Goal: Task Accomplishment & Management: Manage account settings

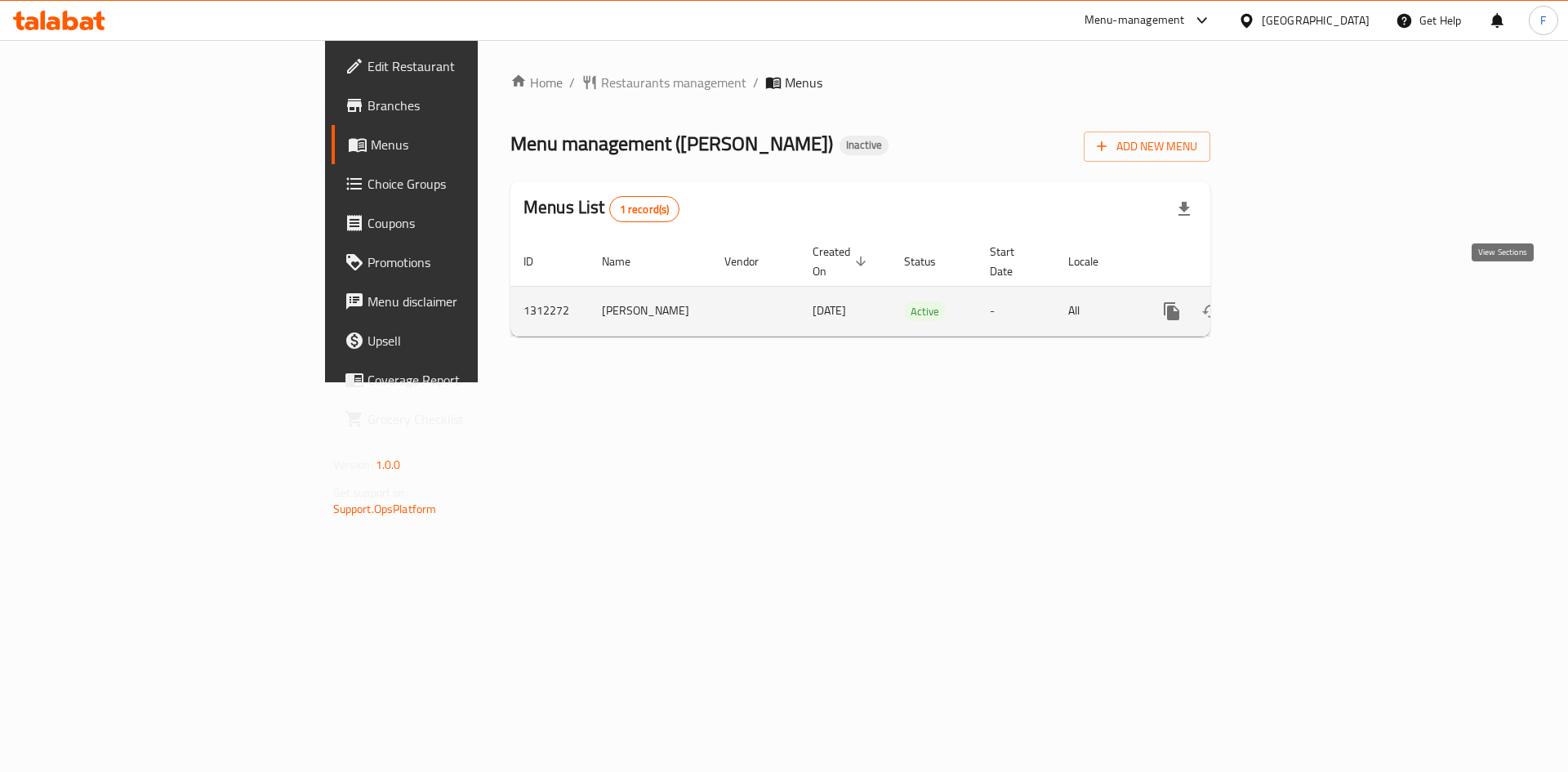
click at [1300, 301] on icon "enhanced table" at bounding box center [1290, 311] width 20 height 20
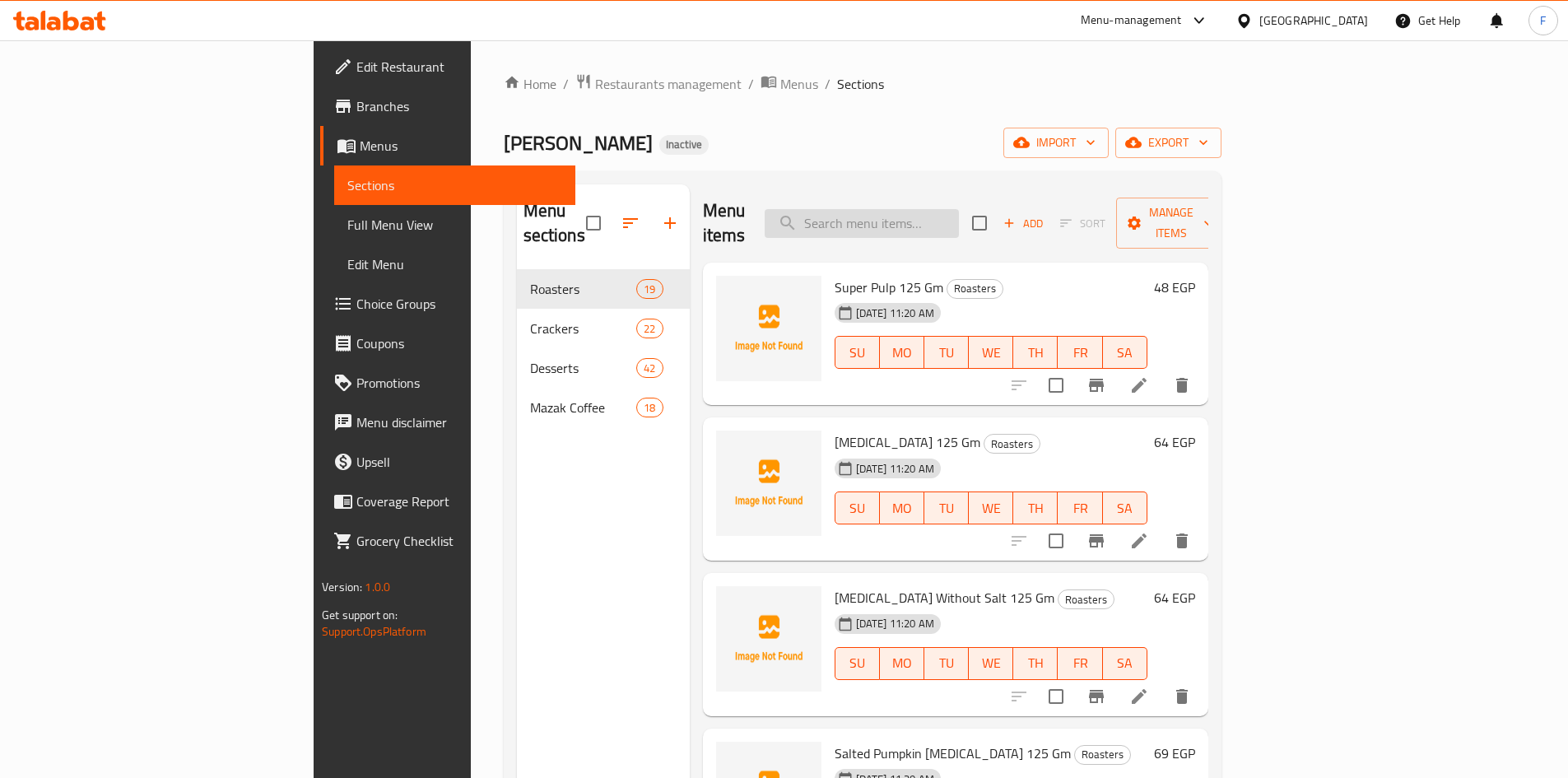
click at [937, 219] on input "search" at bounding box center [861, 224] width 194 height 29
paste input "توفي جامي"
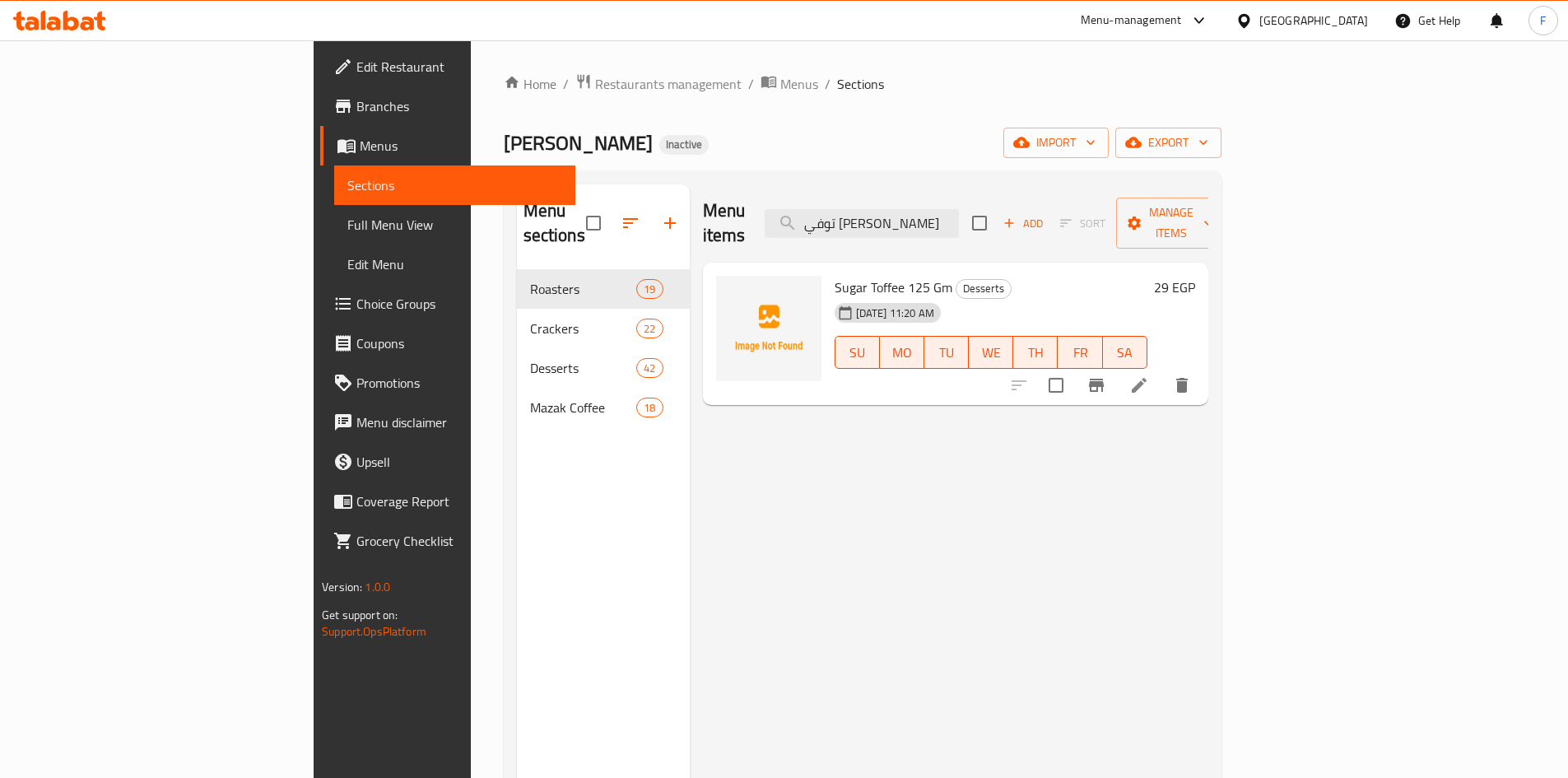
type input "توفي جامي"
click at [1147, 378] on icon at bounding box center [1139, 385] width 15 height 15
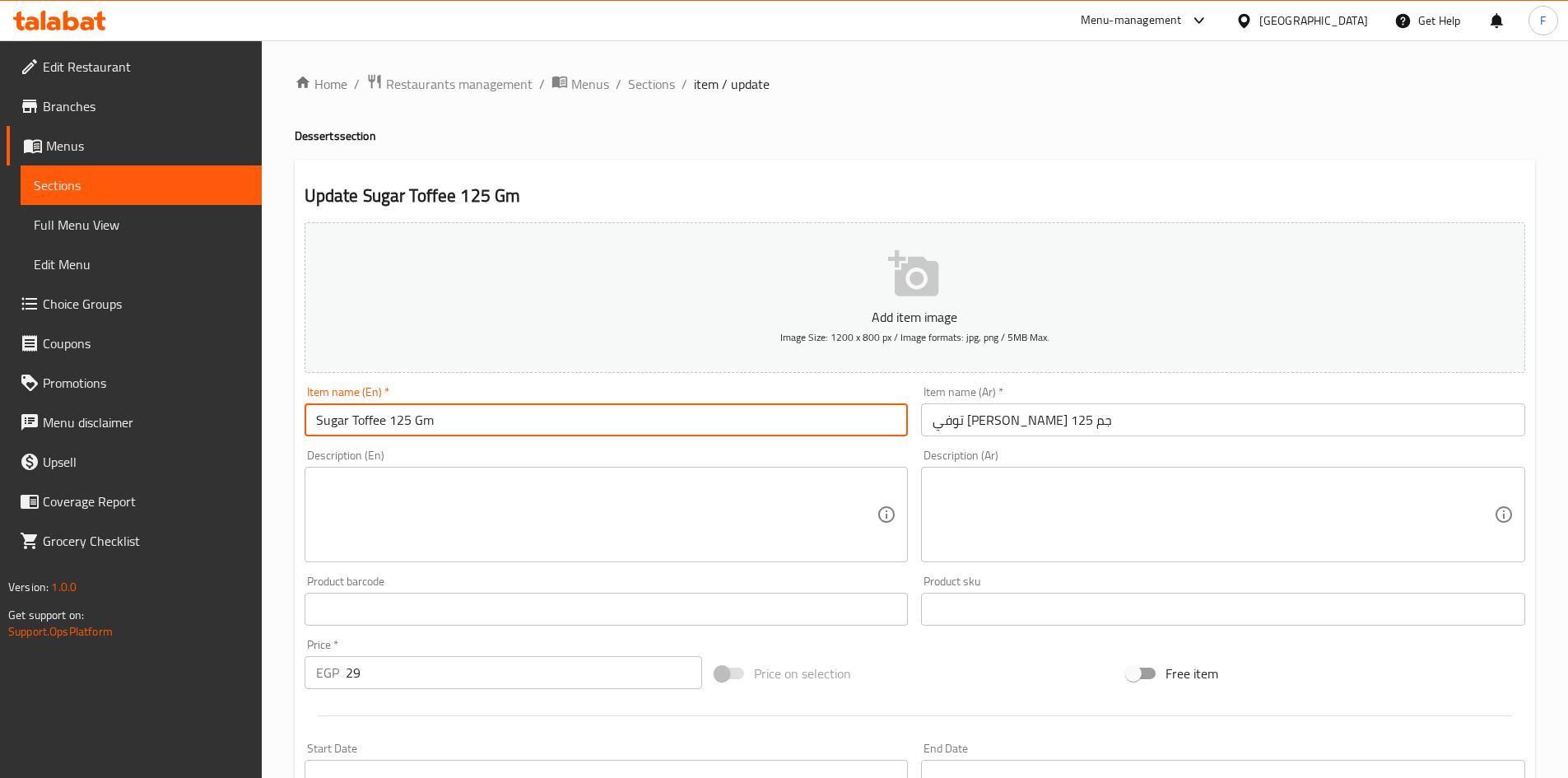
drag, startPoint x: 347, startPoint y: 421, endPoint x: 300, endPoint y: 414, distance: 47.5
click at [300, 414] on div "Item name (En)   * Sugar Toffee 125 Gm Item name (En) *" at bounding box center [606, 410] width 617 height 63
click at [314, 425] on input "jammy Toffee 125 Gm" at bounding box center [606, 420] width 604 height 33
drag, startPoint x: 451, startPoint y: 421, endPoint x: 310, endPoint y: 416, distance: 141.1
click at [310, 416] on input "Jammy Toffee 125 Gm" at bounding box center [606, 420] width 604 height 33
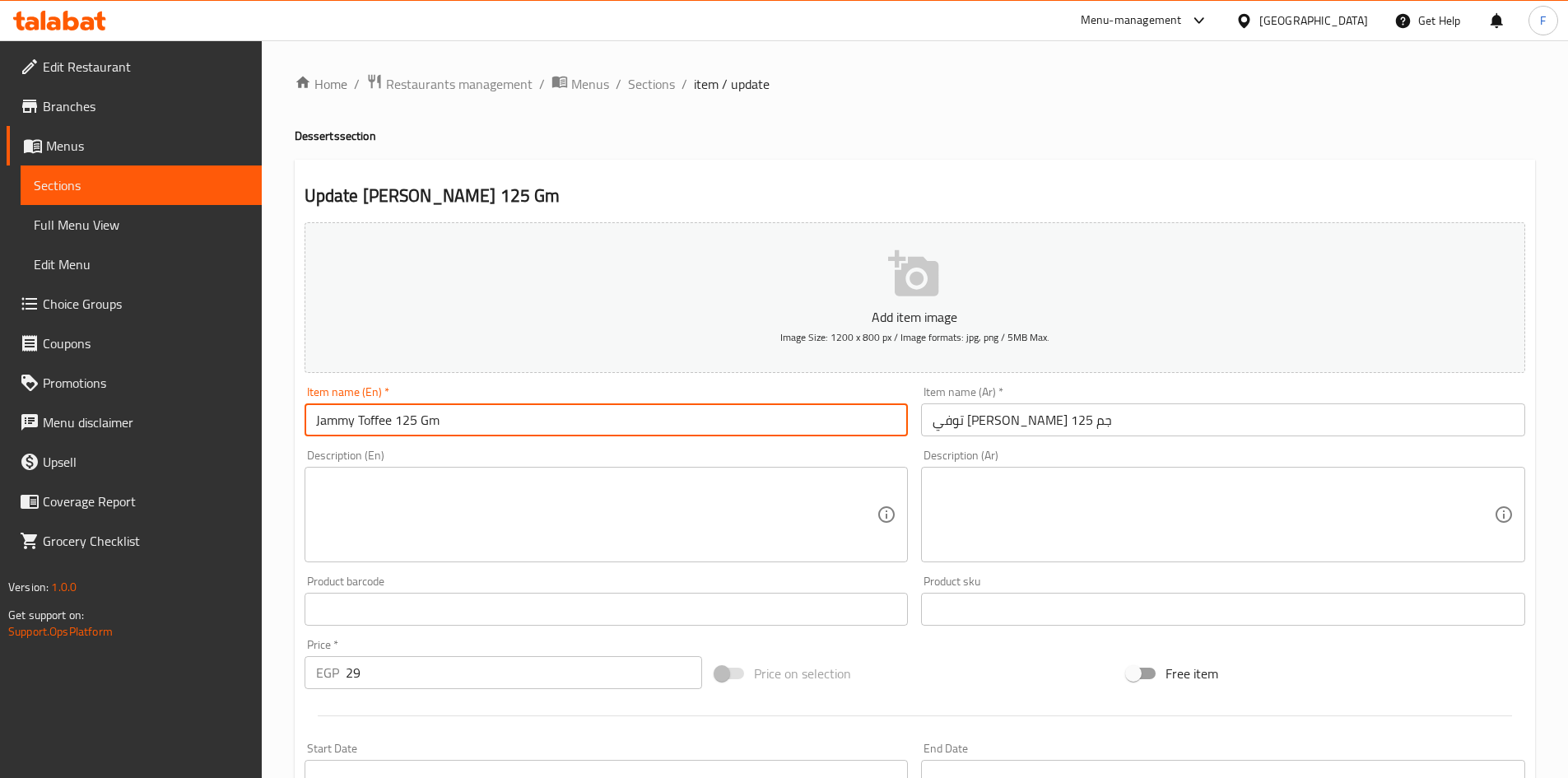
type input "Jammy Toffee 125 Gm"
click at [495, 430] on input "Jammy Toffee 125 Gm" at bounding box center [606, 420] width 604 height 33
click at [496, 430] on input "Jammy Toffee 125 Gm" at bounding box center [606, 420] width 604 height 33
click at [497, 430] on input "Jammy Toffee 125 Gm" at bounding box center [606, 420] width 604 height 33
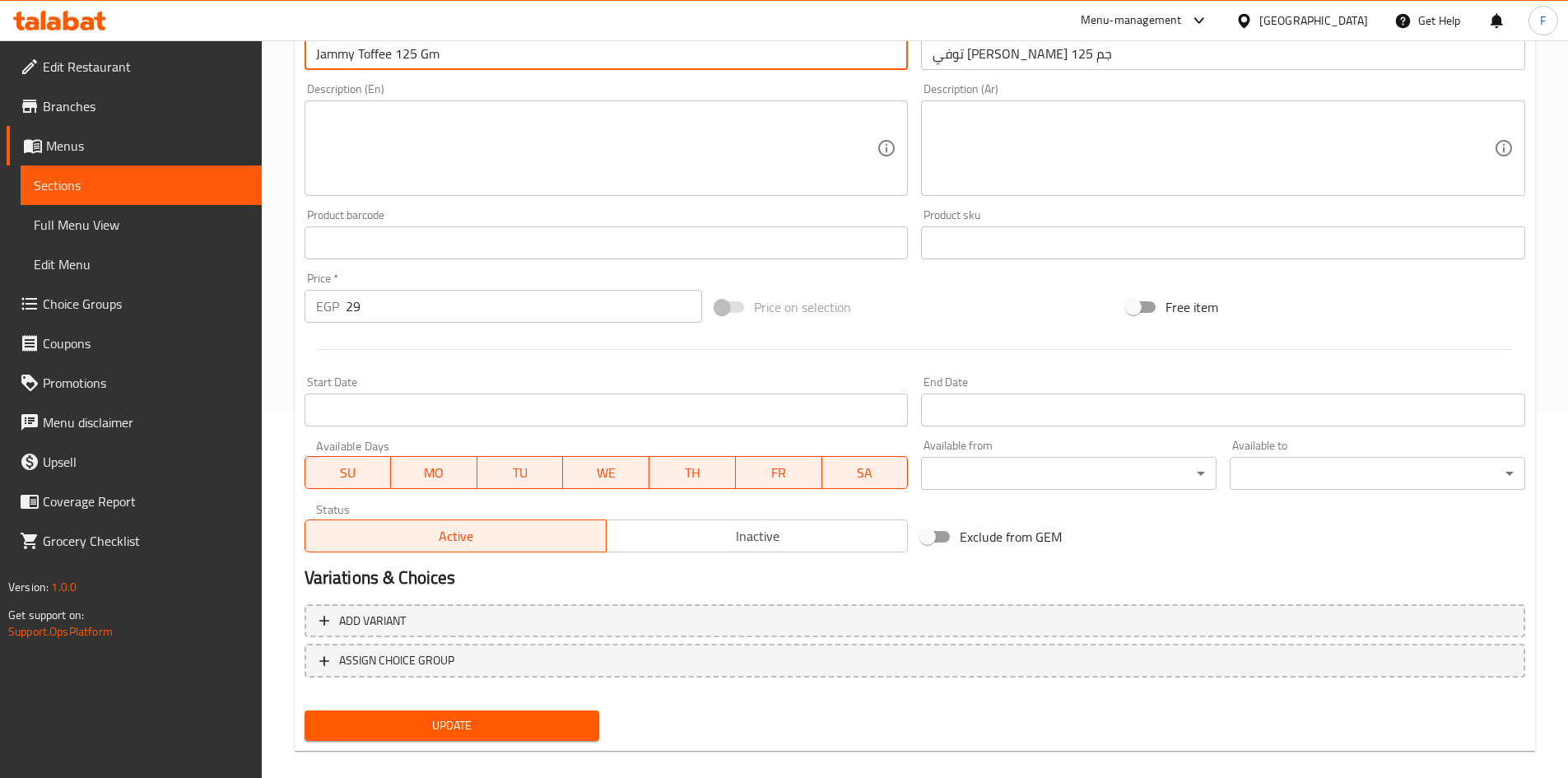
scroll to position [385, 0]
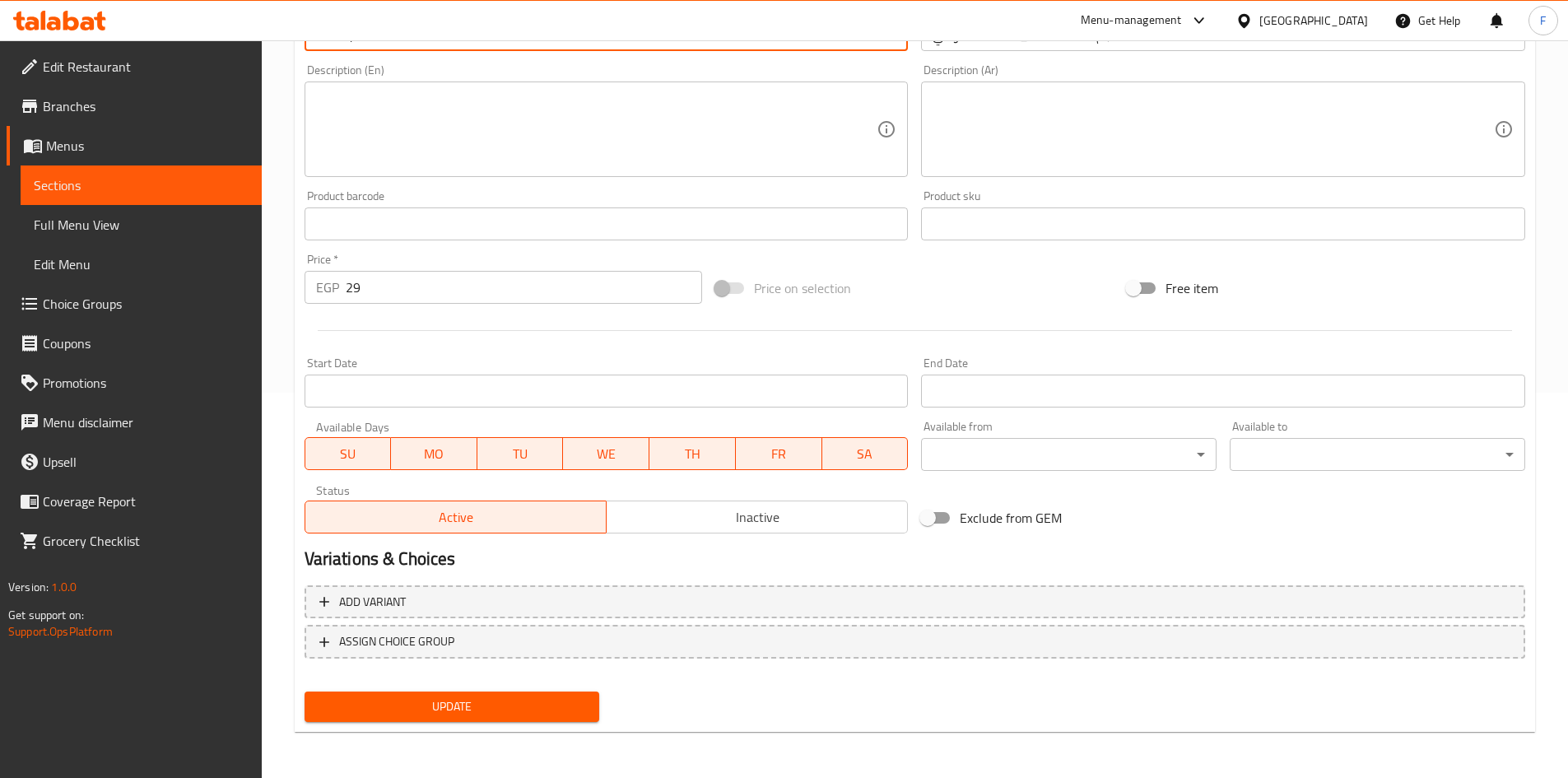
click at [517, 709] on span "Update" at bounding box center [453, 707] width 269 height 21
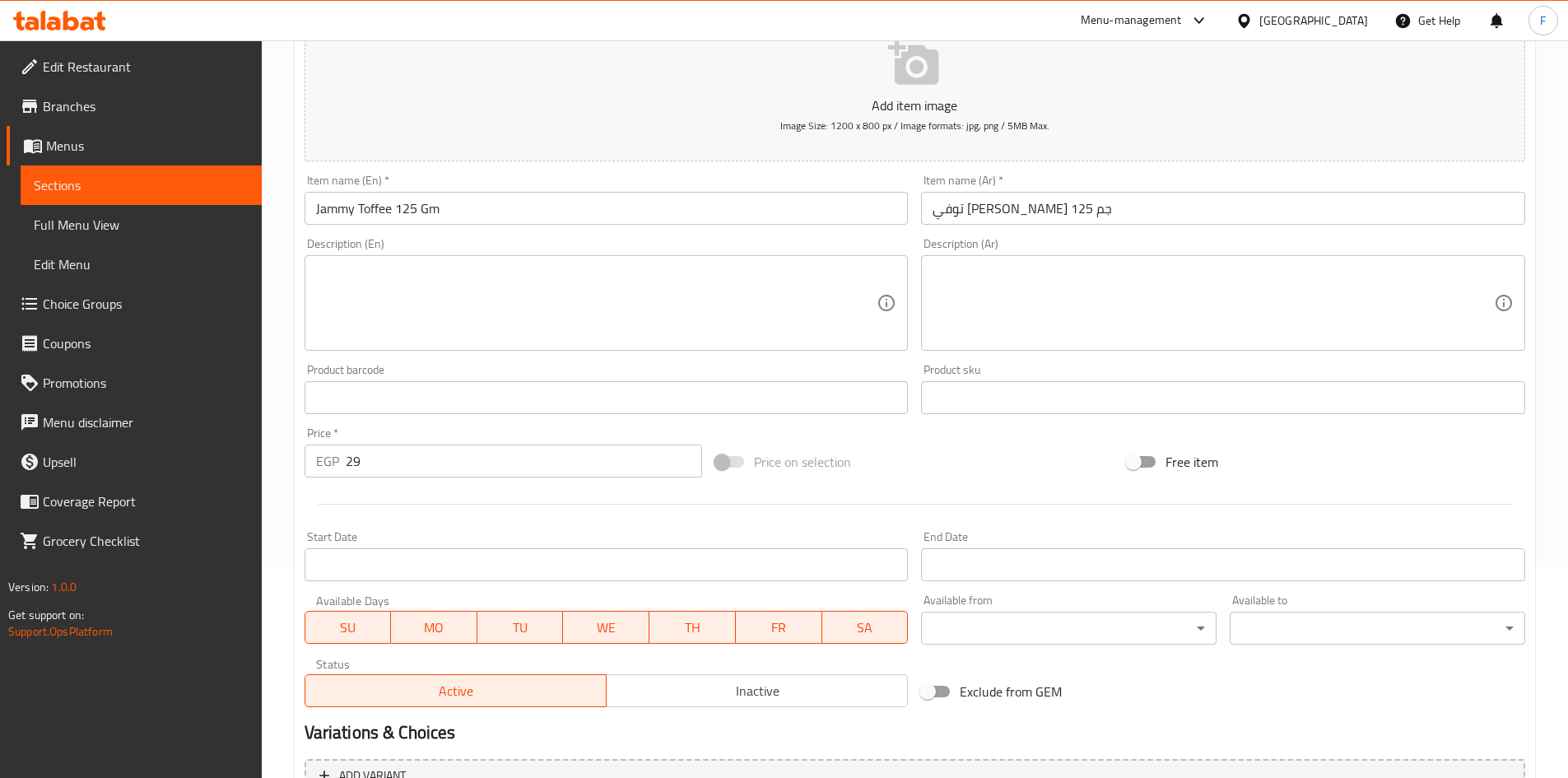
scroll to position [0, 0]
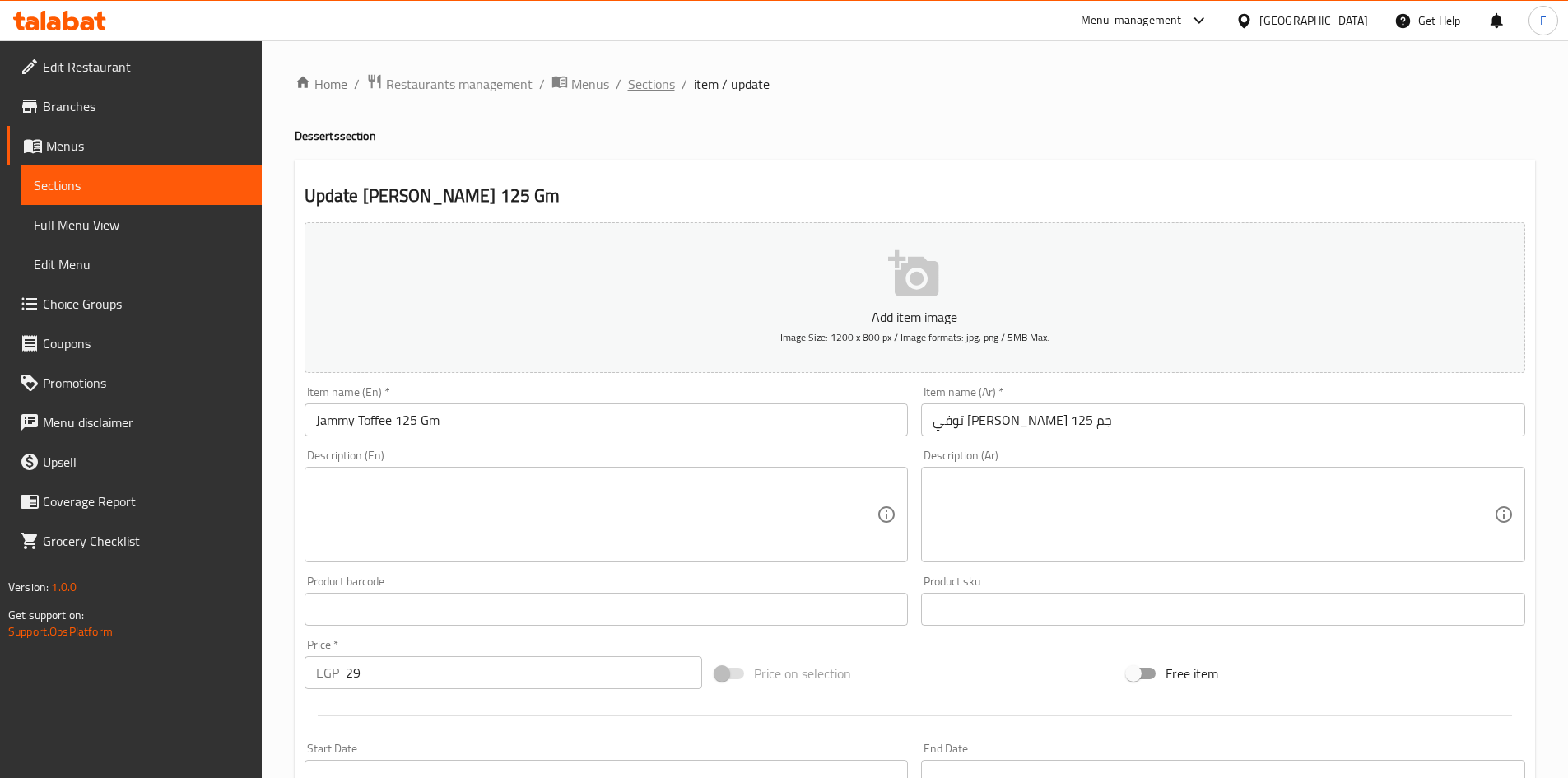
click at [656, 80] on span "Sections" at bounding box center [651, 84] width 47 height 20
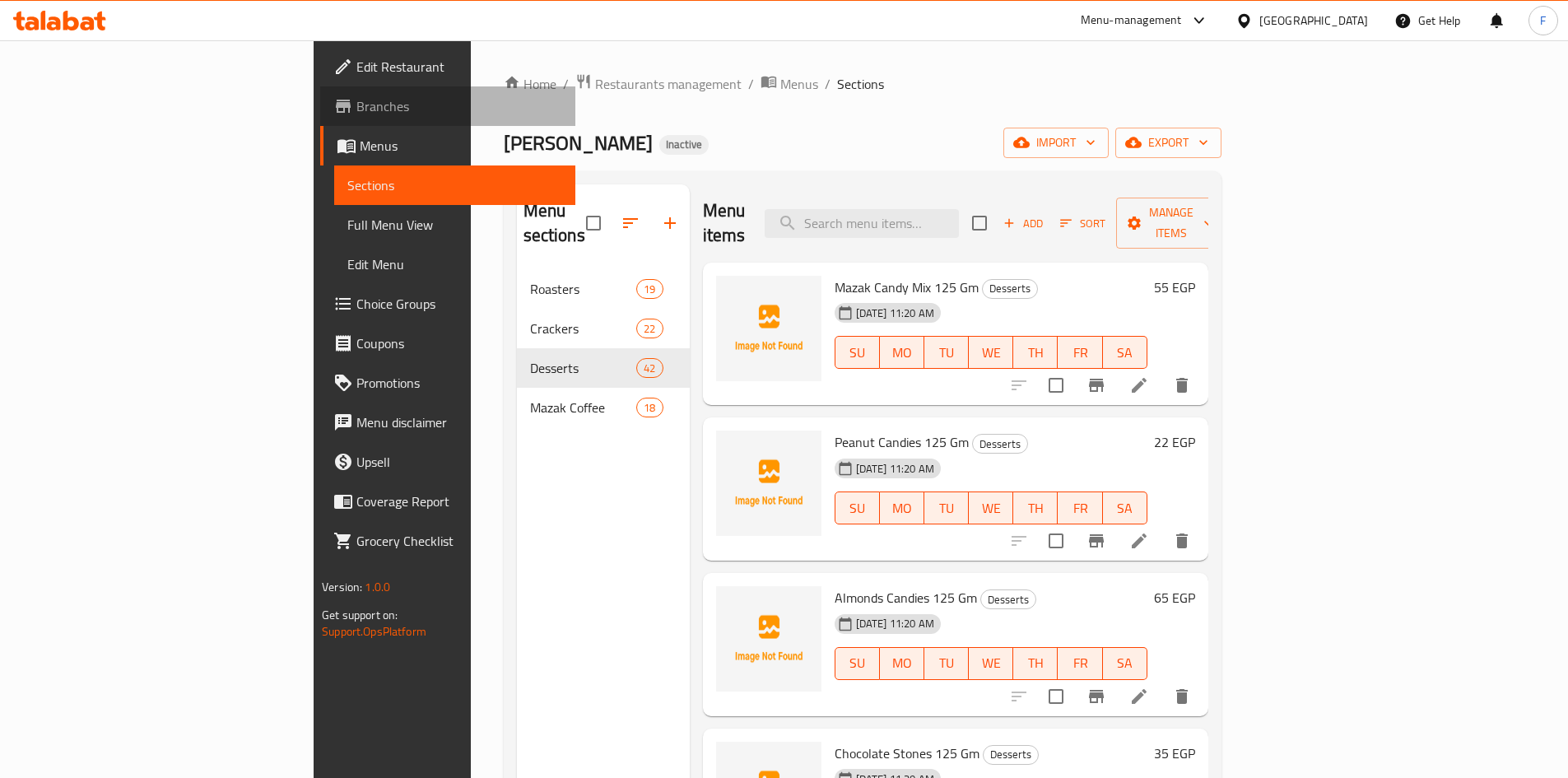
click at [357, 104] on span "Branches" at bounding box center [459, 106] width 206 height 20
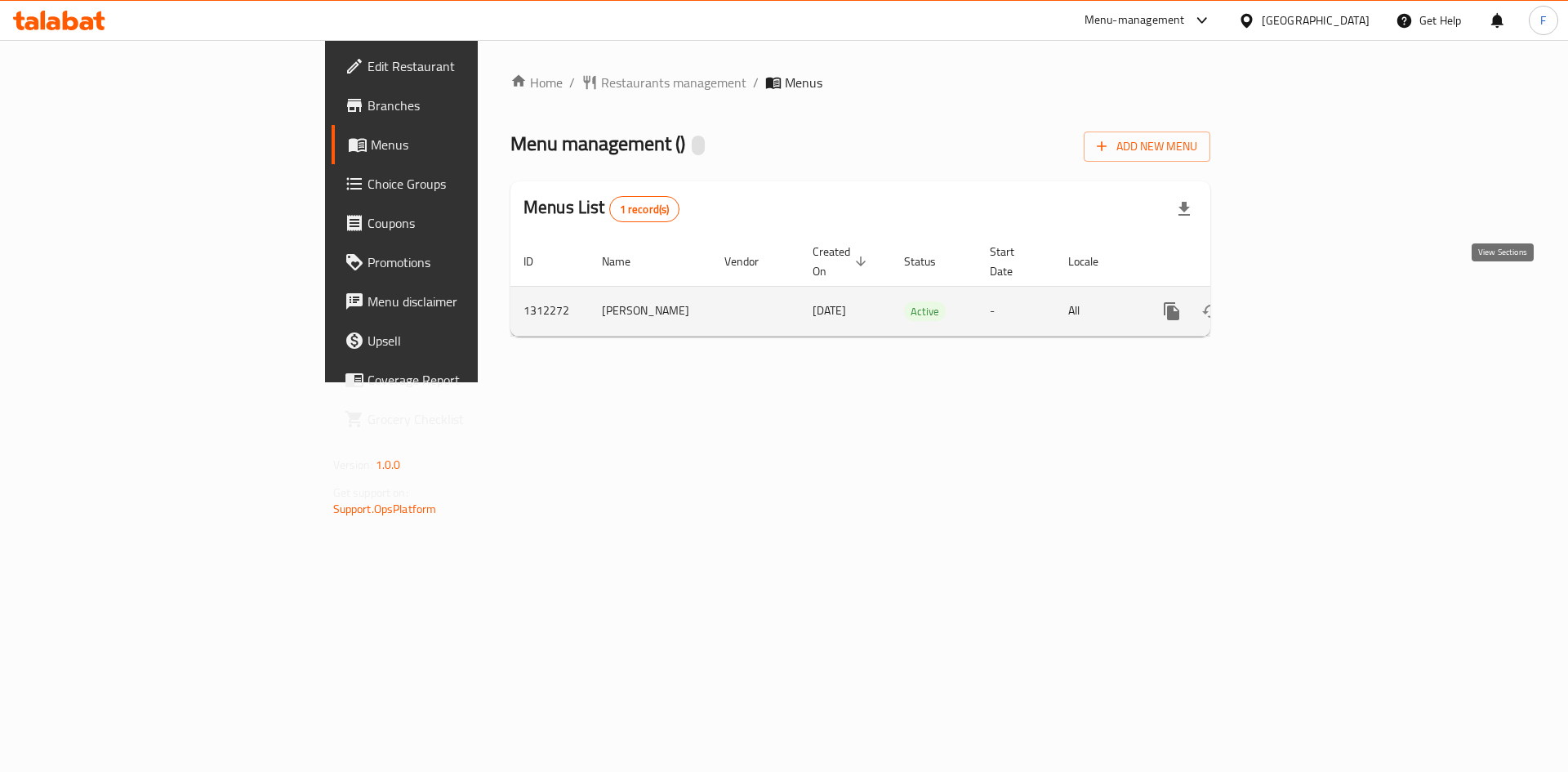
click at [1297, 304] on icon "enhanced table" at bounding box center [1290, 311] width 15 height 15
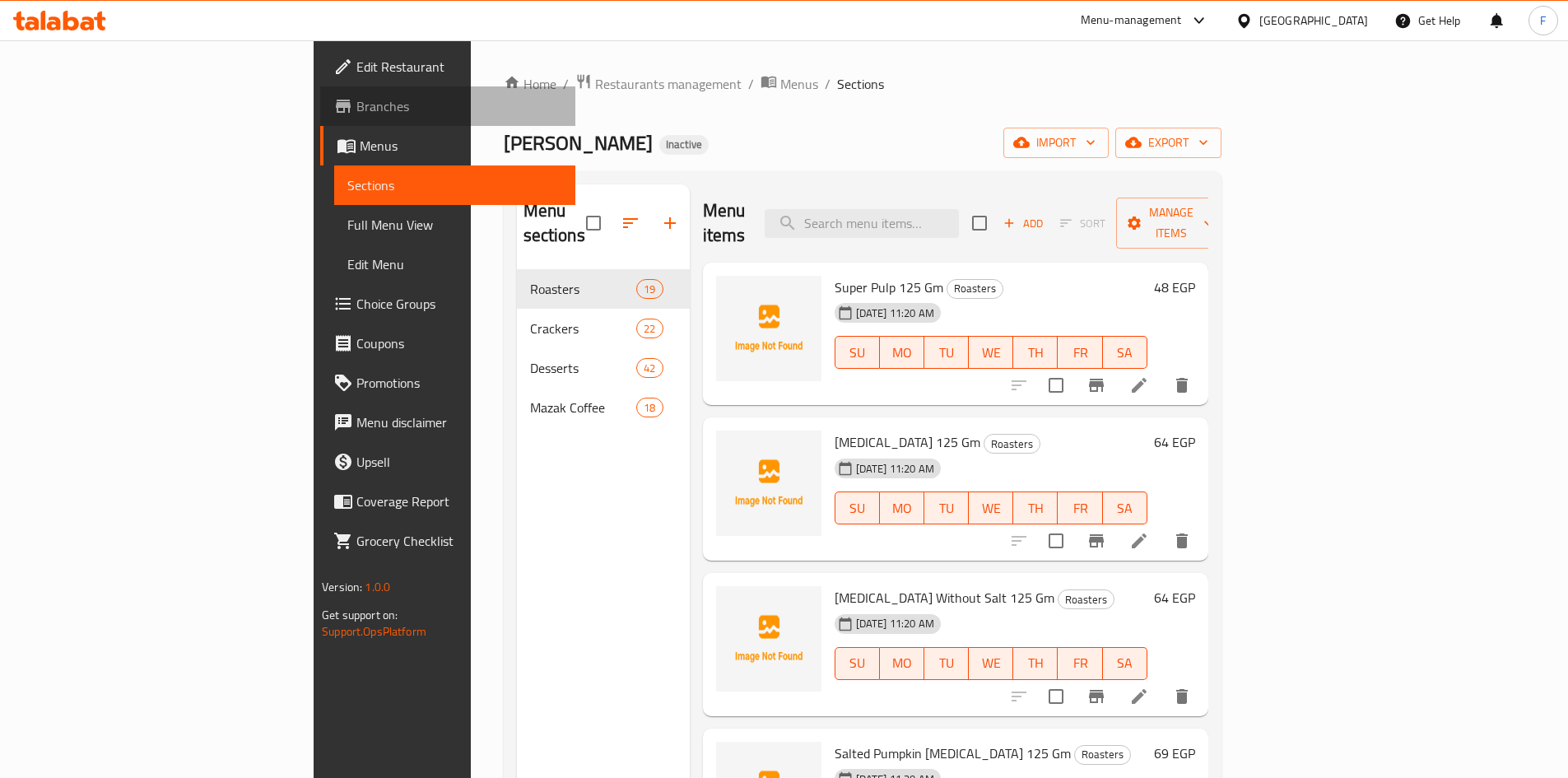
click at [357, 99] on span "Branches" at bounding box center [459, 106] width 206 height 20
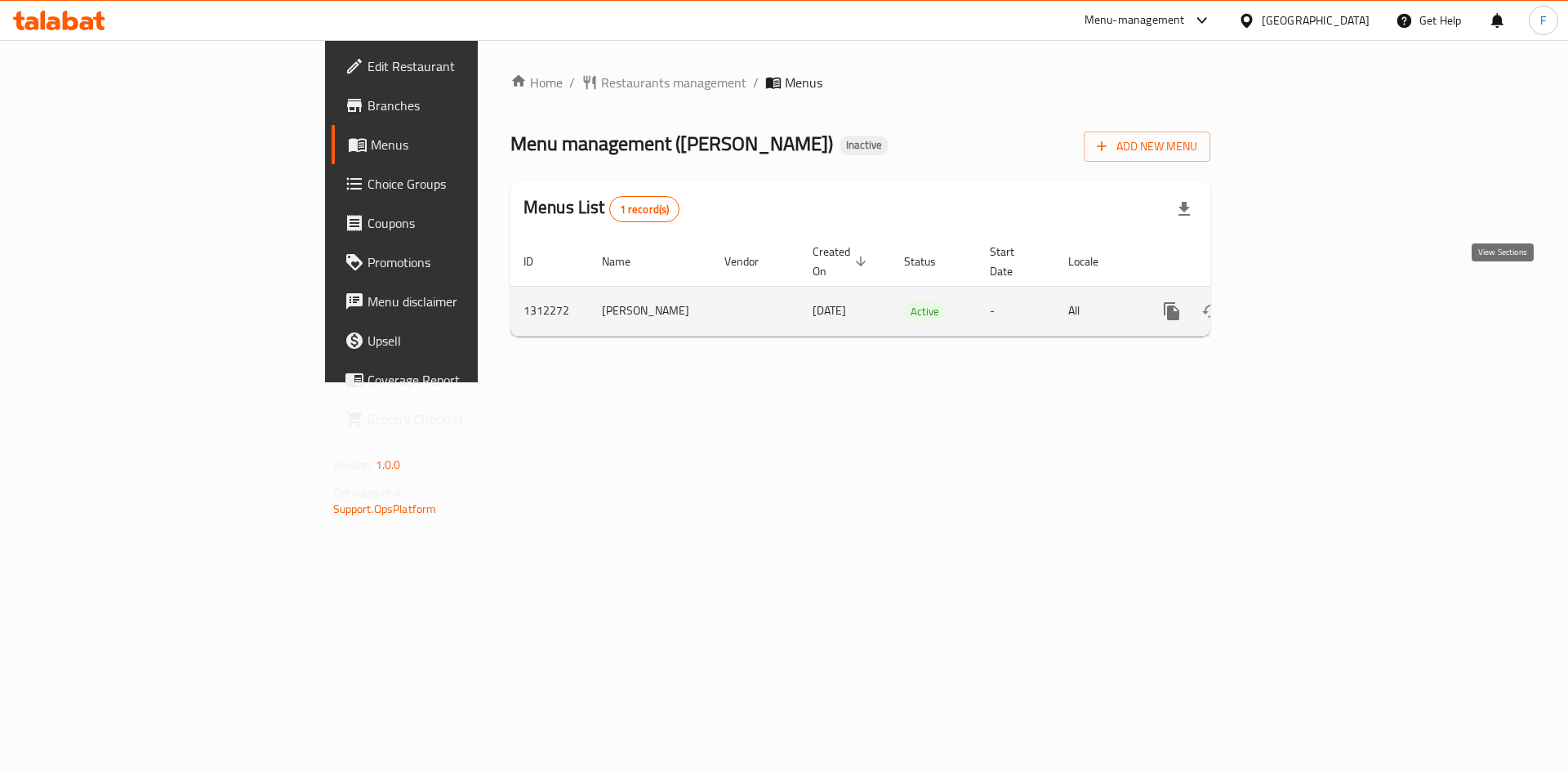
click at [1300, 301] on icon "enhanced table" at bounding box center [1290, 311] width 20 height 20
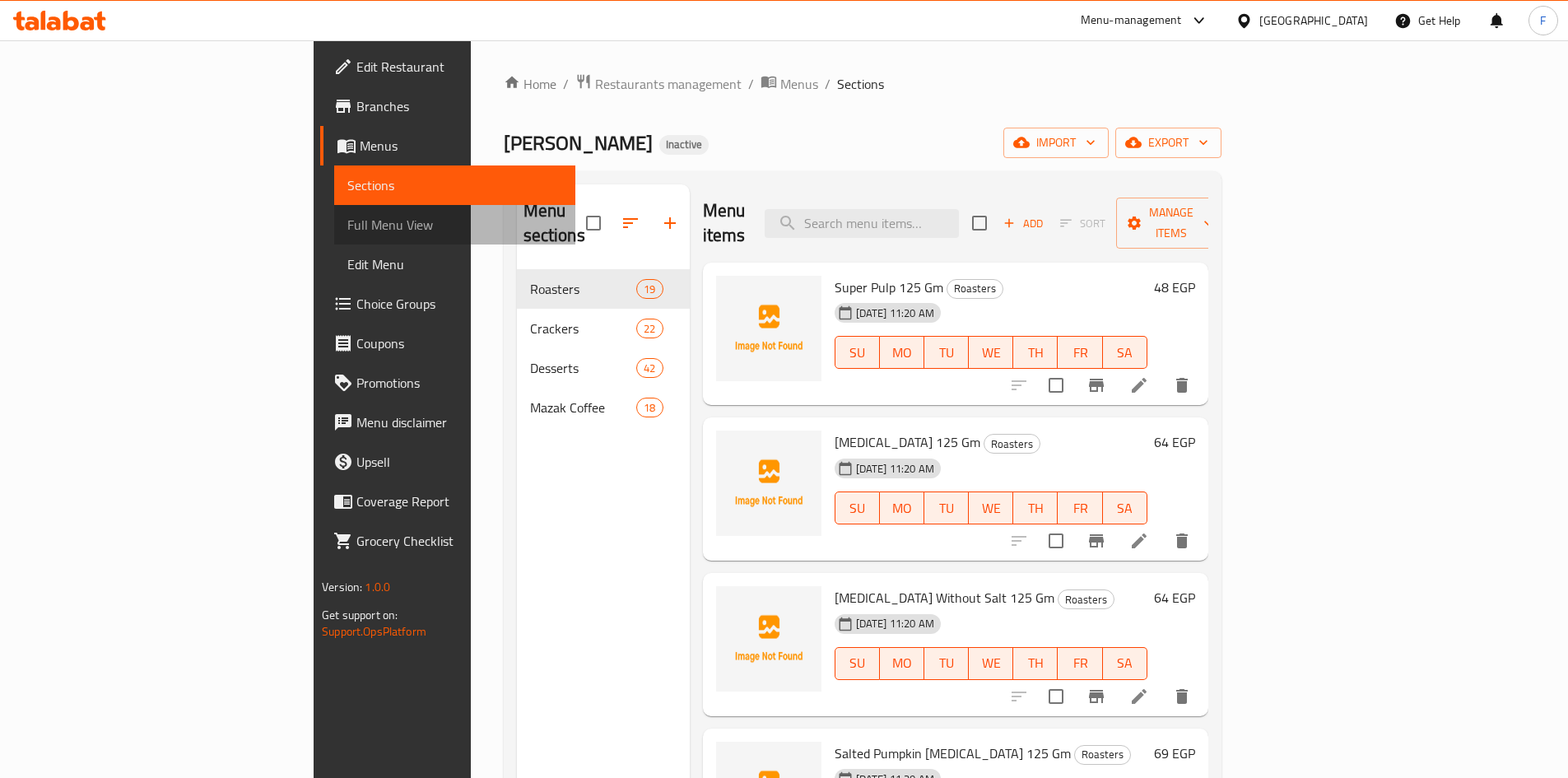
click at [347, 226] on span "Full Menu View" at bounding box center [454, 225] width 215 height 20
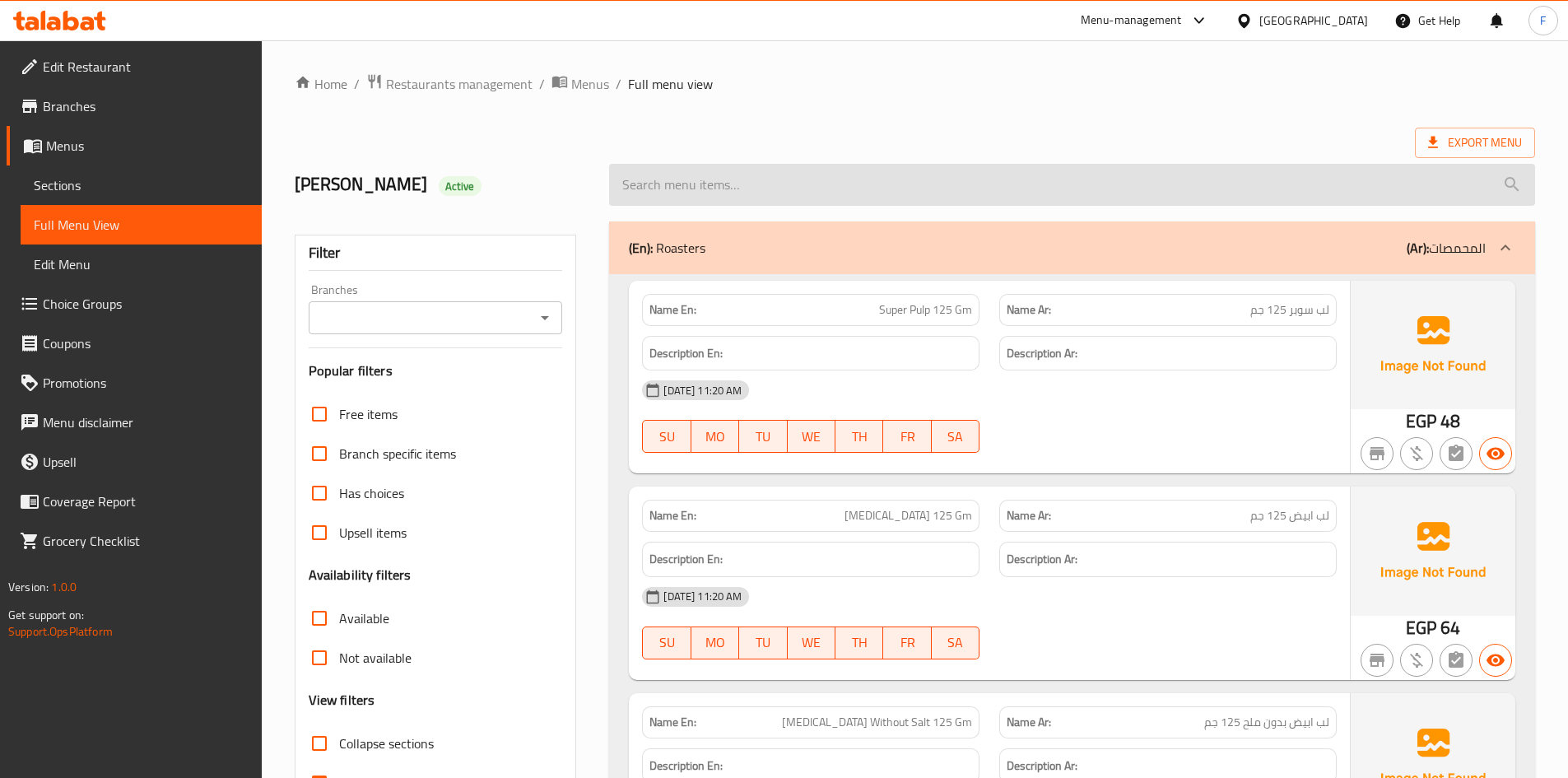
click at [865, 169] on input "search" at bounding box center [1072, 185] width 926 height 42
paste input "توفي جامي 125 جم"
type input "توفي جامي 125 جم"
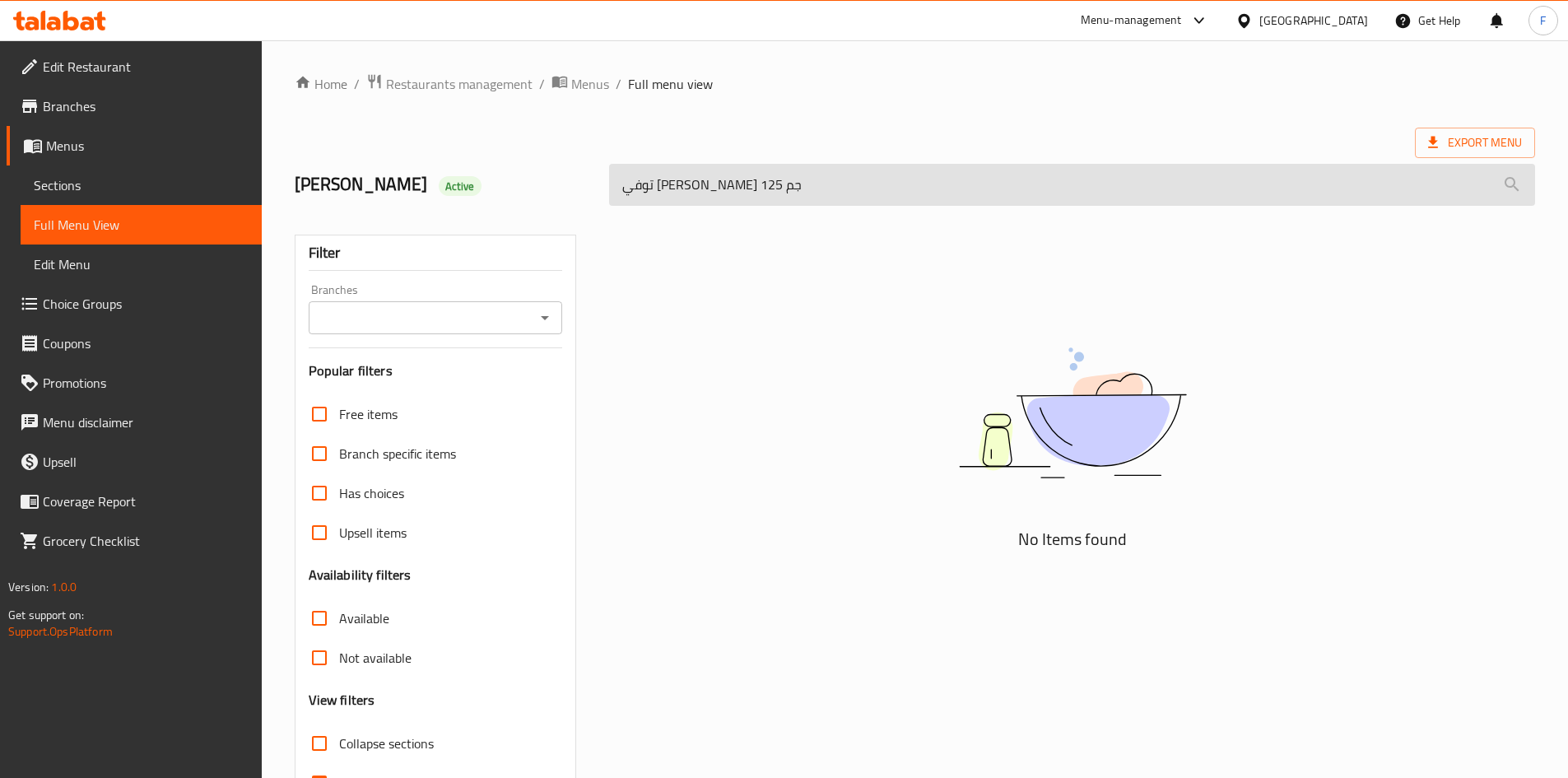
click at [871, 185] on input "توفي جامي 125 جم" at bounding box center [1072, 185] width 926 height 42
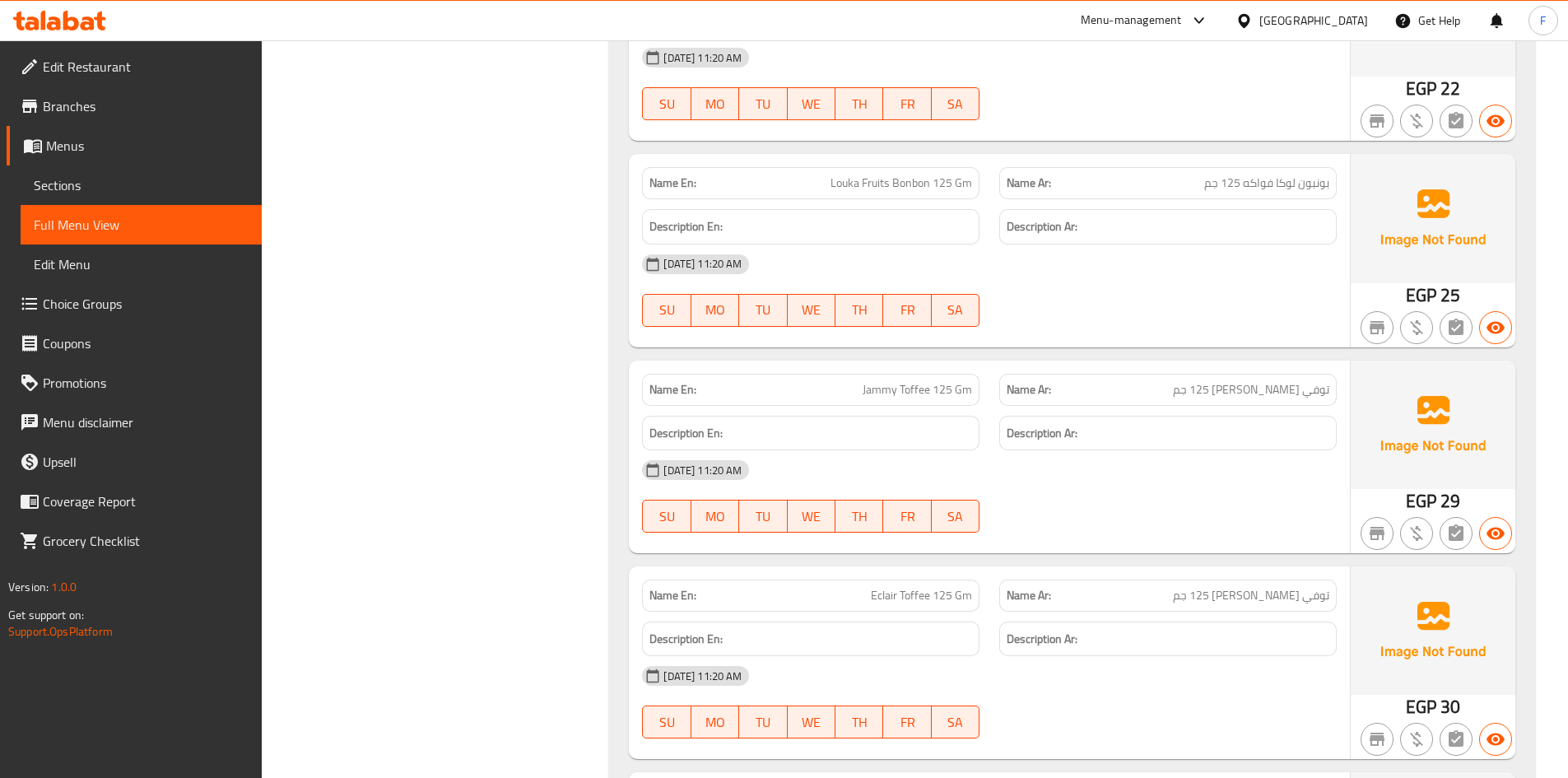
click at [927, 376] on div "Name En: Jammy Toffee 125 Gm" at bounding box center [810, 389] width 337 height 32
copy span "Jammy Toffee 125 Gm"
click at [121, 65] on span "Edit Restaurant" at bounding box center [145, 67] width 206 height 20
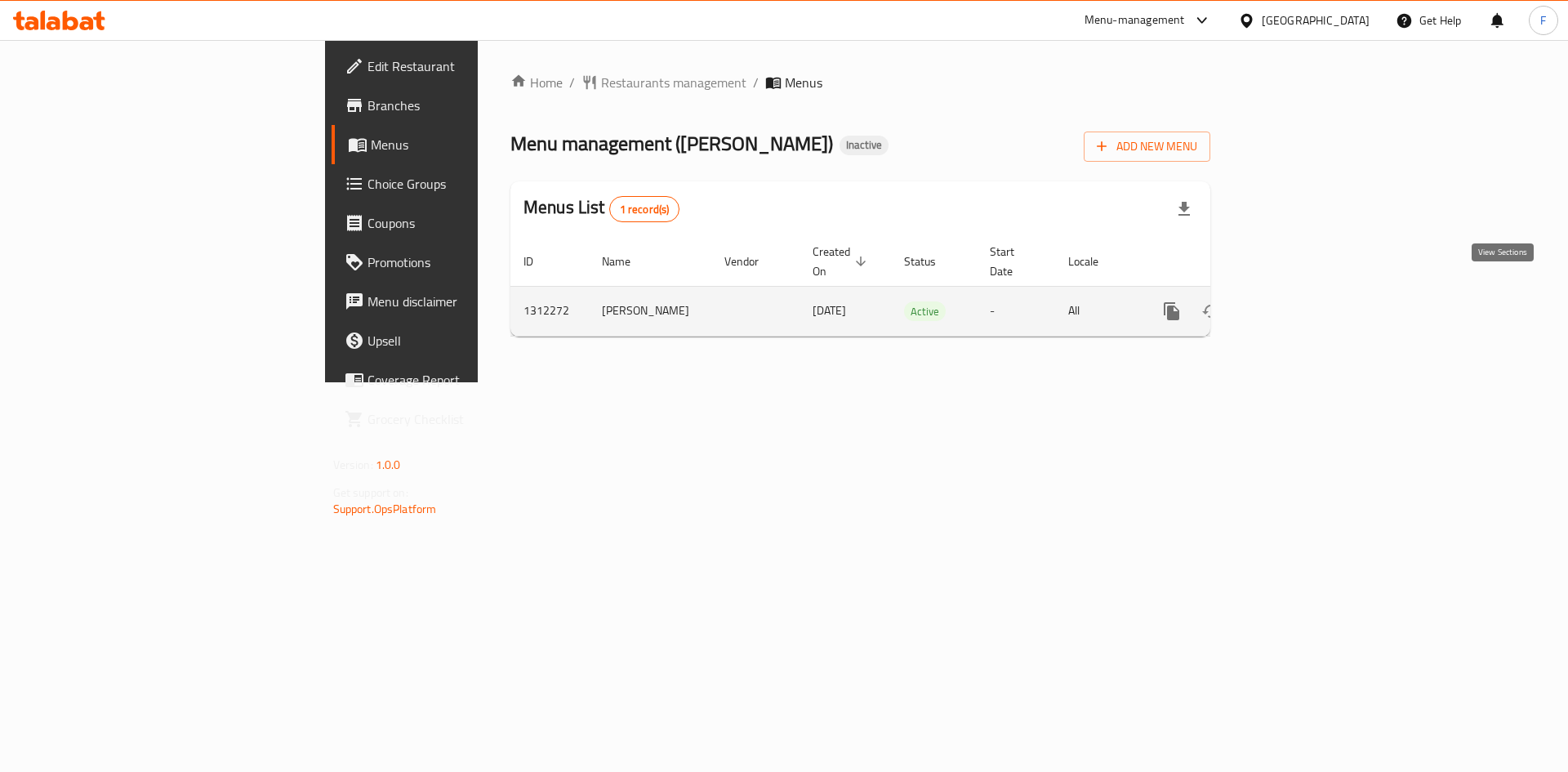
click at [1300, 301] on icon "enhanced table" at bounding box center [1290, 311] width 20 height 20
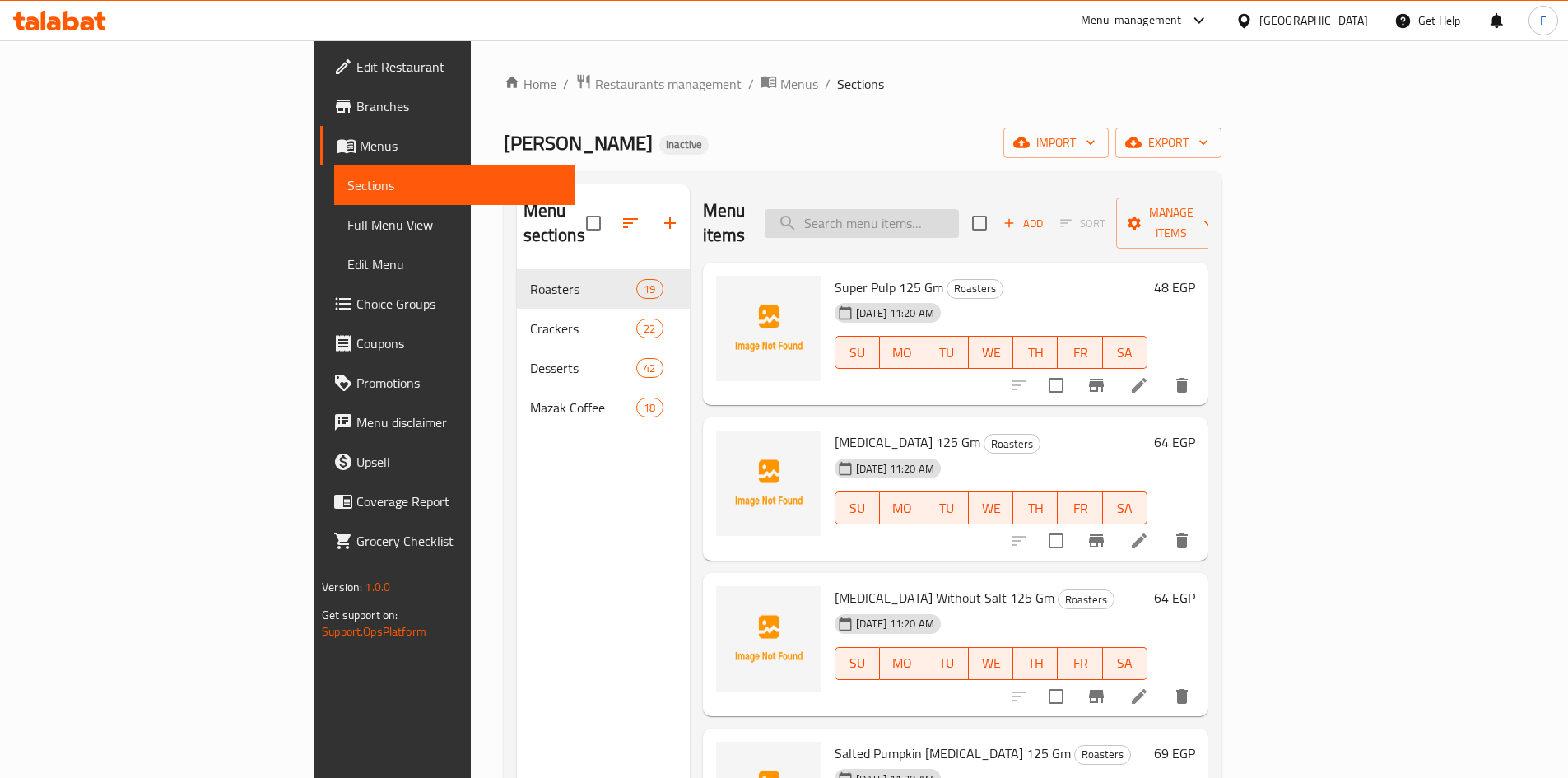
click at [934, 213] on input "search" at bounding box center [861, 224] width 194 height 29
paste input "Mixed Medium Roast Coffee 125 Gm"
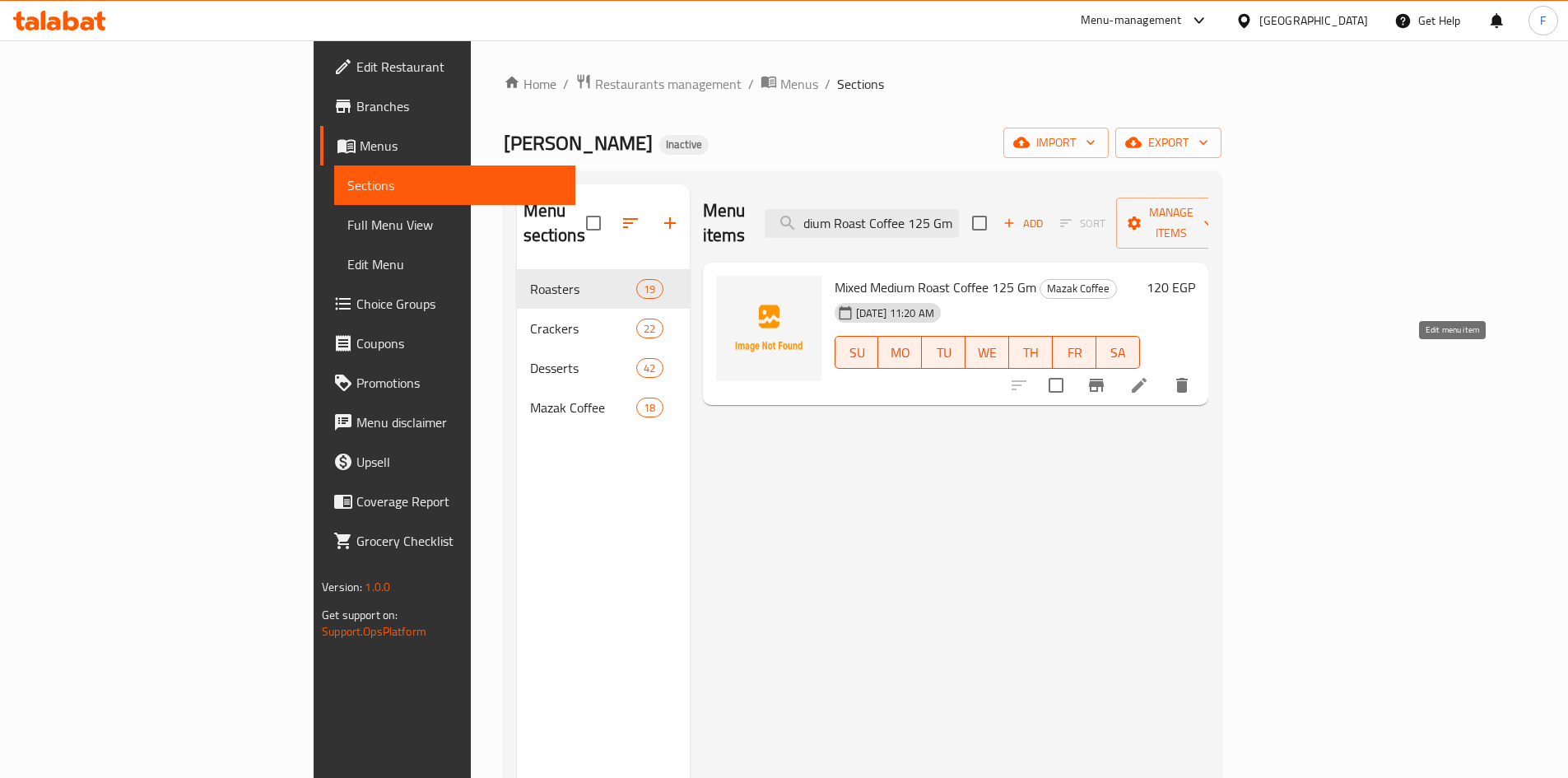
type input "Mixed Medium Roast Coffee 125 Gm"
click at [1147, 378] on icon at bounding box center [1139, 385] width 15 height 15
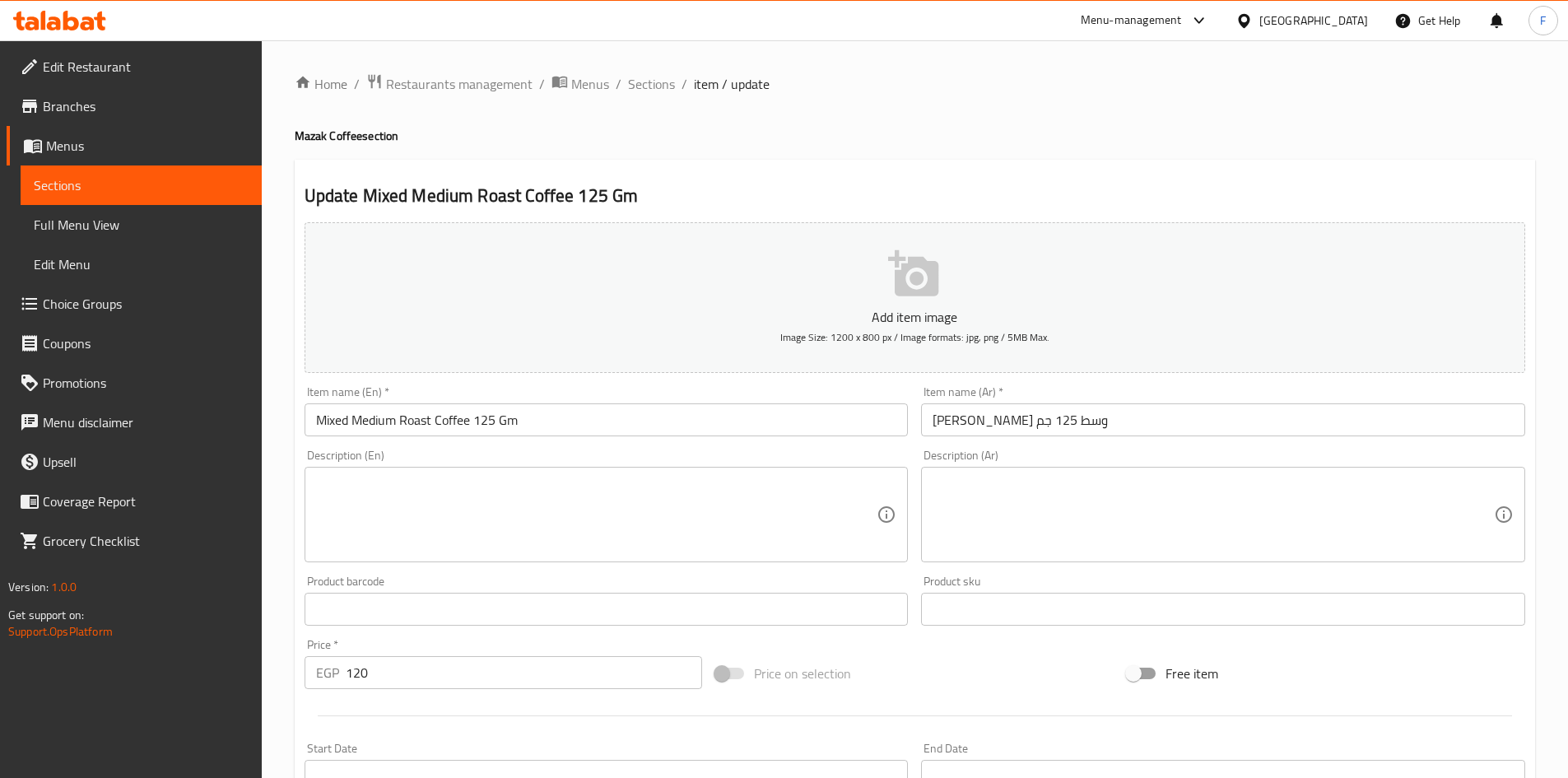
click at [997, 420] on input "[PERSON_NAME] وسط 125 جم" at bounding box center [1223, 420] width 604 height 33
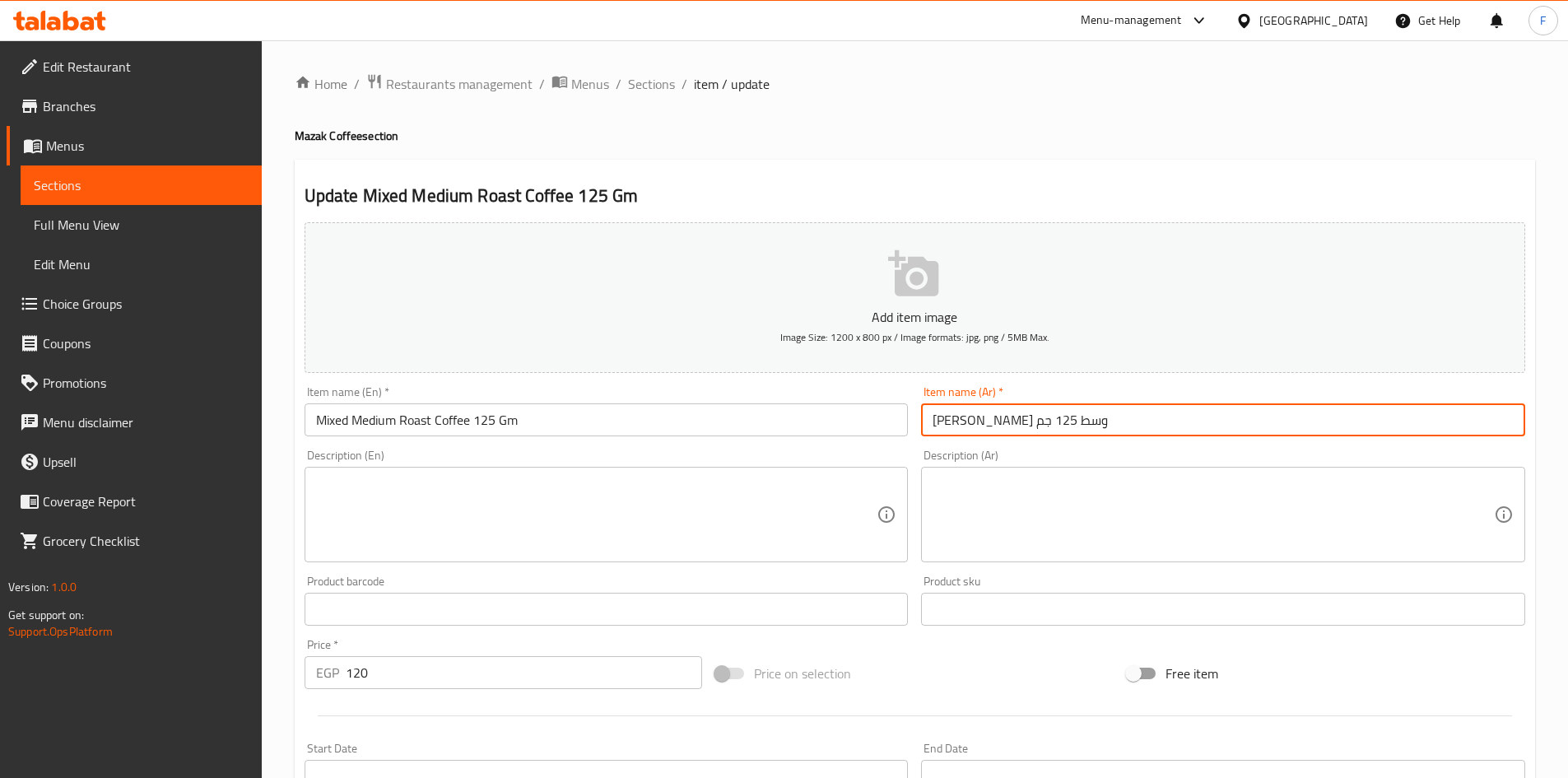
click at [997, 420] on input "[PERSON_NAME] وسط 125 جم" at bounding box center [1223, 420] width 604 height 33
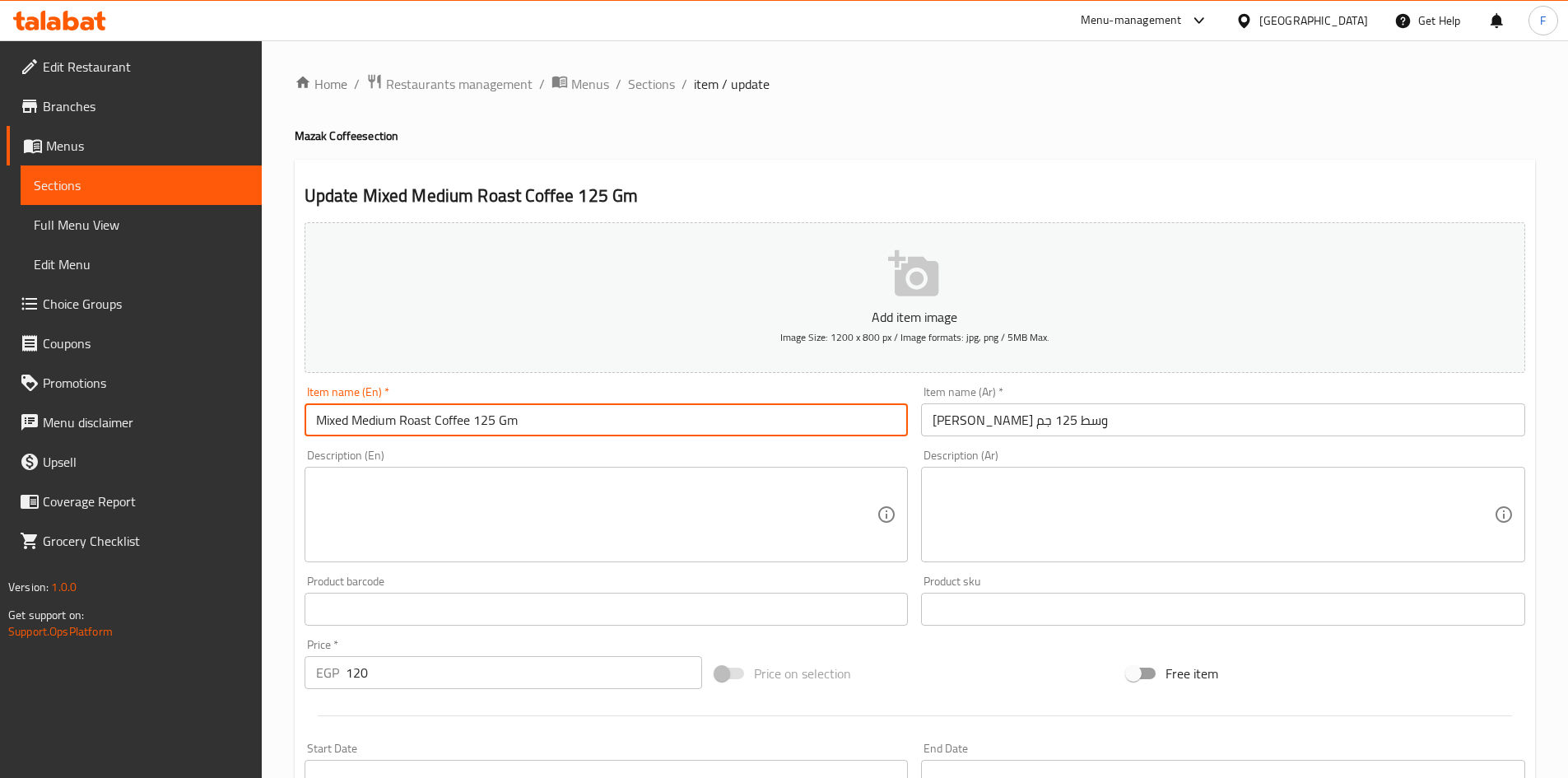
click at [409, 423] on input "Mixed Medium Roast Coffee 125 Gm" at bounding box center [606, 420] width 604 height 33
click at [371, 420] on input "Mixed Medium Coffee 125 Gm" at bounding box center [606, 420] width 604 height 33
paste input "Medium"
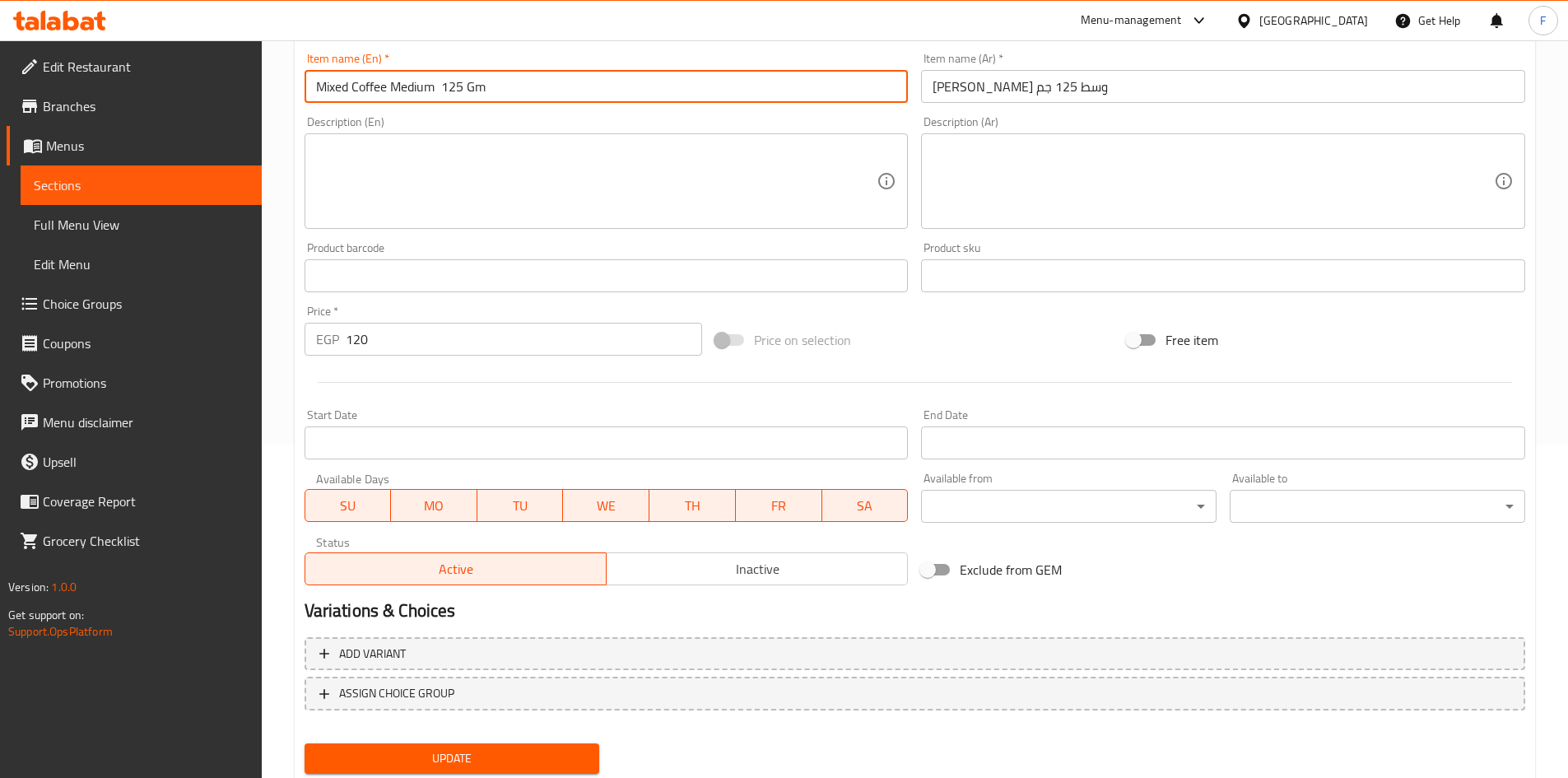
scroll to position [385, 0]
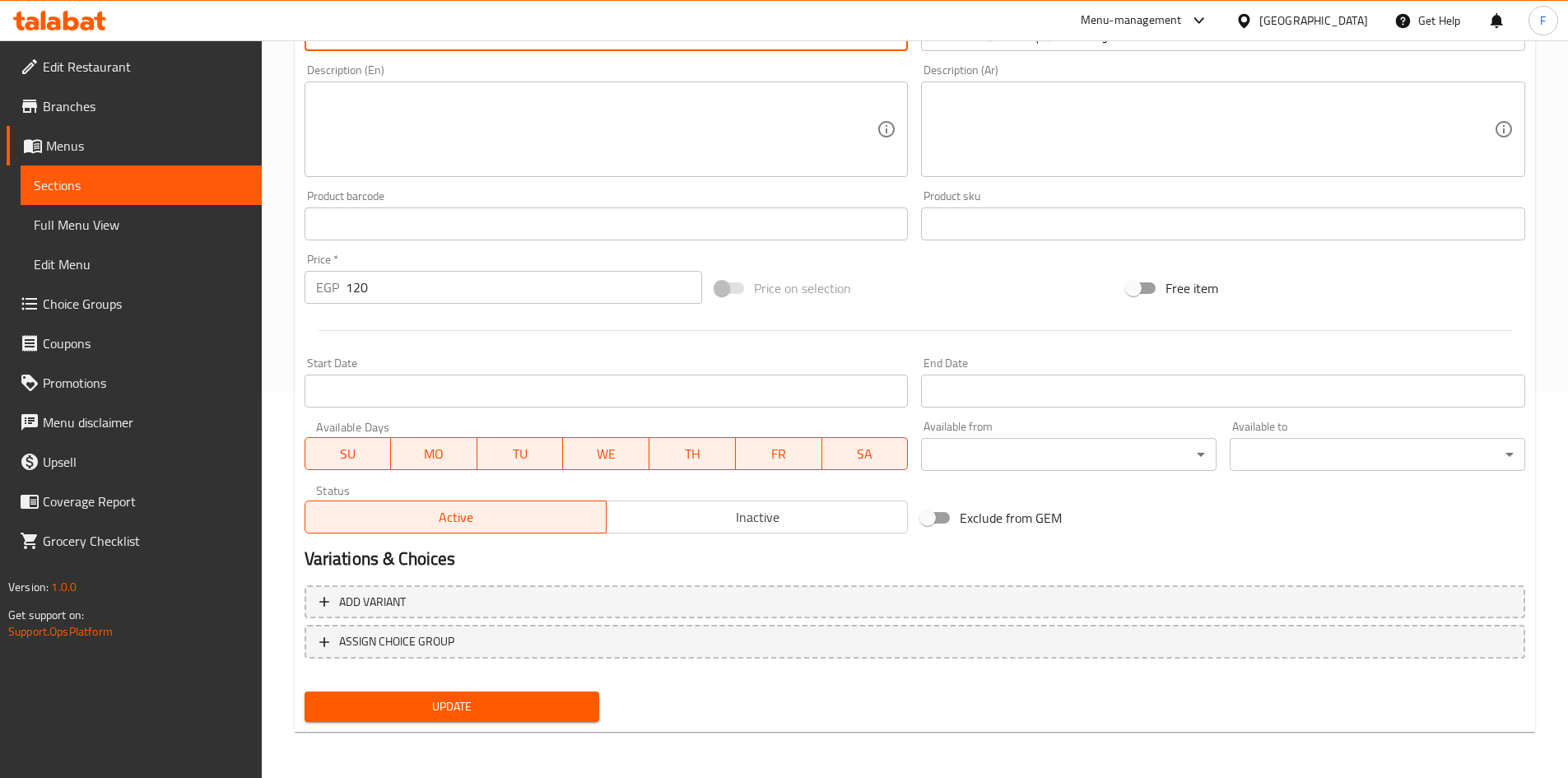
type input "Mixed Coffee Medium 125 Gm"
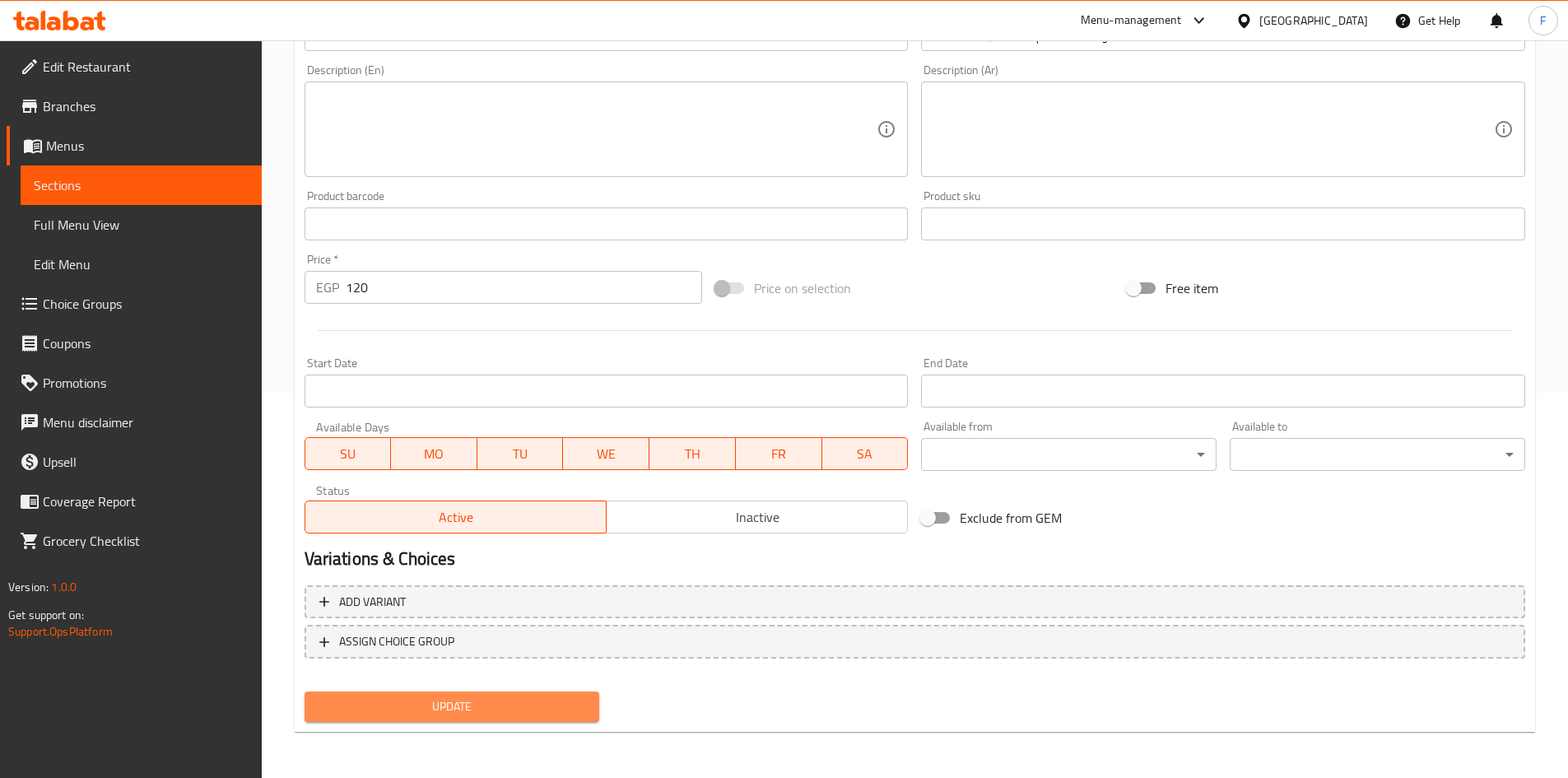
click at [528, 706] on span "Update" at bounding box center [453, 707] width 269 height 21
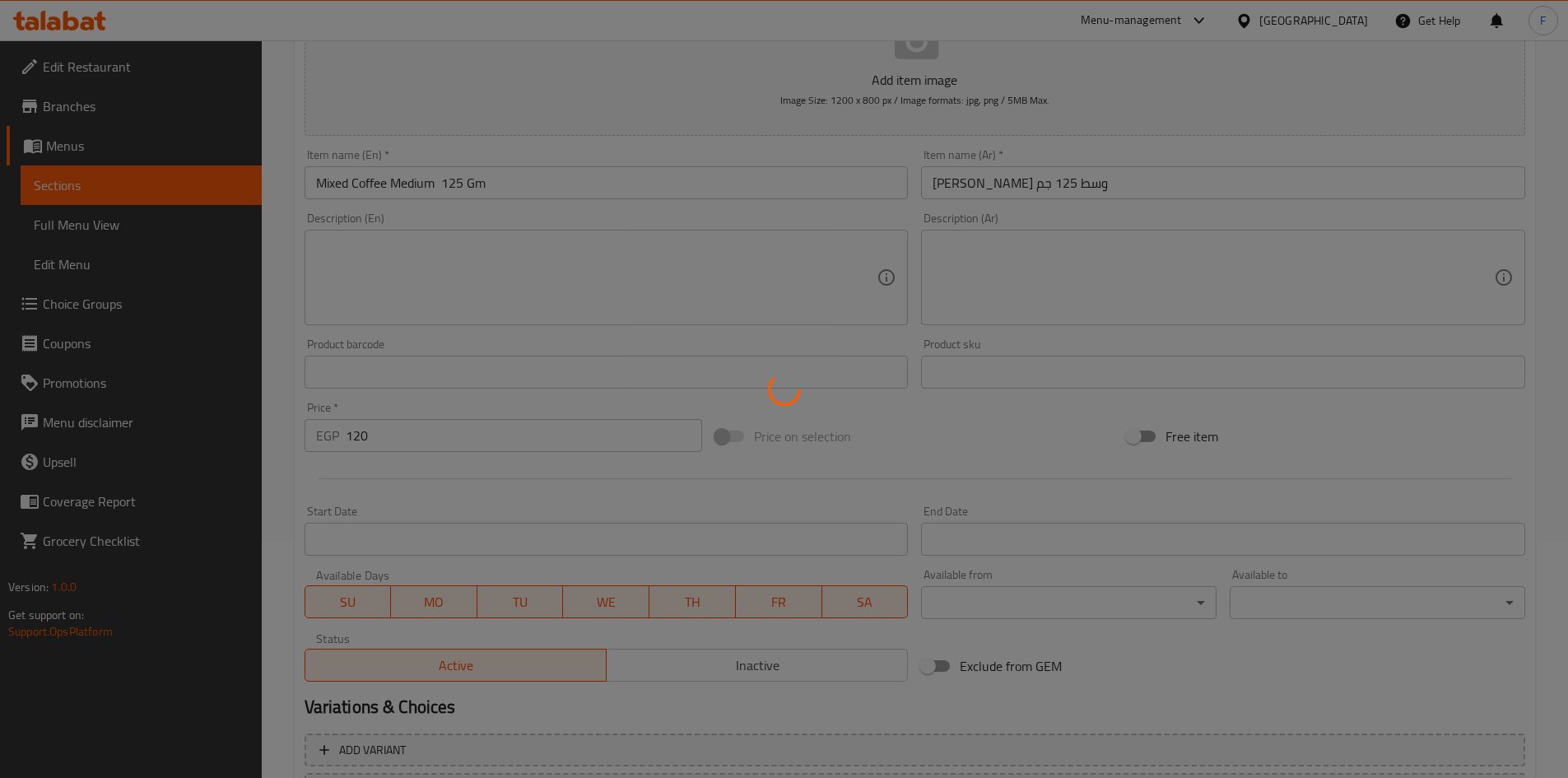
scroll to position [0, 0]
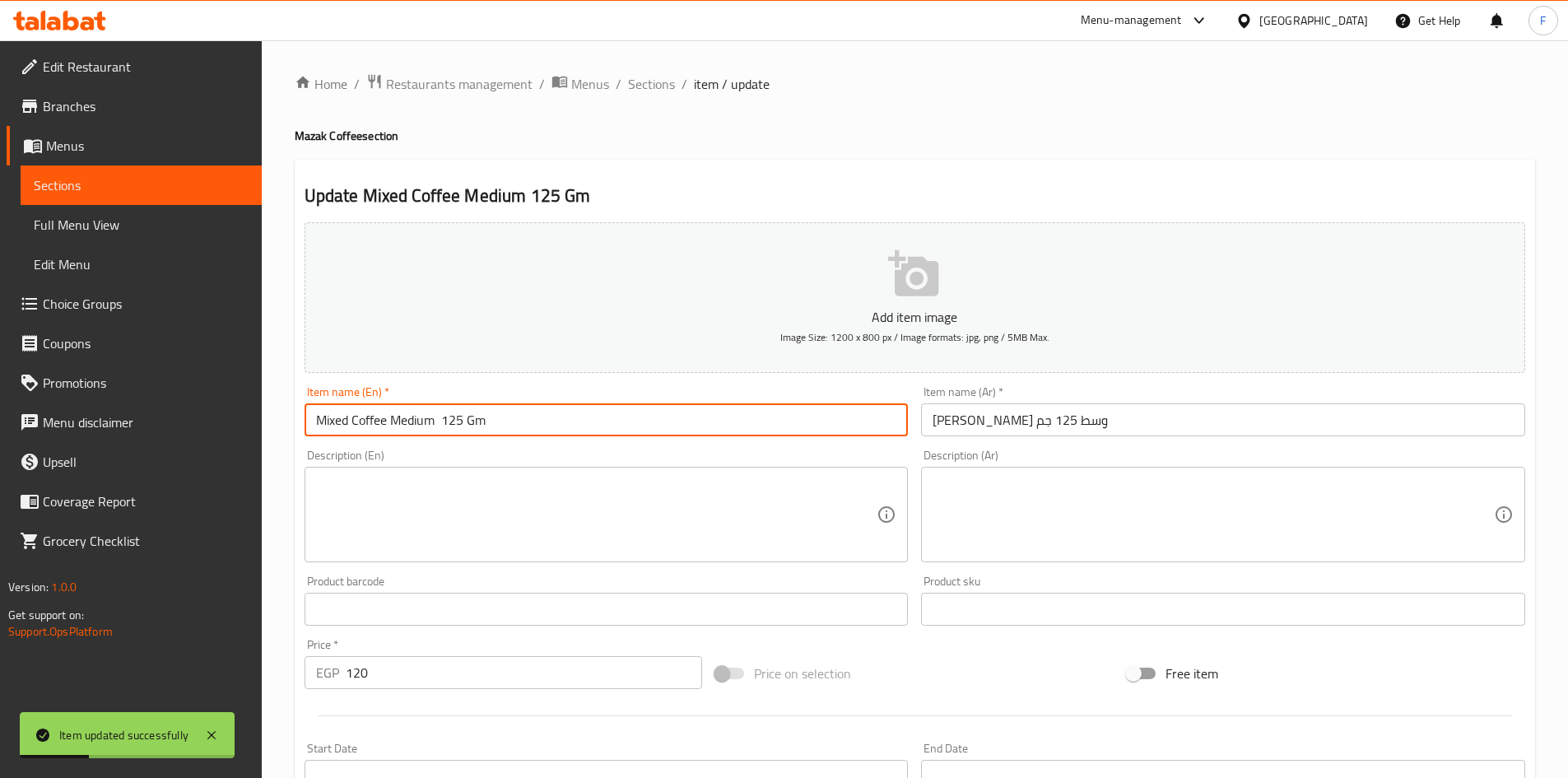
drag, startPoint x: 492, startPoint y: 417, endPoint x: 354, endPoint y: 417, distance: 138.0
click at [306, 376] on div "Add item image Image Size: 1200 x 800 px / Image formats: jpg, png / 5MB Max. I…" at bounding box center [915, 570] width 1234 height 709
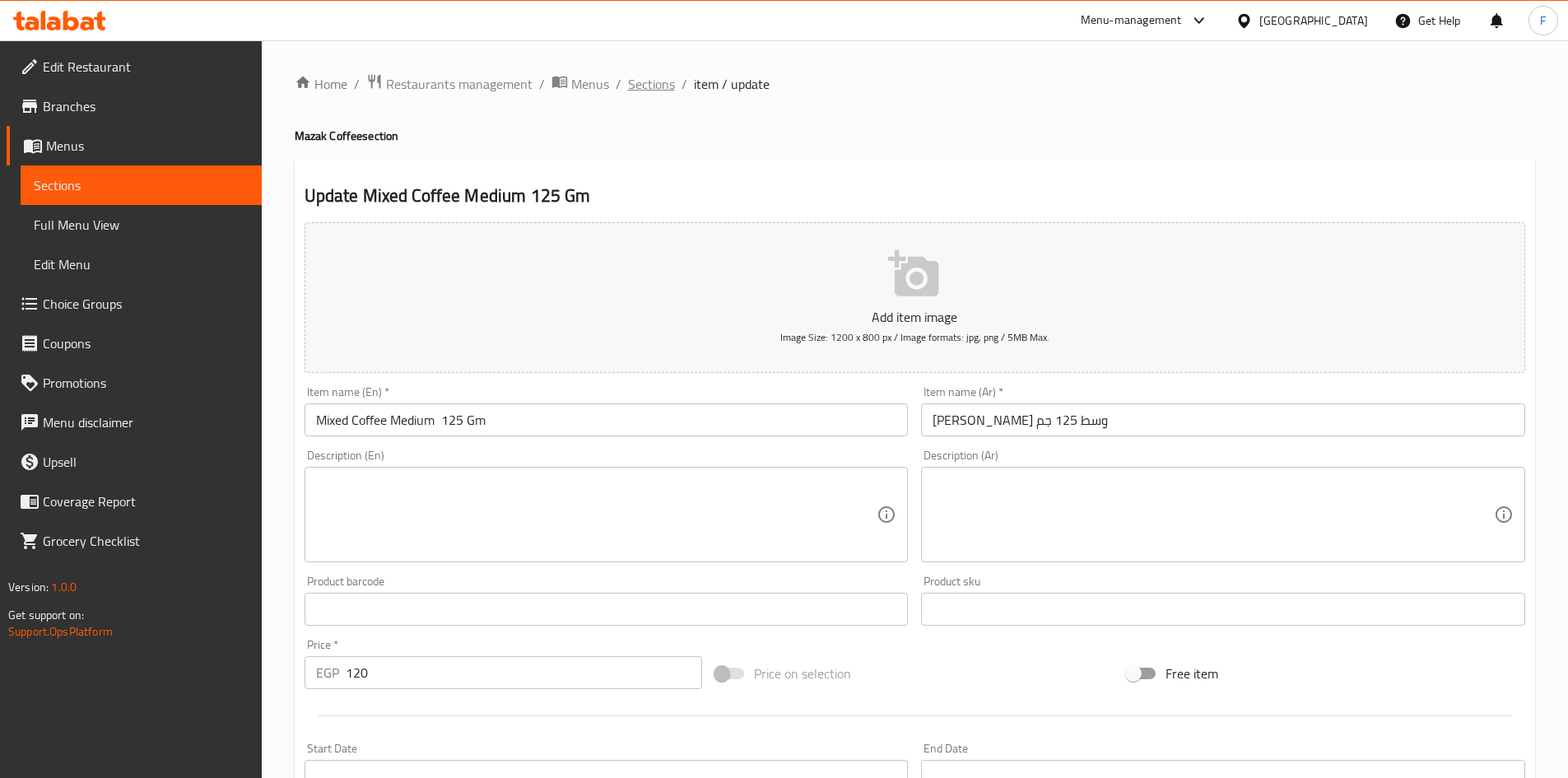
click at [657, 81] on span "Sections" at bounding box center [651, 84] width 47 height 20
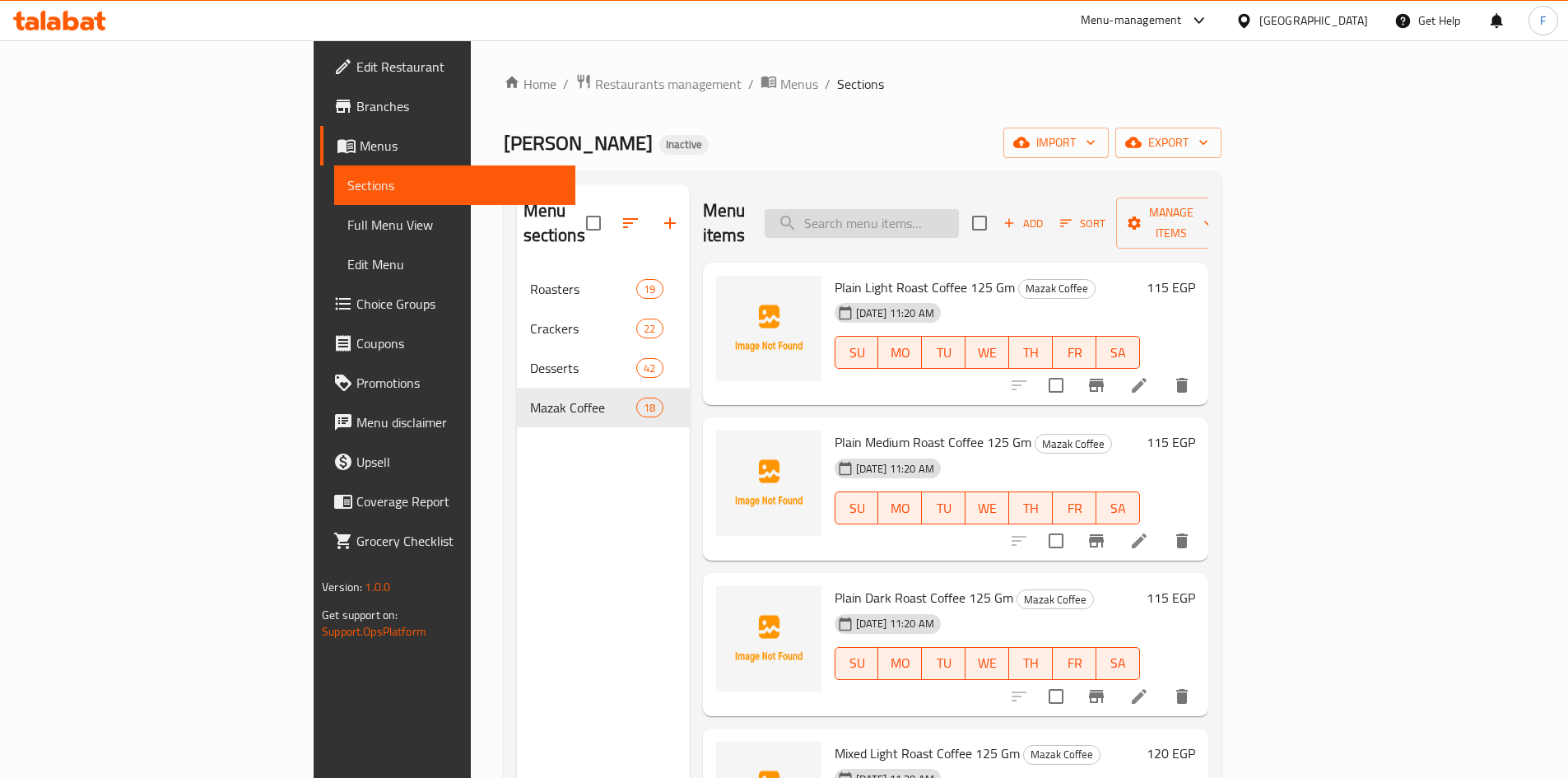
click at [957, 209] on input "search" at bounding box center [861, 224] width 194 height 29
paste input "Mixed Dark Roast Coffee 125 Gm"
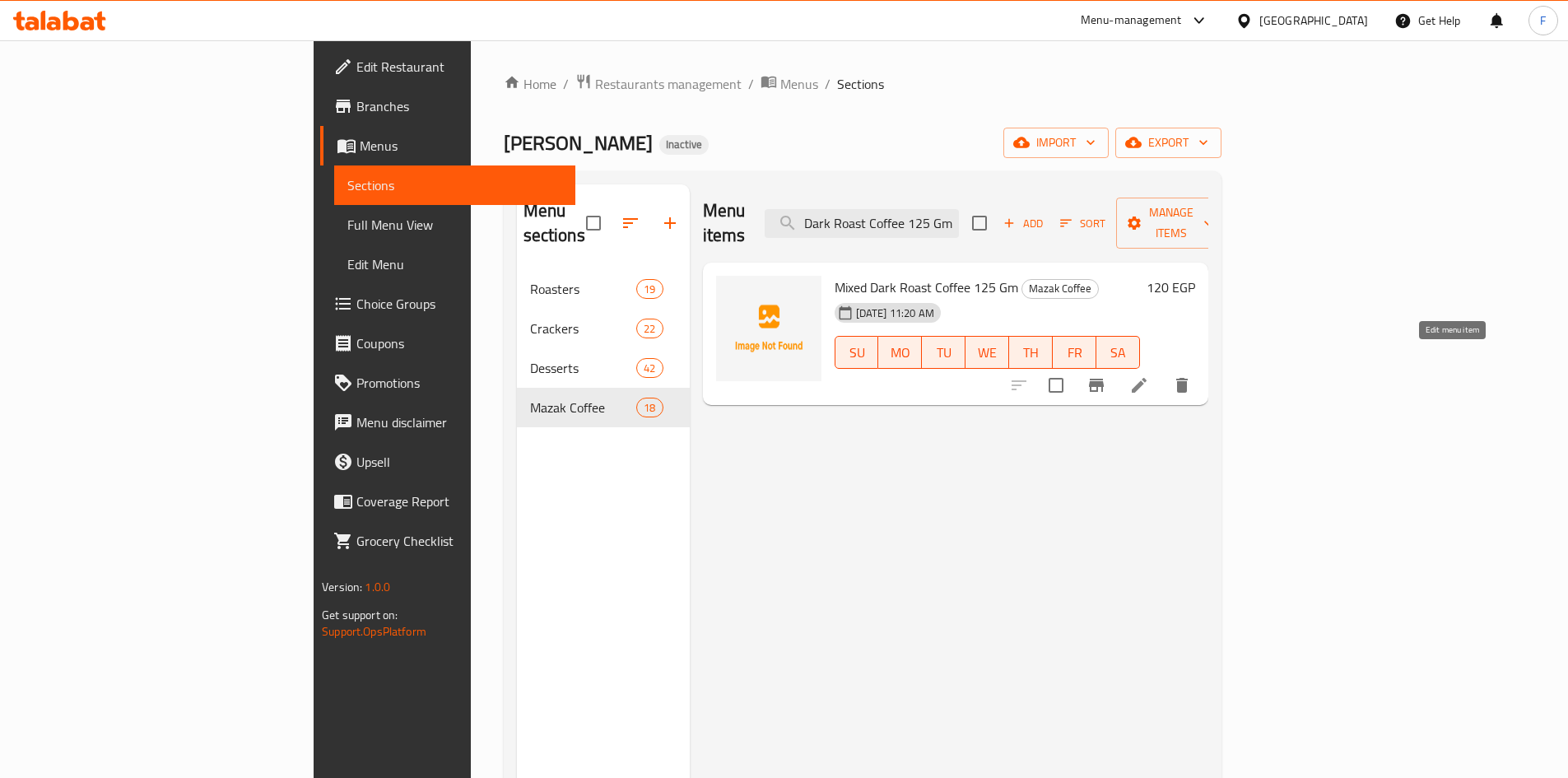
type input "Mixed Dark Roast Coffee 125 Gm"
click at [1149, 376] on icon at bounding box center [1139, 386] width 20 height 20
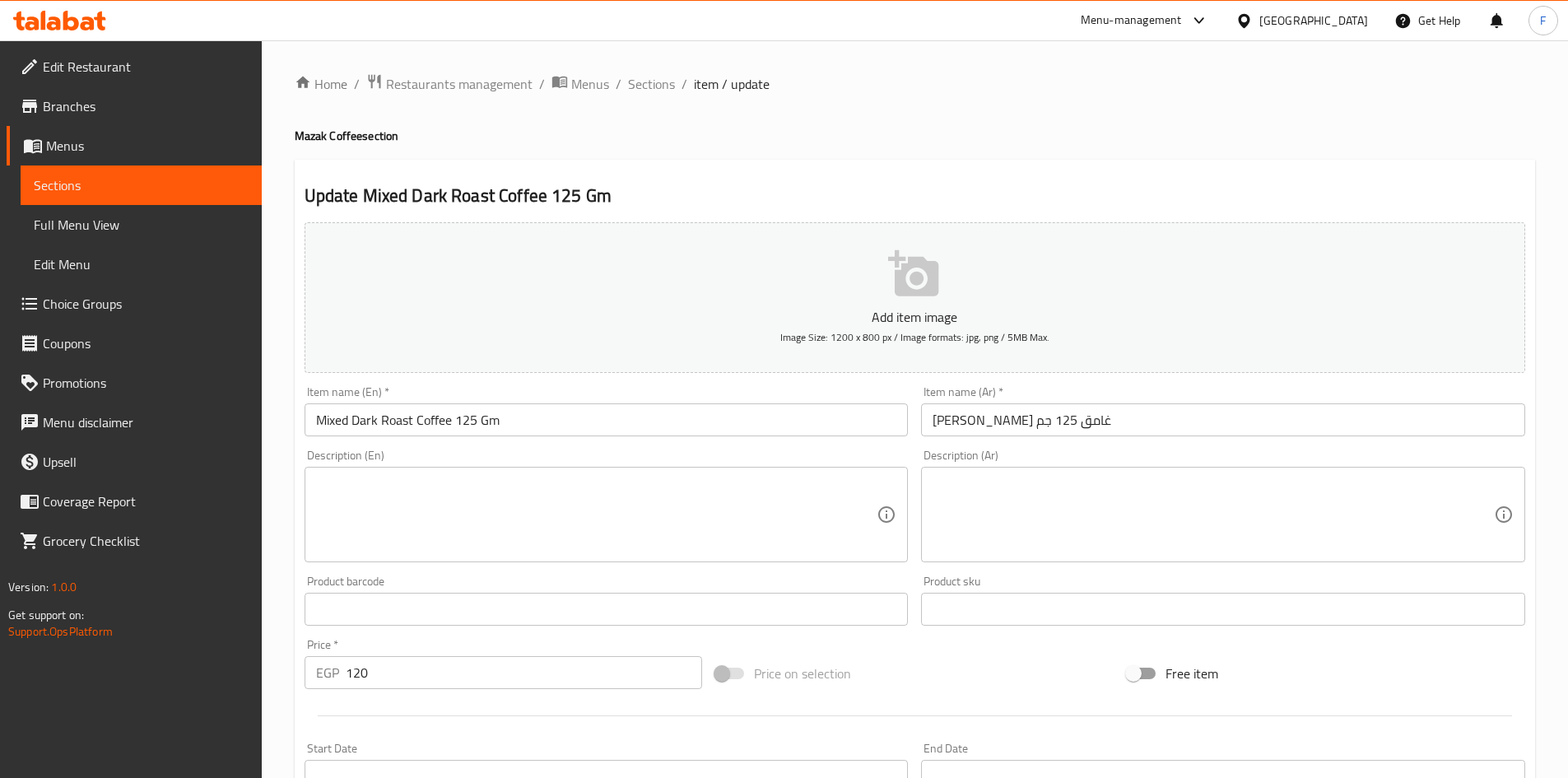
click at [393, 416] on input "Mixed Dark Roast Coffee 125 Gm" at bounding box center [606, 420] width 604 height 33
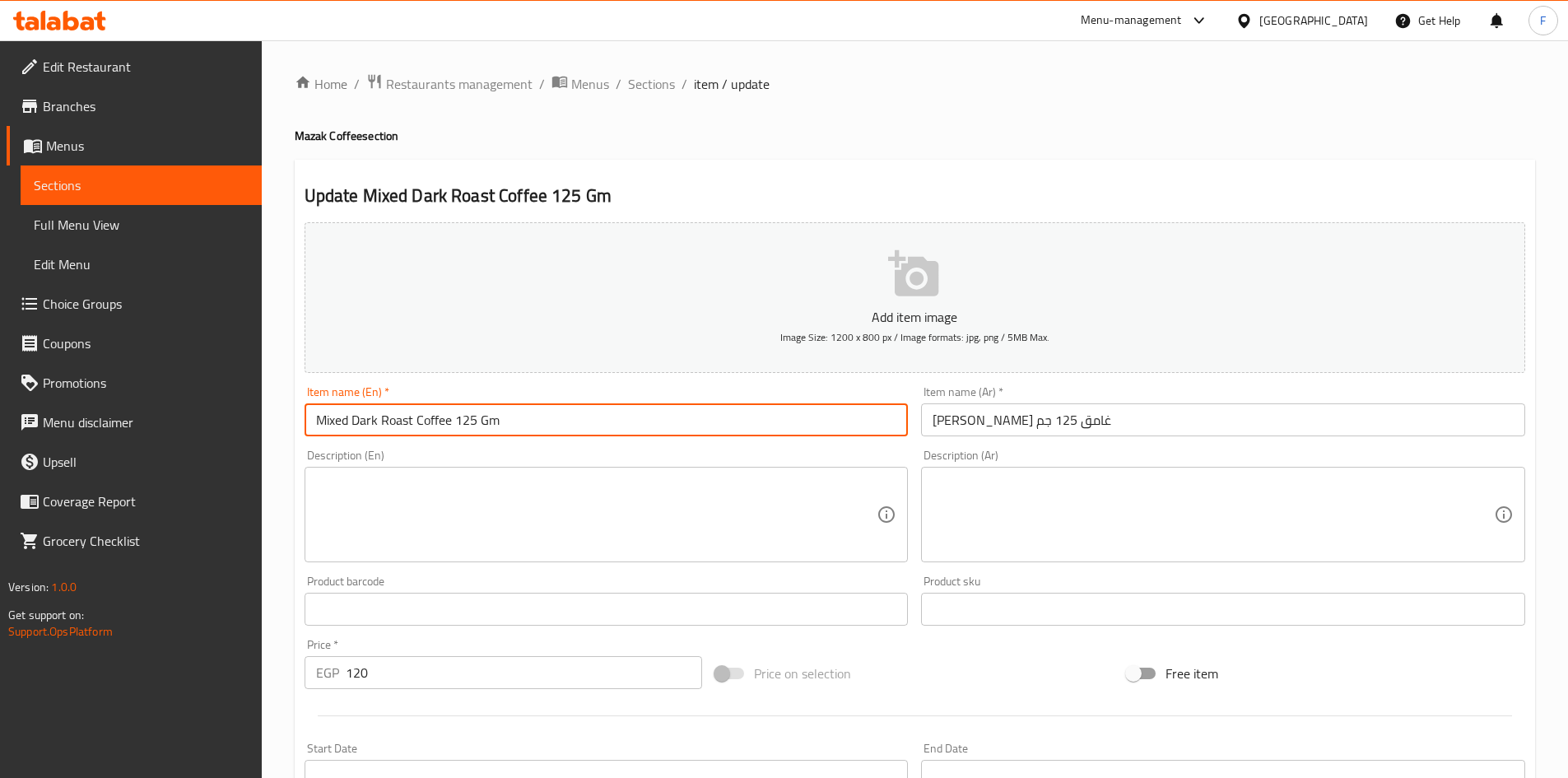
click at [394, 416] on input "Mixed Dark Roast Coffee 125 Gm" at bounding box center [606, 420] width 604 height 33
click at [370, 419] on input "Mixed Dark Coffee 125 Gm" at bounding box center [606, 420] width 604 height 33
click at [386, 425] on input "Mixed Coffee 125 Gm" at bounding box center [606, 420] width 604 height 33
paste input "Dark"
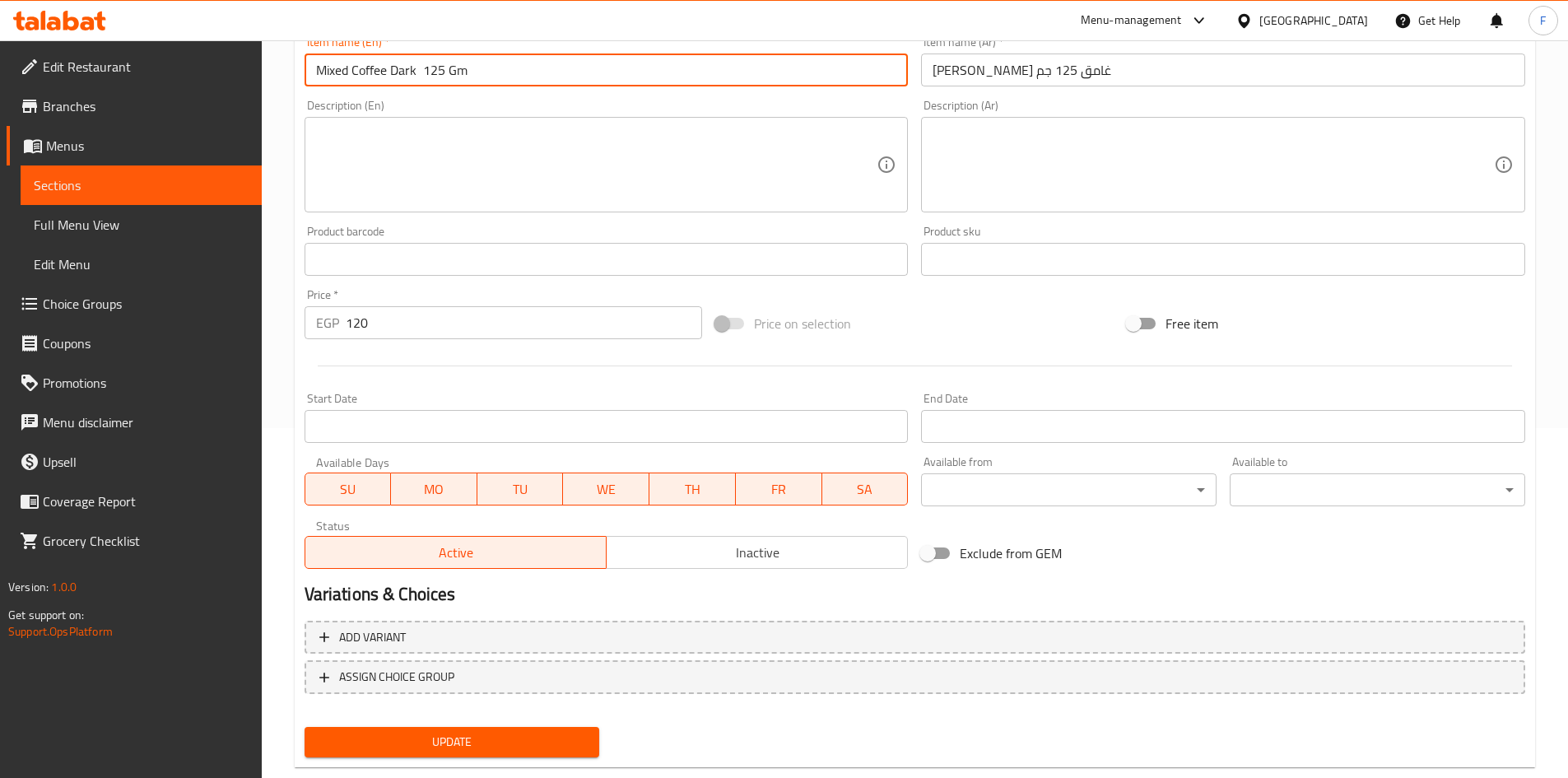
scroll to position [385, 0]
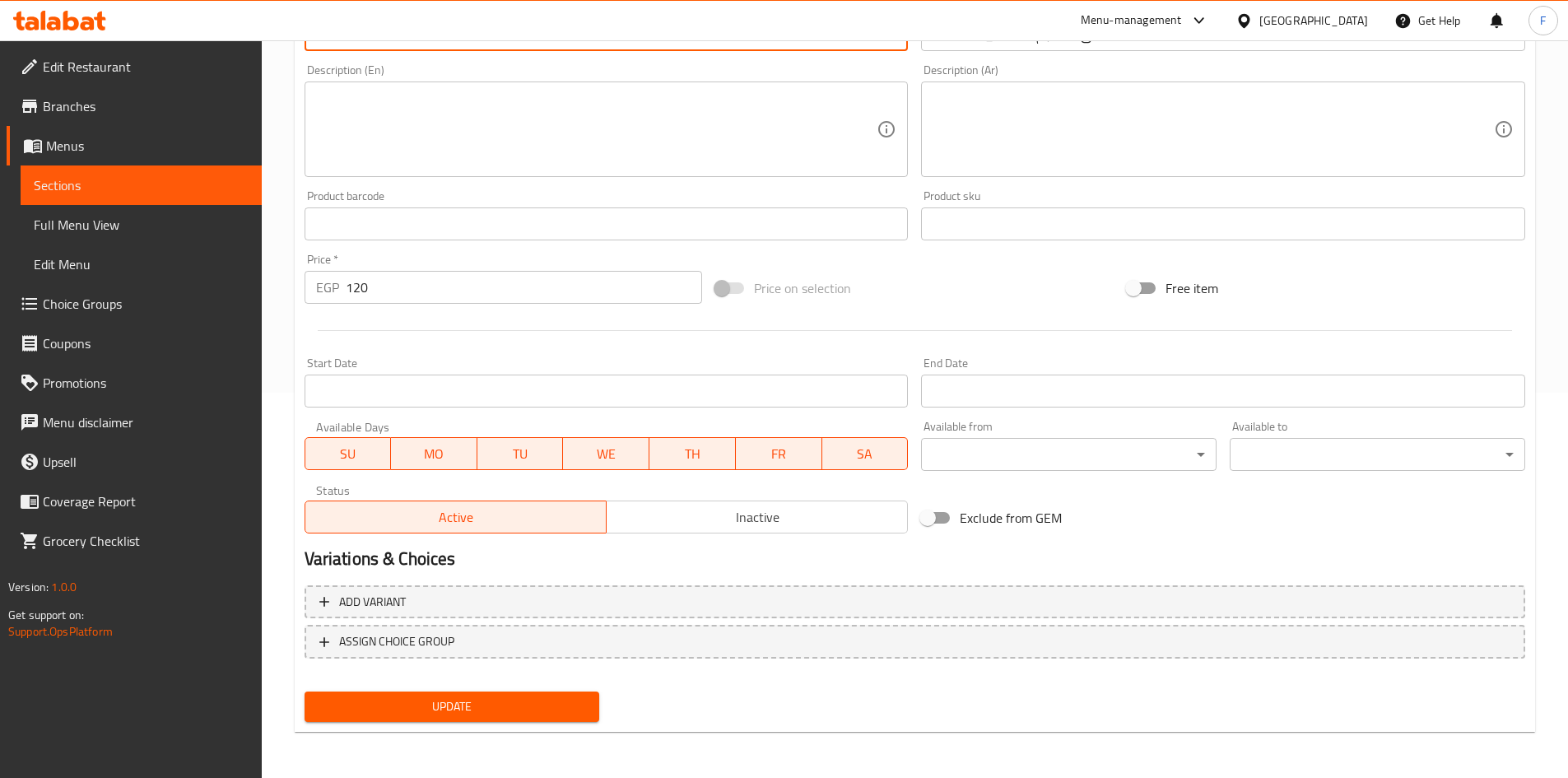
type input "Mixed Coffee Dark 125 Gm"
click at [480, 709] on span "Update" at bounding box center [453, 707] width 269 height 21
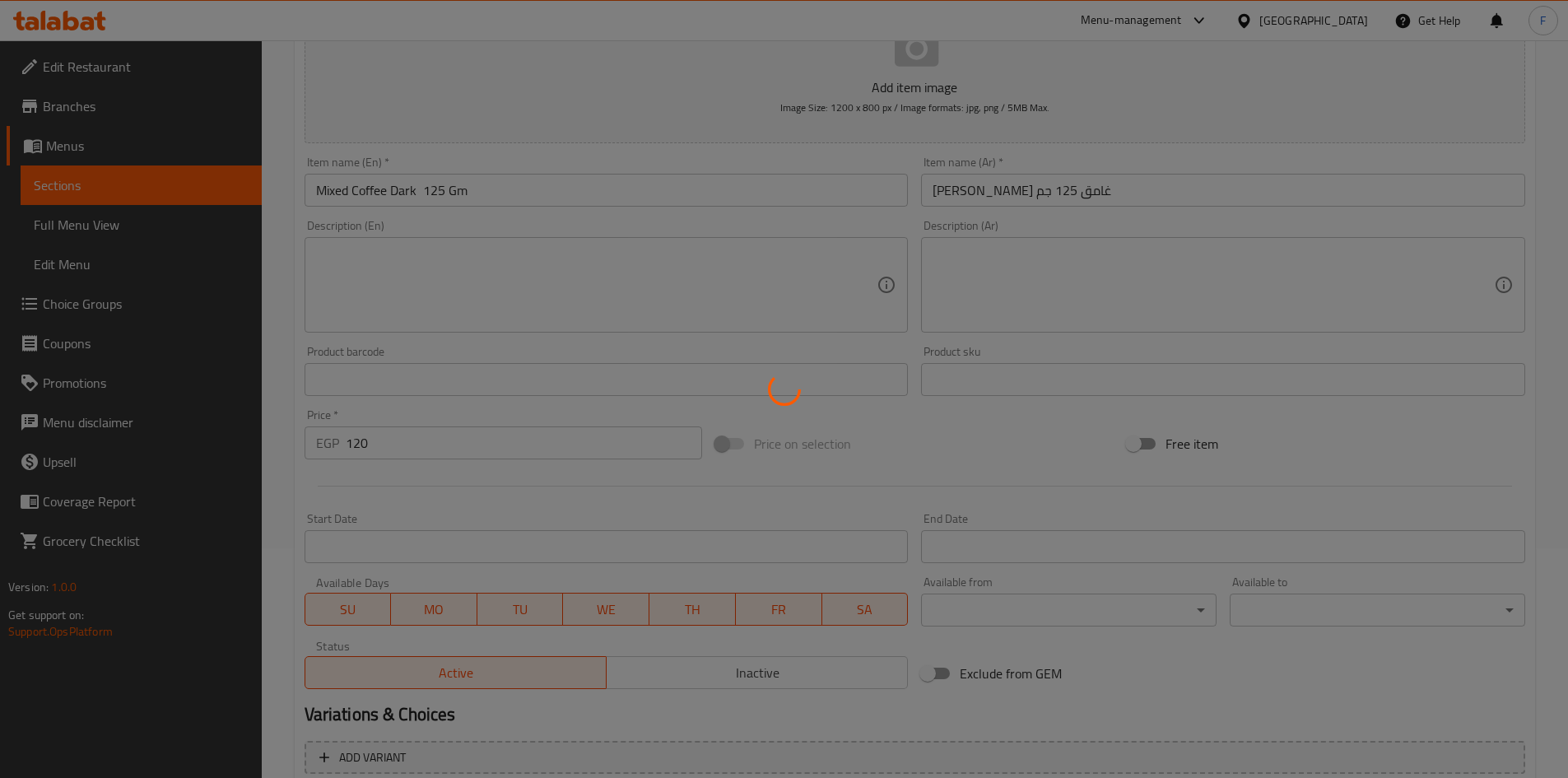
scroll to position [0, 0]
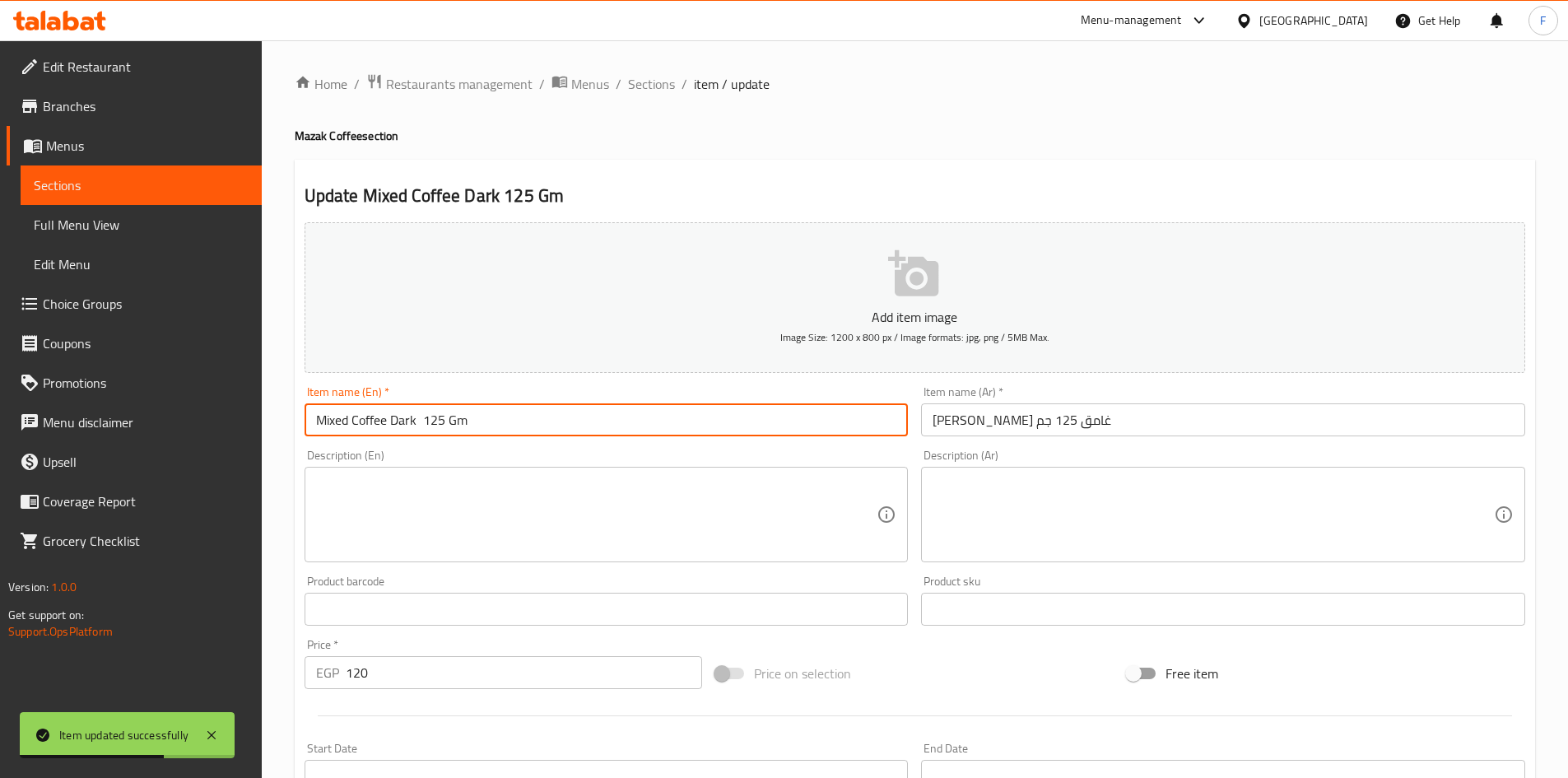
drag, startPoint x: 475, startPoint y: 425, endPoint x: 346, endPoint y: 430, distance: 129.1
click at [306, 412] on input "Mixed Coffee Dark 125 Gm" at bounding box center [606, 420] width 604 height 33
click at [517, 421] on input "Mixed Coffee Dark 125 Gm" at bounding box center [606, 420] width 604 height 33
click at [1000, 413] on input "[PERSON_NAME] غامق 125 جم" at bounding box center [1223, 420] width 604 height 33
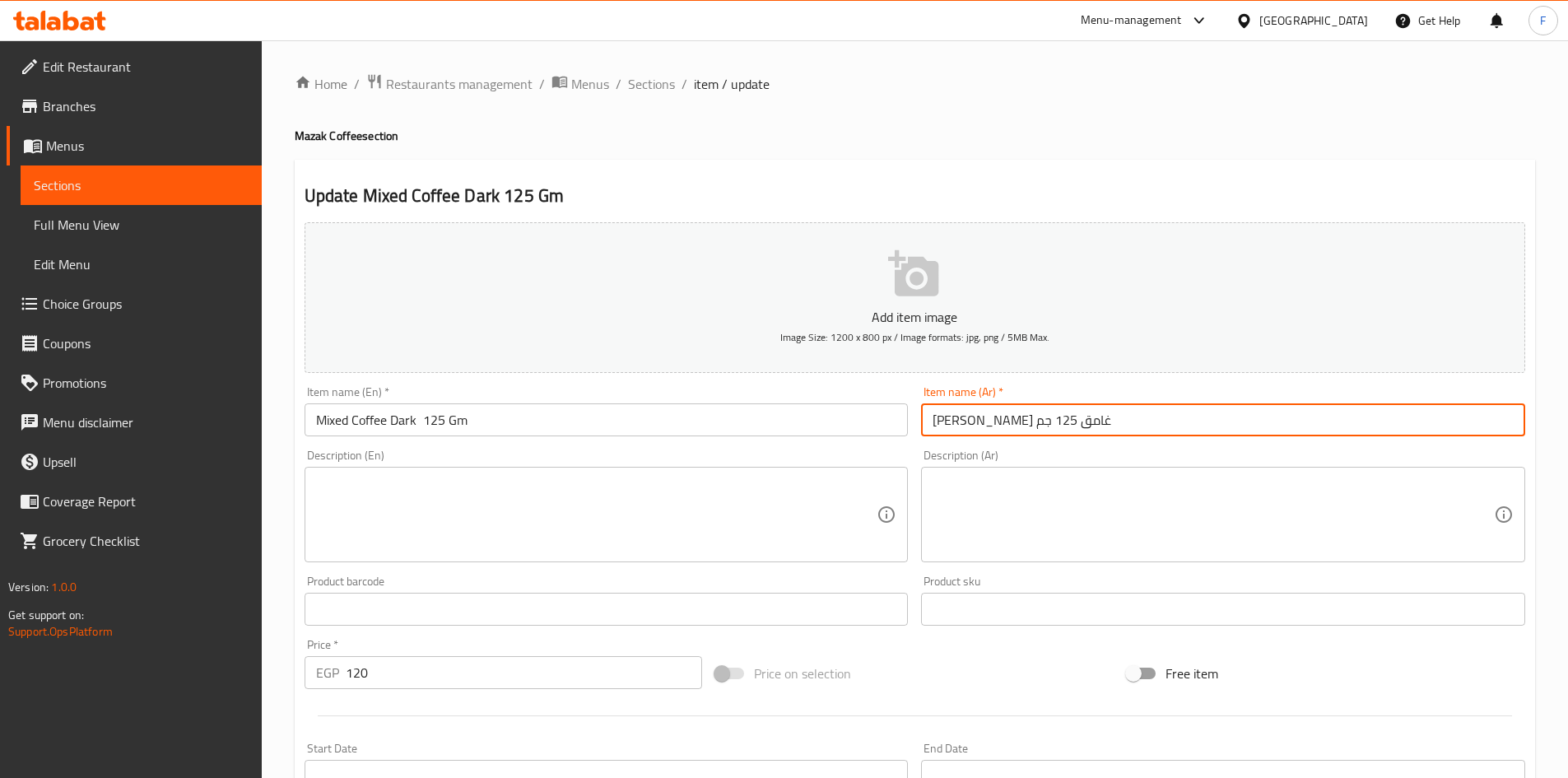
click at [1000, 413] on input "[PERSON_NAME] غامق 125 جم" at bounding box center [1223, 420] width 604 height 33
click at [486, 428] on input "Mixed Coffee Dark 125 Gm" at bounding box center [606, 420] width 604 height 33
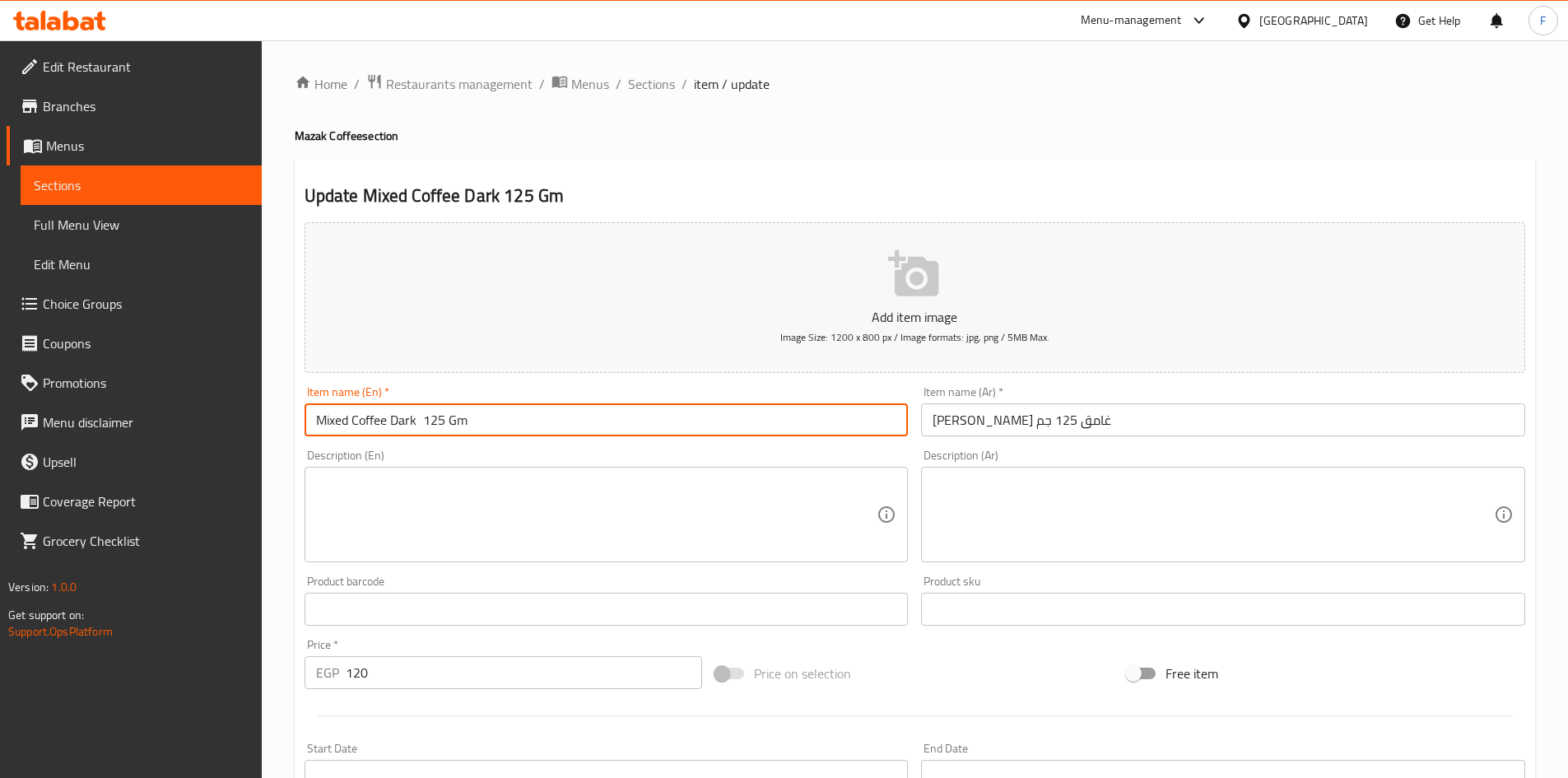
click at [486, 428] on input "Mixed Coffee Dark 125 Gm" at bounding box center [606, 420] width 604 height 33
click at [488, 432] on input "Mixed Coffee Dark 125 Gm" at bounding box center [606, 420] width 604 height 33
click at [484, 426] on input "Mixed Coffee Dark 125 Gm" at bounding box center [606, 420] width 604 height 33
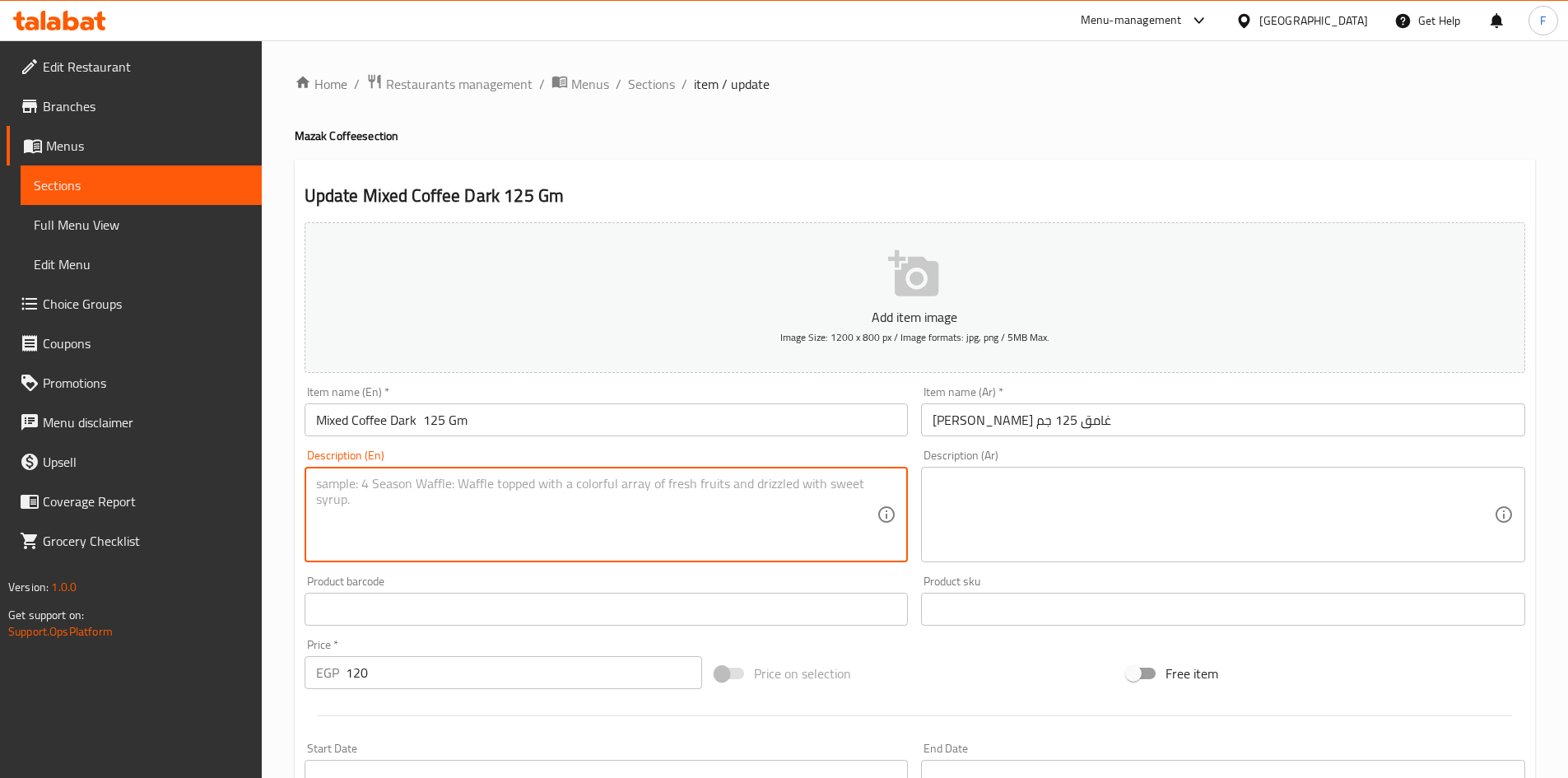
click at [492, 519] on textarea at bounding box center [597, 515] width 561 height 79
paste textarea "Mixed Light Roast Coffee 125 Gm"
click at [402, 480] on textarea "Mixed Light Roast Coffee 125 Gm" at bounding box center [597, 515] width 561 height 79
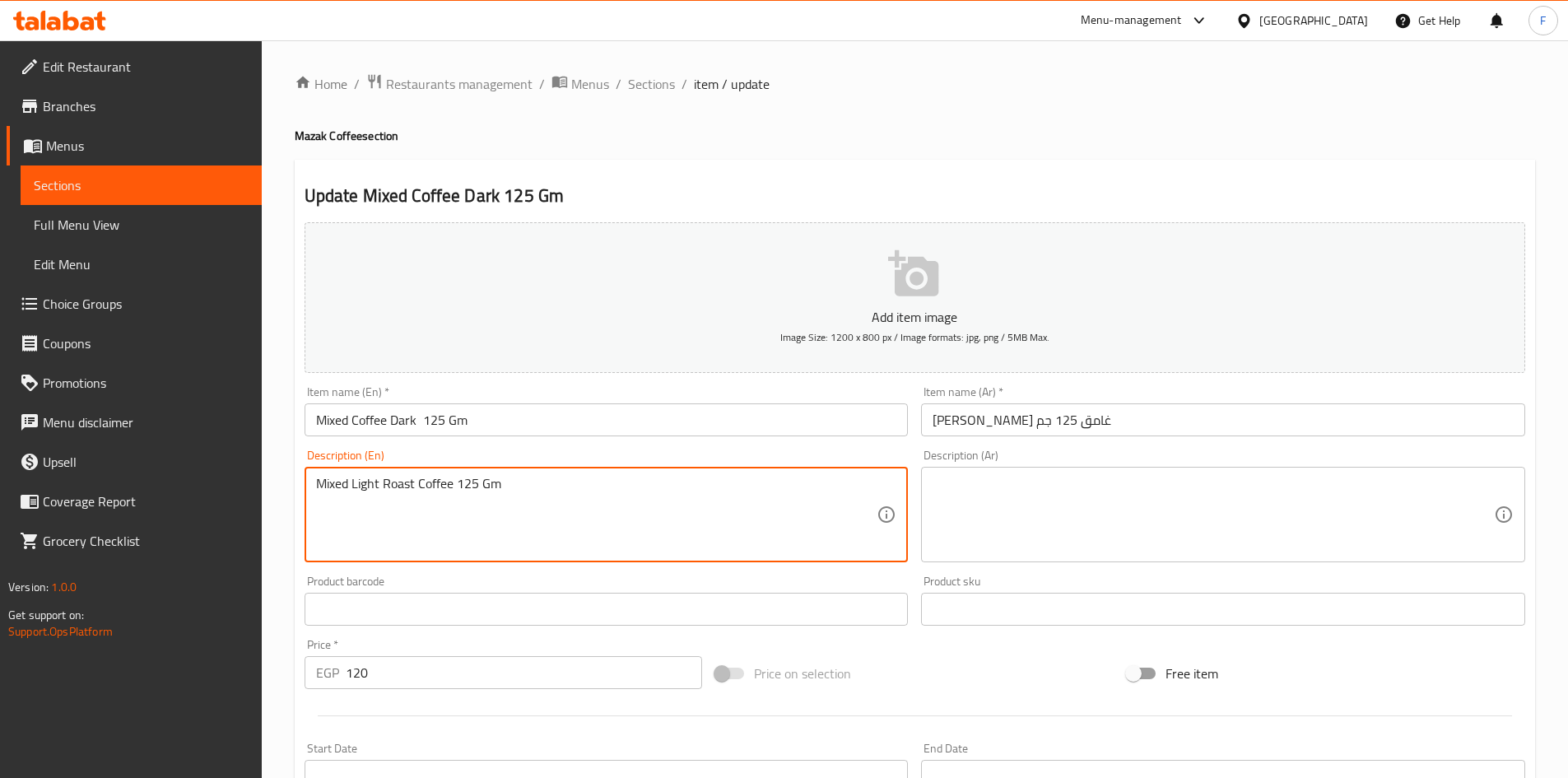
click at [402, 480] on textarea "Mixed Light Roast Coffee 125 Gm" at bounding box center [597, 515] width 561 height 79
type textarea "Mixed Light Roast Coffee 125 Gm"
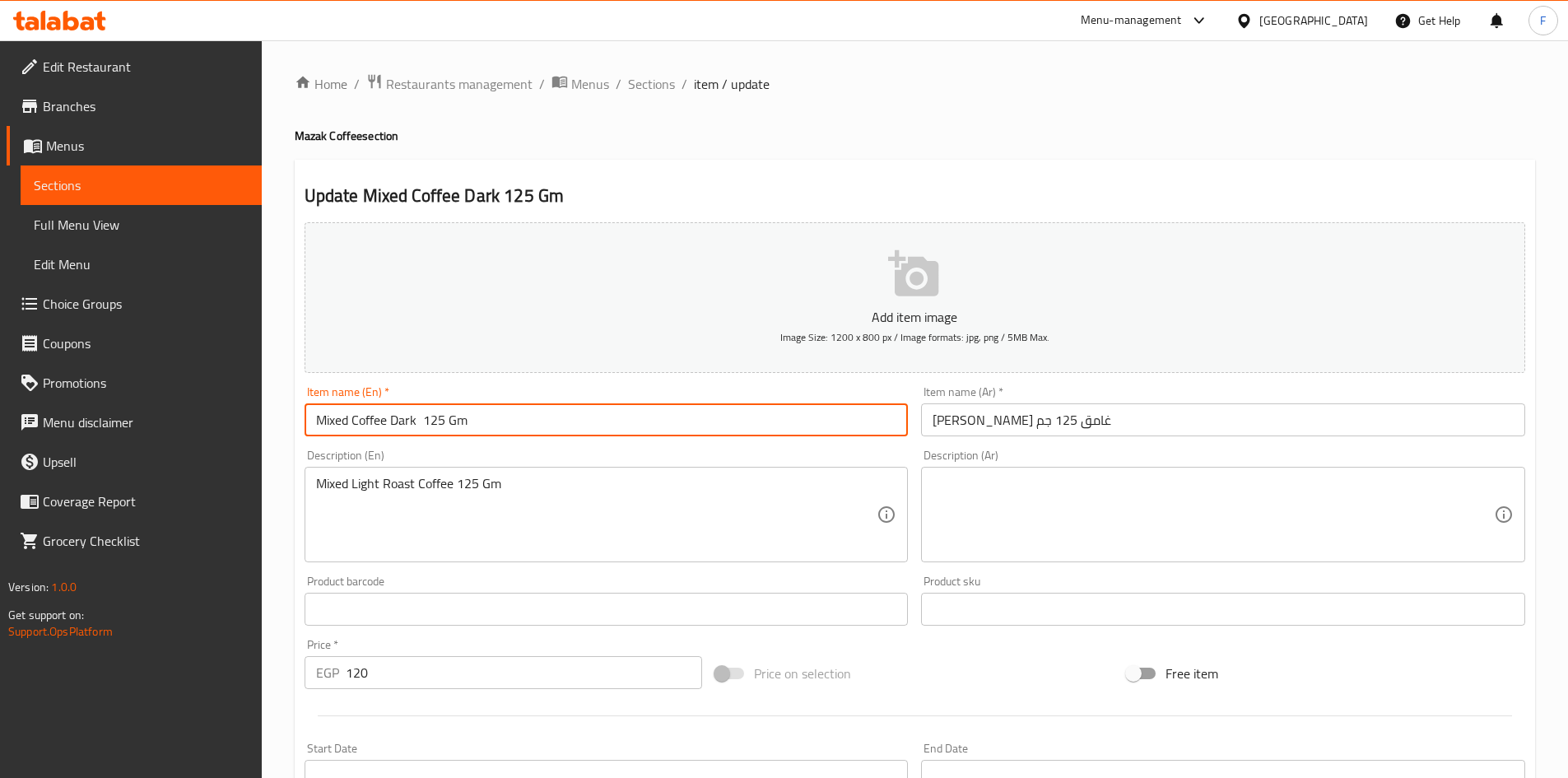
click at [389, 422] on input "Mixed Coffee Dark 125 Gm" at bounding box center [606, 420] width 604 height 33
drag, startPoint x: 414, startPoint y: 419, endPoint x: 316, endPoint y: 405, distance: 99.0
click at [316, 405] on input "Mixed Coffee Dark 125 Gm" at bounding box center [606, 420] width 604 height 33
paste input "Dark Roast Coffee"
type input "Dark Roast Coffee 125 Gm"
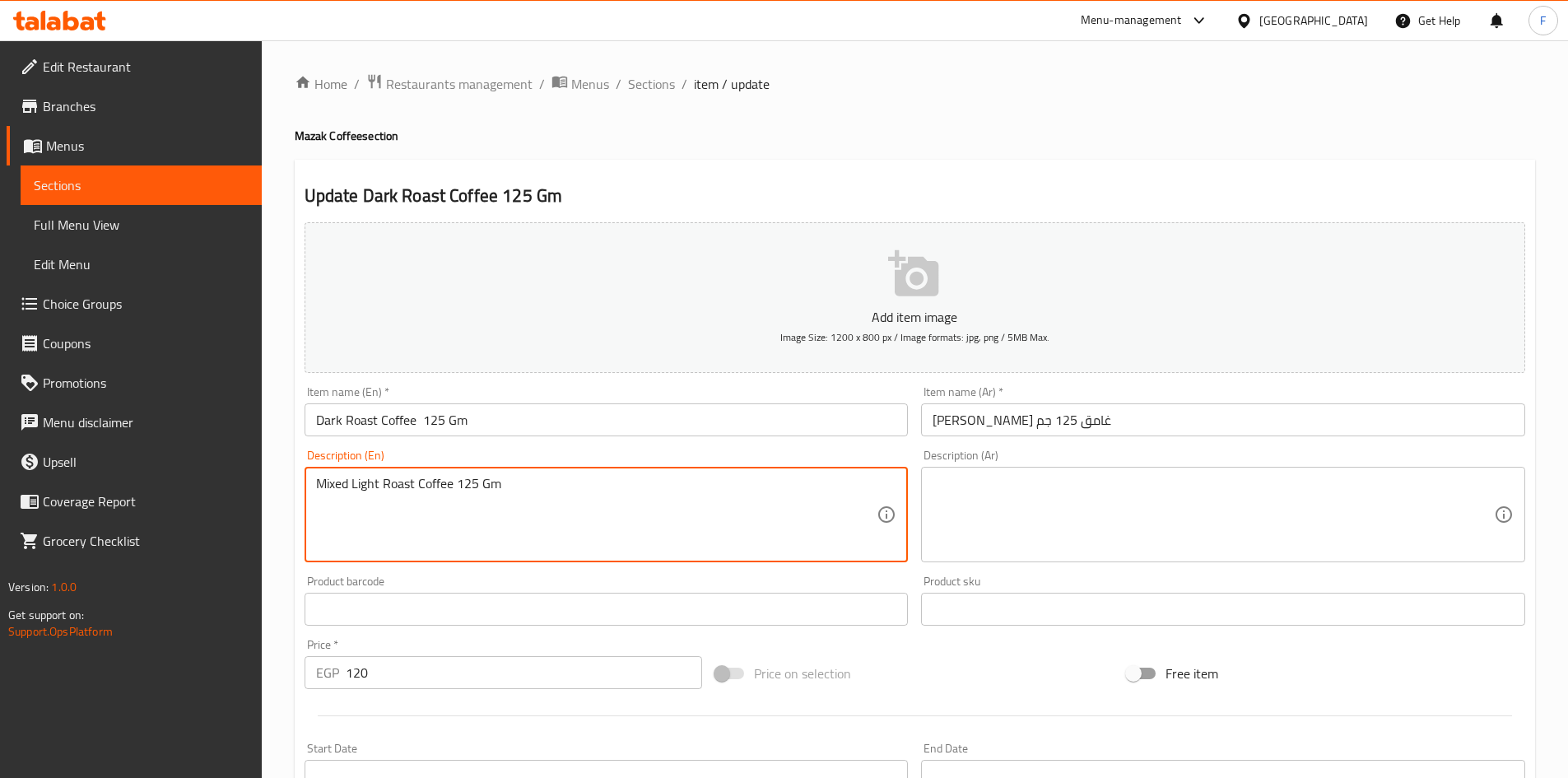
click at [417, 481] on textarea "Mixed Light Roast Coffee 125 Gm" at bounding box center [597, 515] width 561 height 79
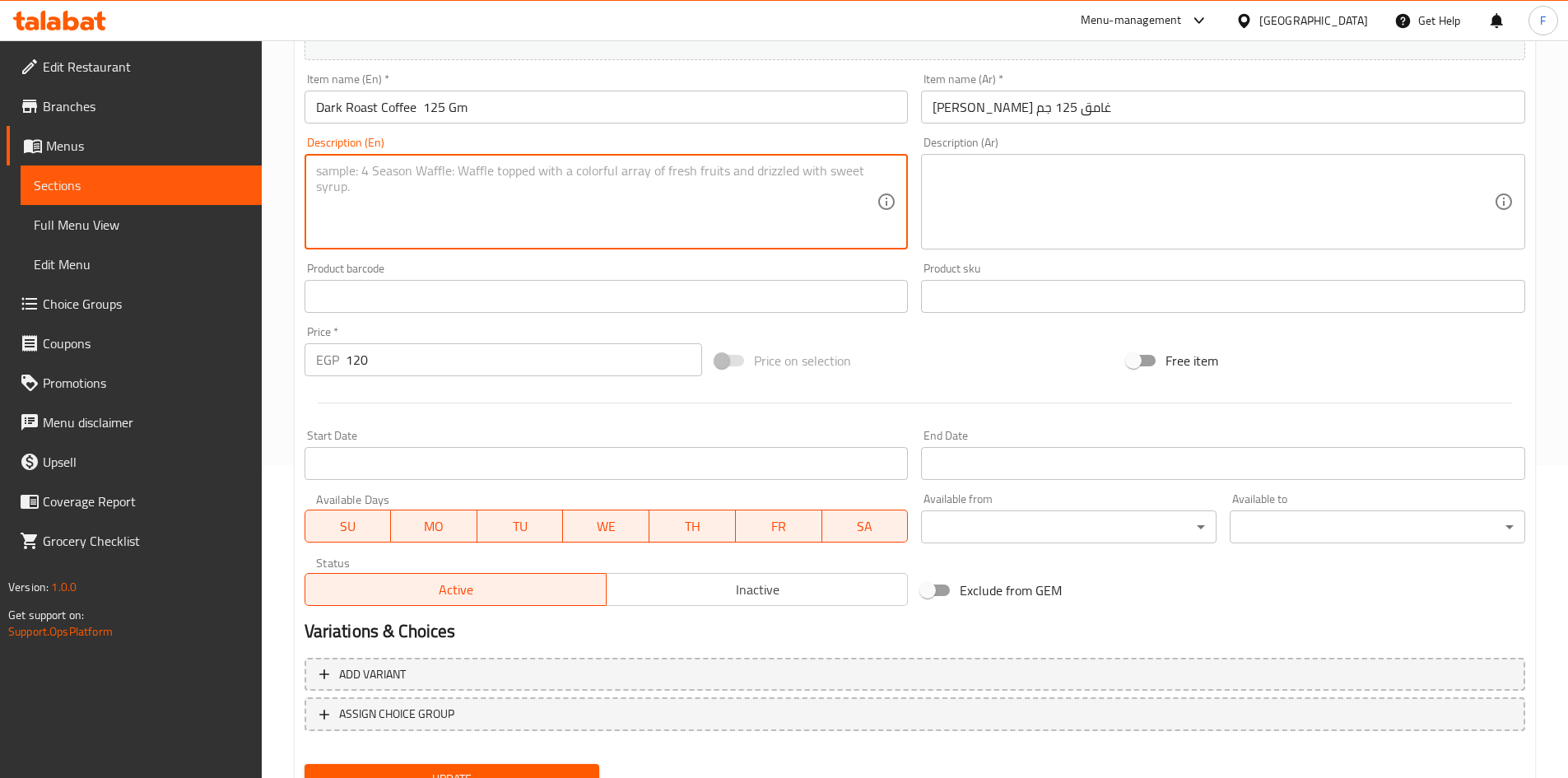
scroll to position [385, 0]
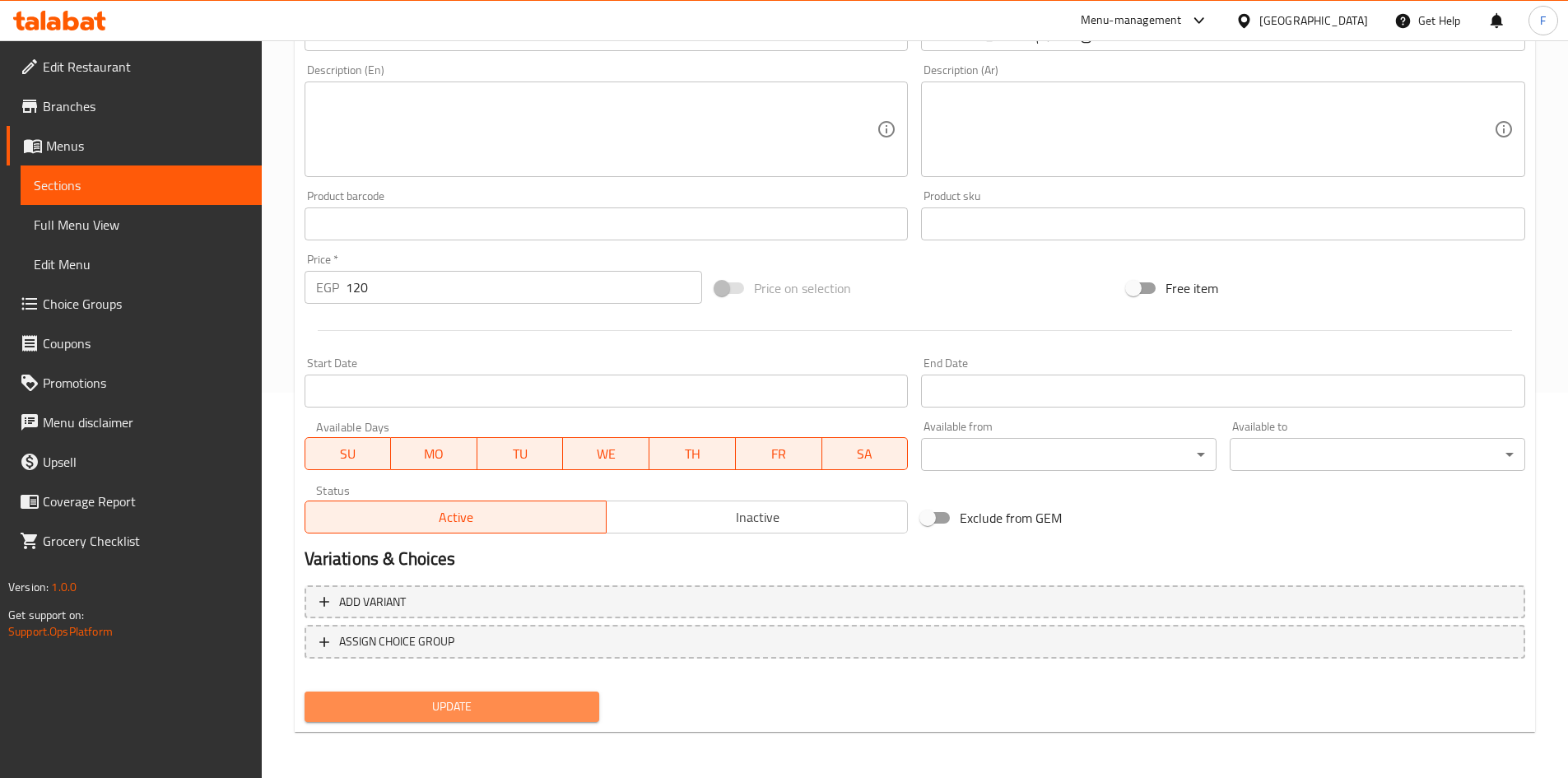
click at [457, 713] on span "Update" at bounding box center [453, 707] width 269 height 21
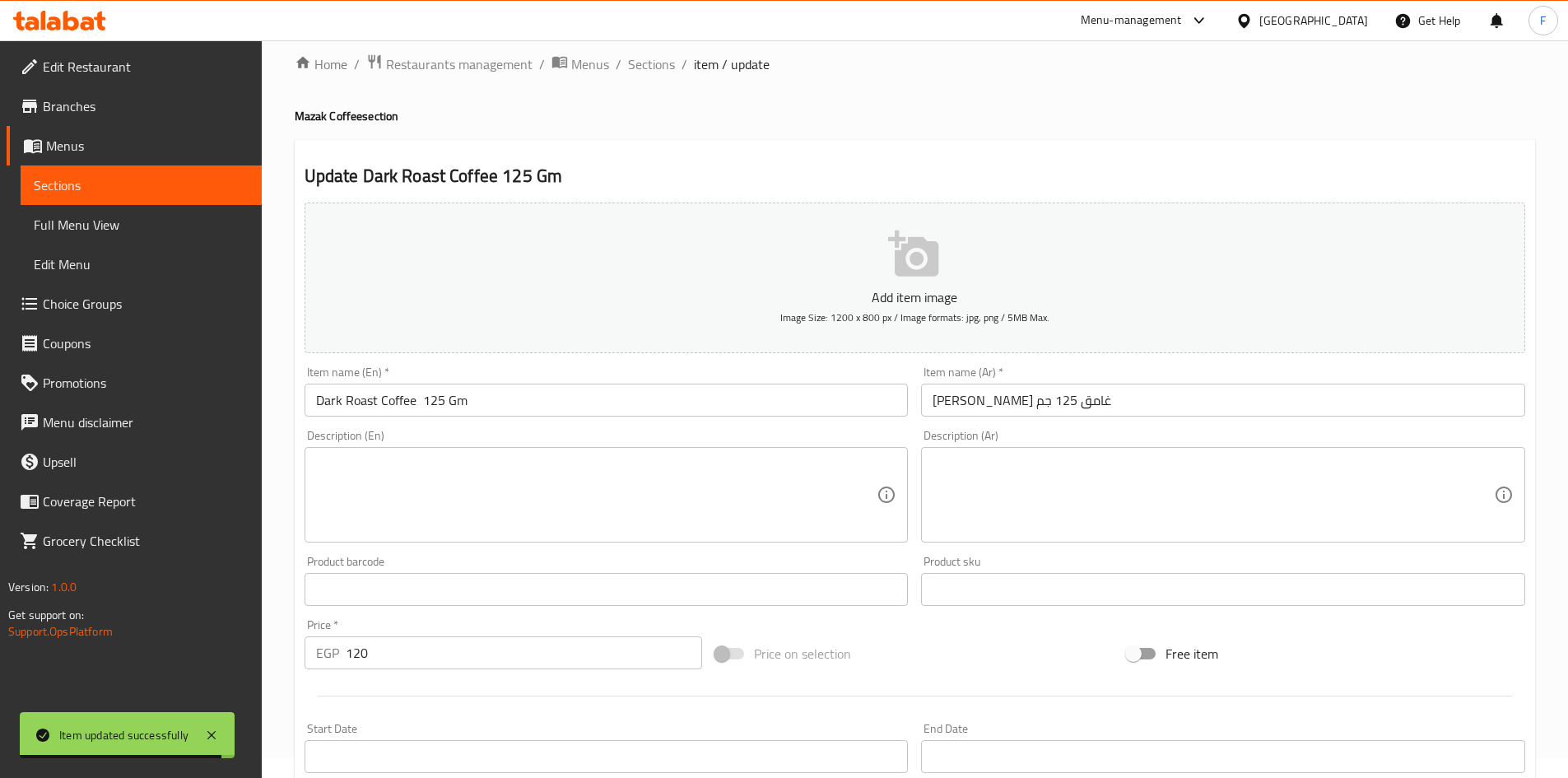
scroll to position [0, 0]
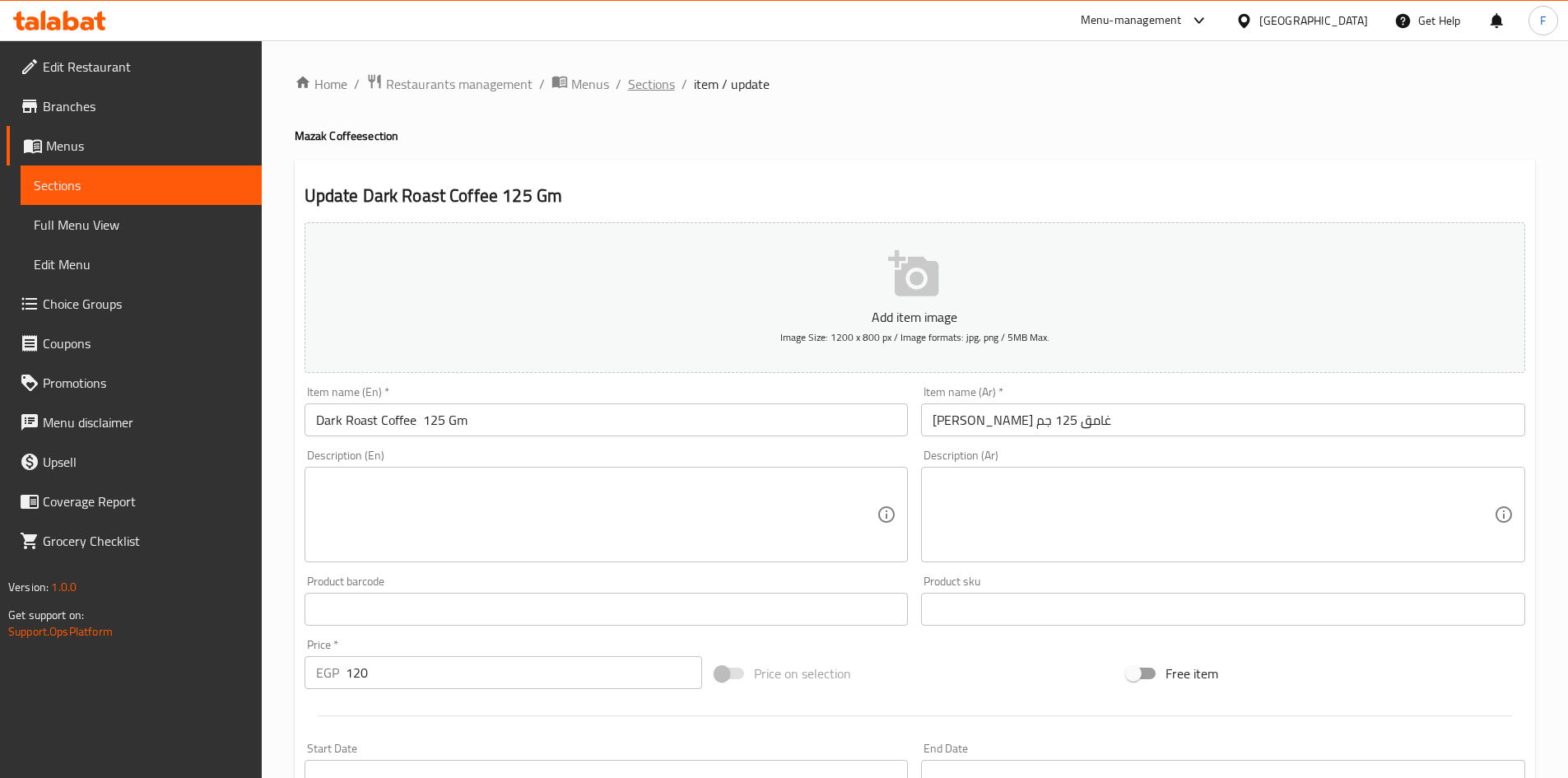
click at [640, 87] on span "Sections" at bounding box center [651, 84] width 47 height 20
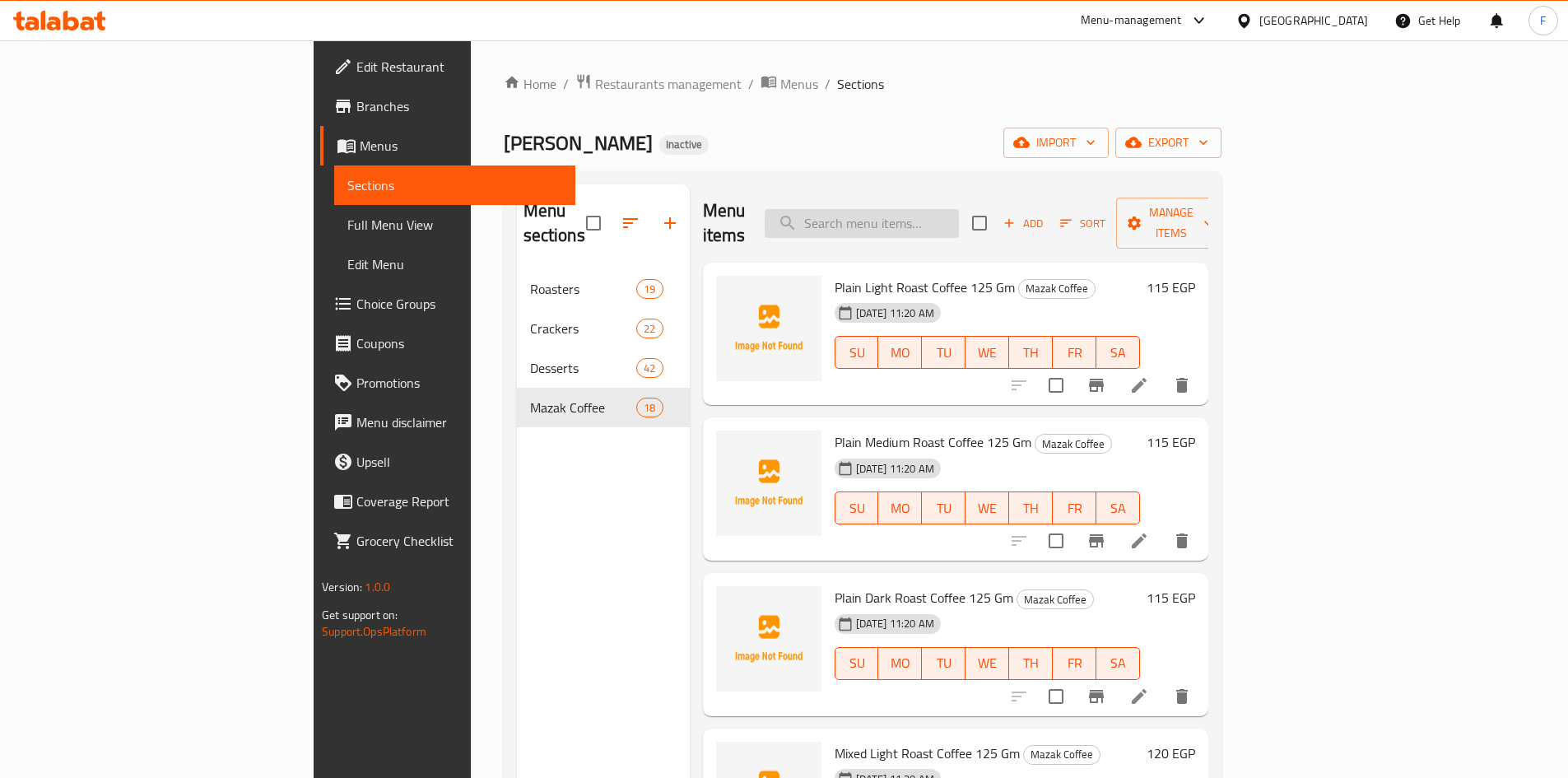
click at [938, 209] on input "search" at bounding box center [861, 224] width 194 height 29
paste input "Mixed Medium Roast Coffee"
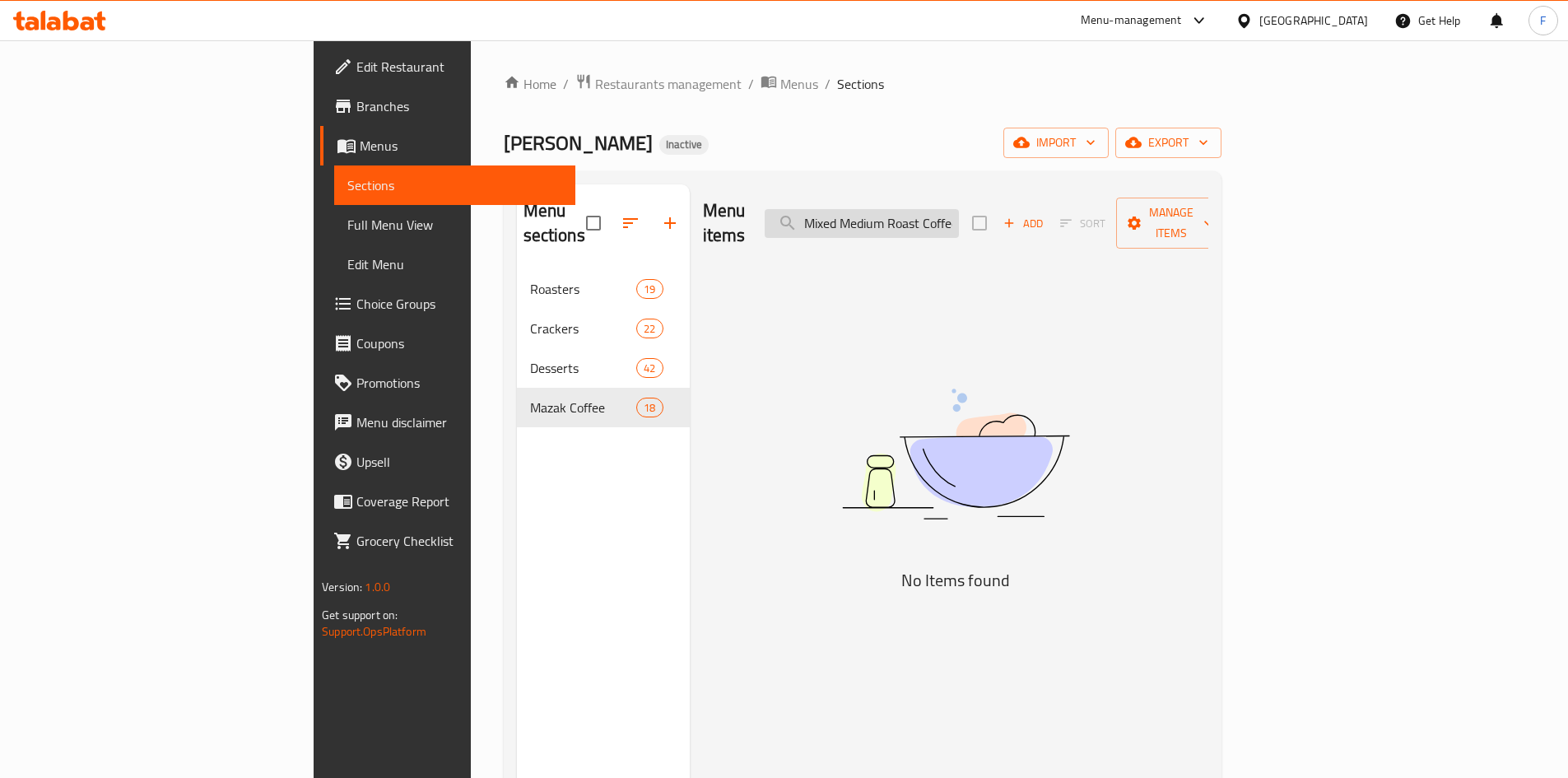
drag, startPoint x: 996, startPoint y: 214, endPoint x: 884, endPoint y: 202, distance: 112.6
click at [884, 209] on input "Mixed Medium Roast Coffee" at bounding box center [861, 224] width 194 height 29
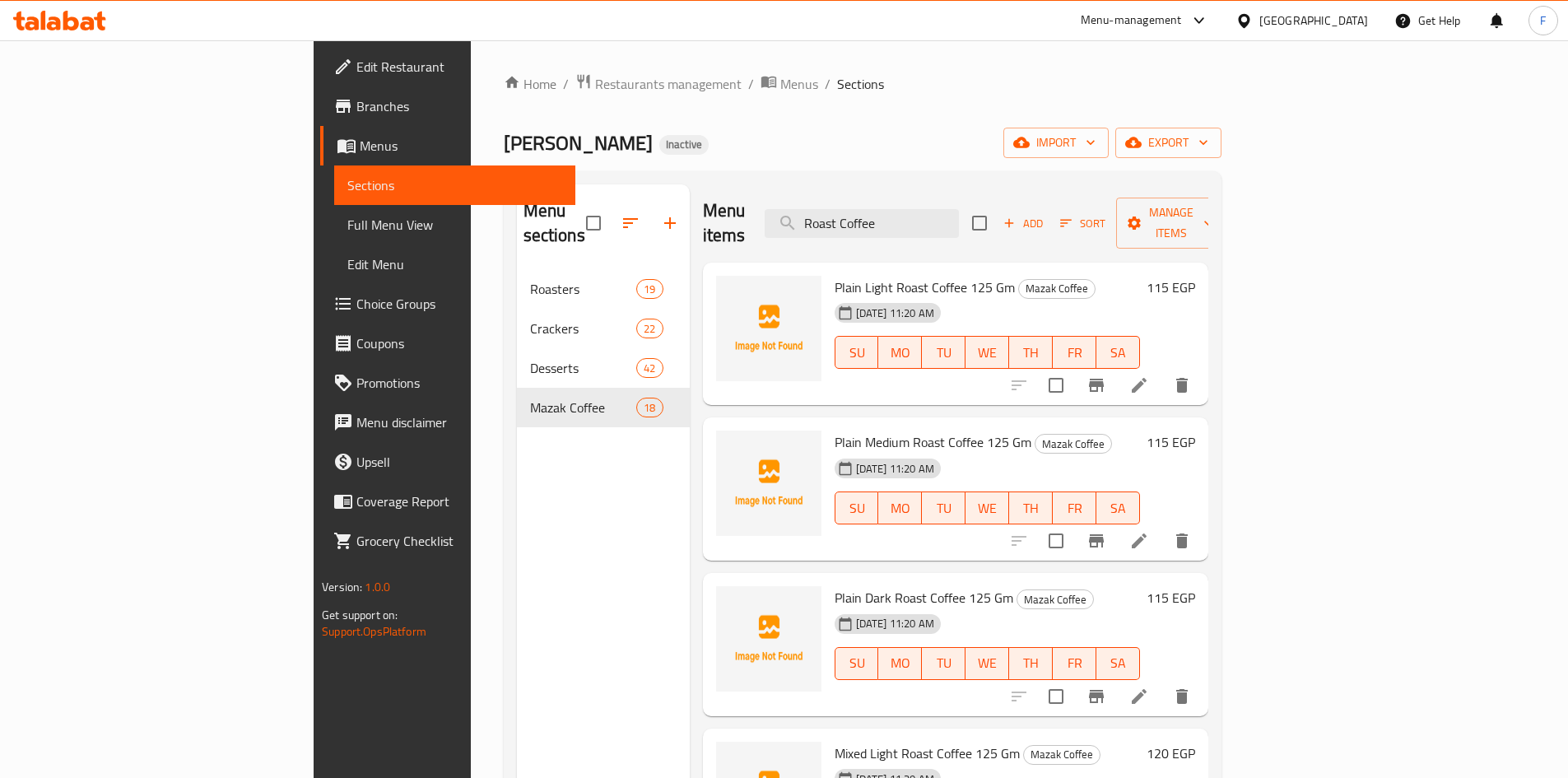
click at [847, 430] on span "Plain Medium Roast Coffee 125 Gm" at bounding box center [933, 442] width 197 height 25
click at [879, 430] on span "Plain Medium Roast Coffee 125 Gm" at bounding box center [933, 442] width 197 height 25
click at [835, 430] on span "Plain Medium Roast Coffee 125 Gm" at bounding box center [933, 442] width 197 height 25
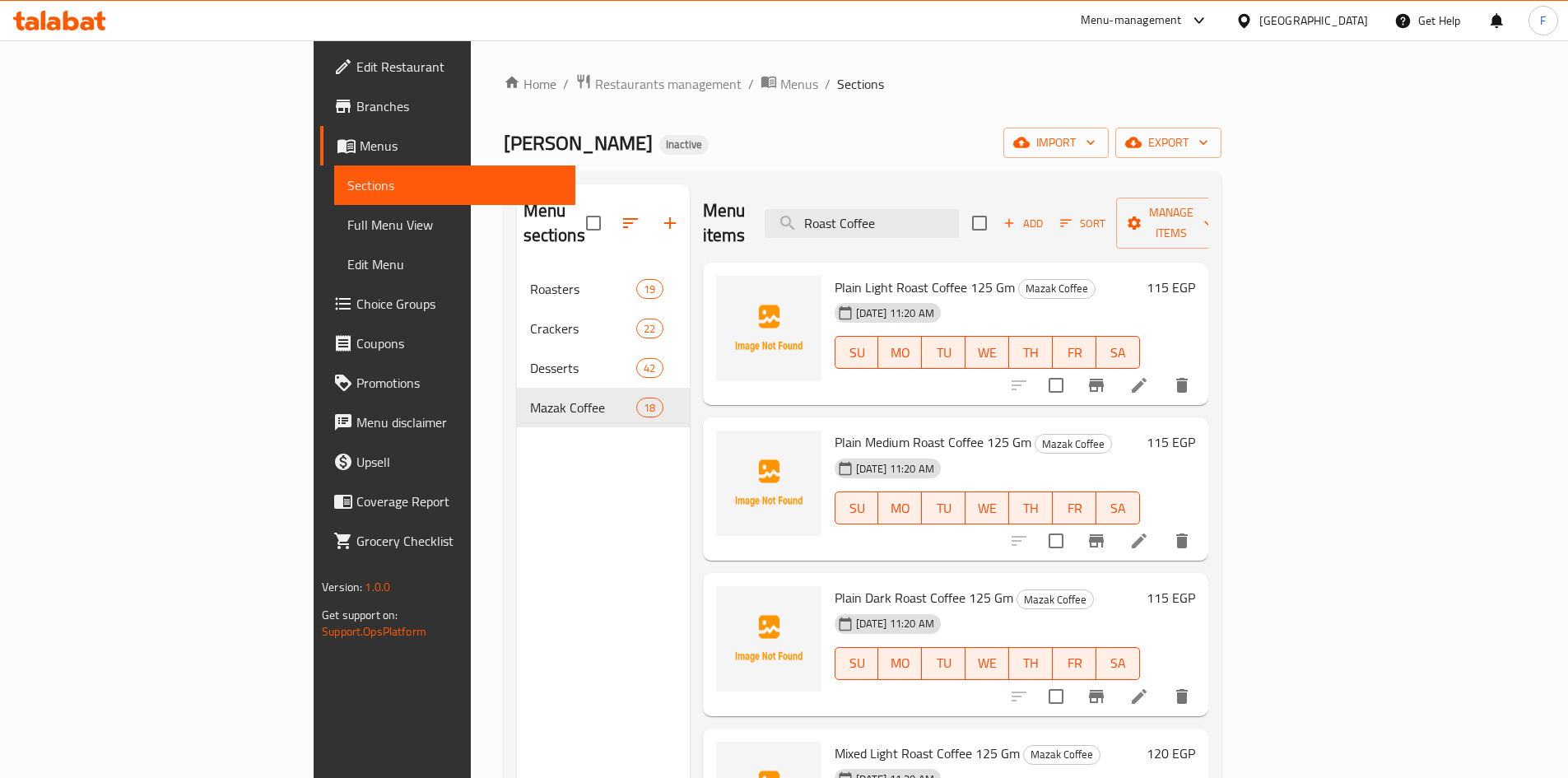
drag, startPoint x: 784, startPoint y: 421, endPoint x: 892, endPoint y: 429, distance: 108.3
click at [892, 429] on div "Plain Medium Roast Coffee 125 [PERSON_NAME] Coffee [DATE] 11:20 AM SU MO TU WE …" at bounding box center [987, 489] width 318 height 130
click at [892, 430] on span "Plain Medium Roast Coffee 125 Gm" at bounding box center [933, 442] width 197 height 25
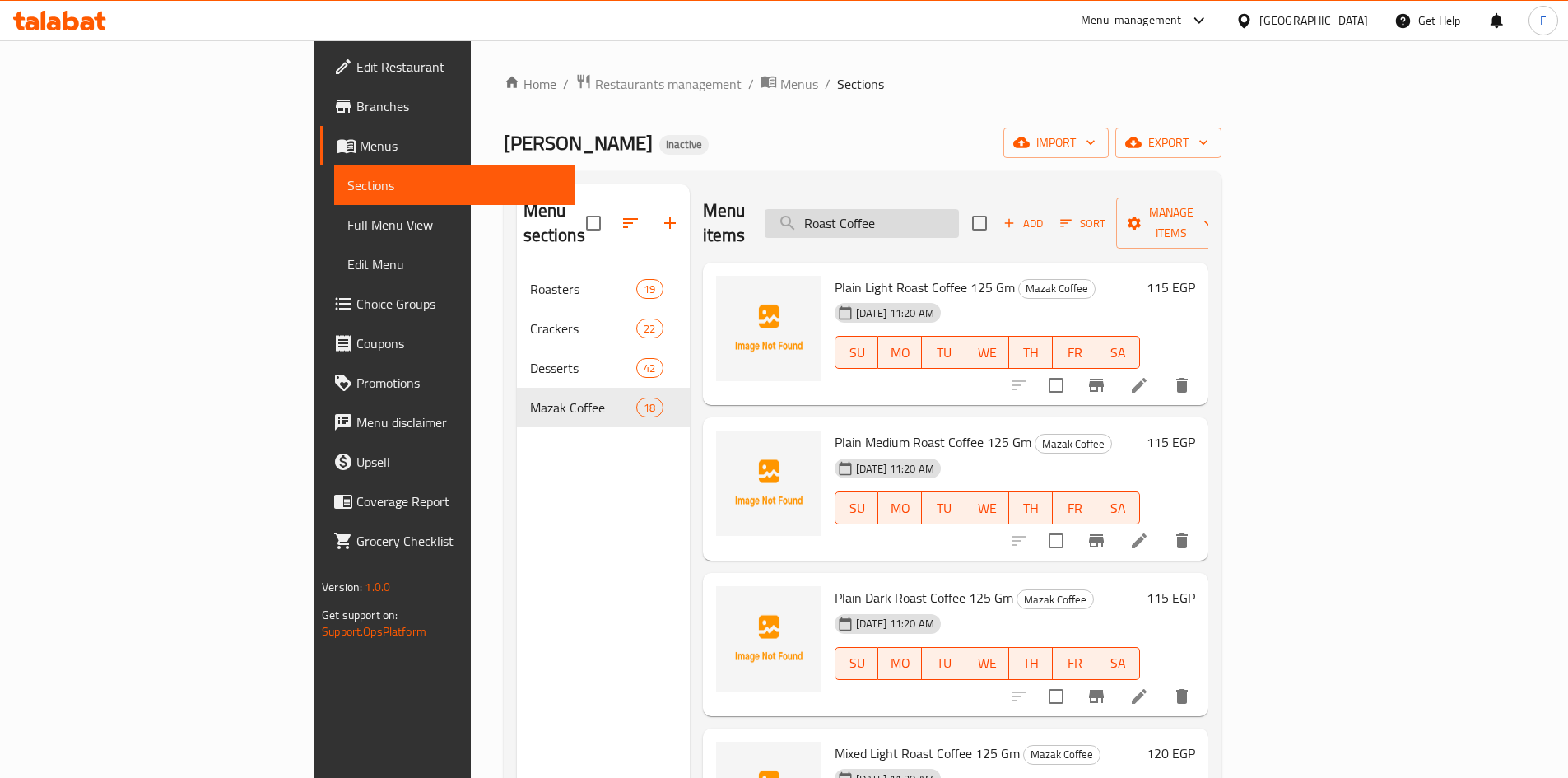
click at [927, 210] on input "Roast Coffee" at bounding box center [861, 224] width 194 height 29
paste input "Mixed Coffee Medium 125 Gm"
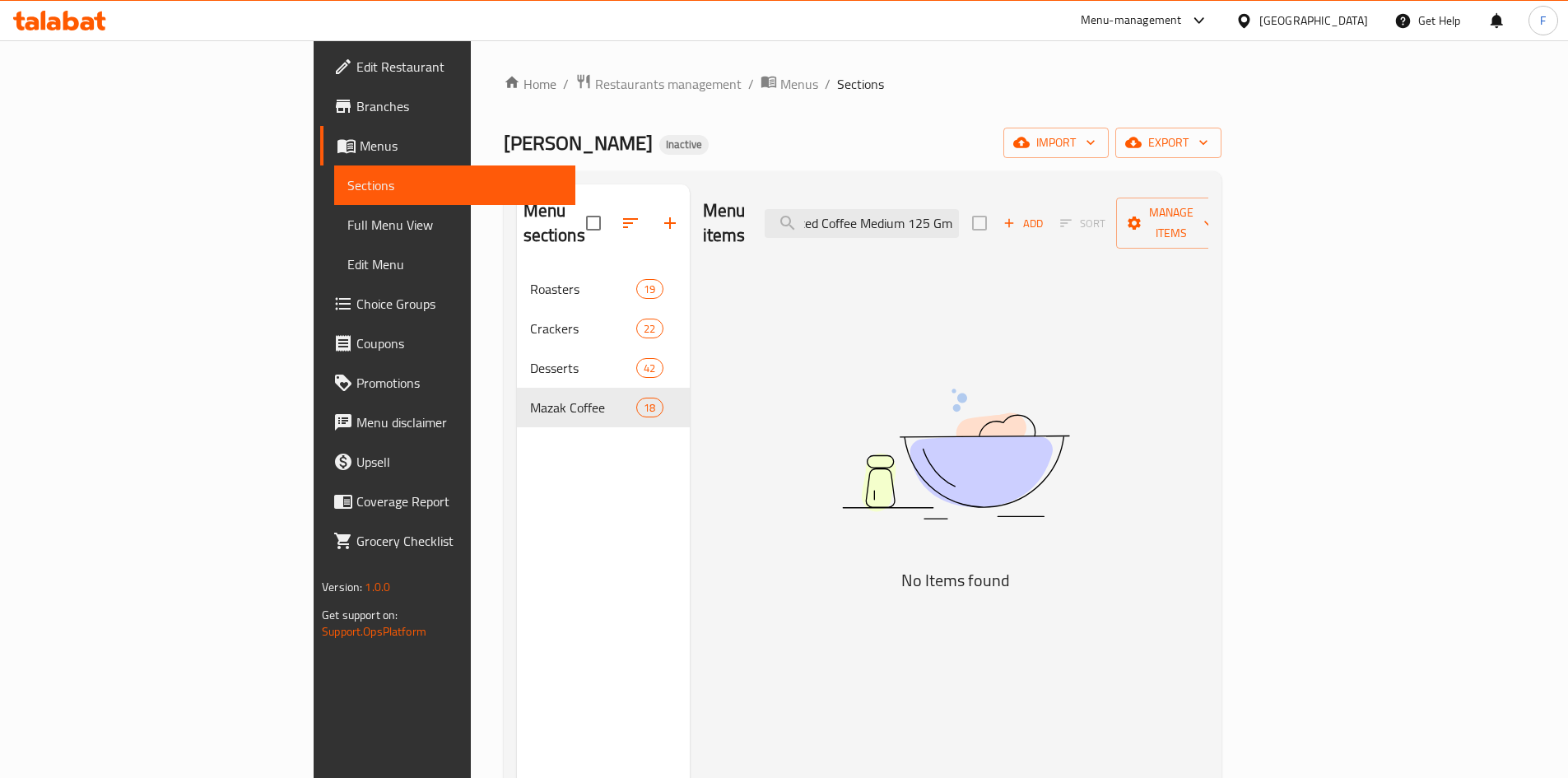
scroll to position [0, 21]
drag, startPoint x: 965, startPoint y: 218, endPoint x: 1076, endPoint y: 223, distance: 111.1
click at [1076, 223] on div "Menu items Mixed Coffee Medium 125 Gm Add Sort Manage items" at bounding box center [955, 224] width 506 height 79
click at [959, 209] on input "Mixed Coffee Medium 125 Gm" at bounding box center [861, 224] width 194 height 29
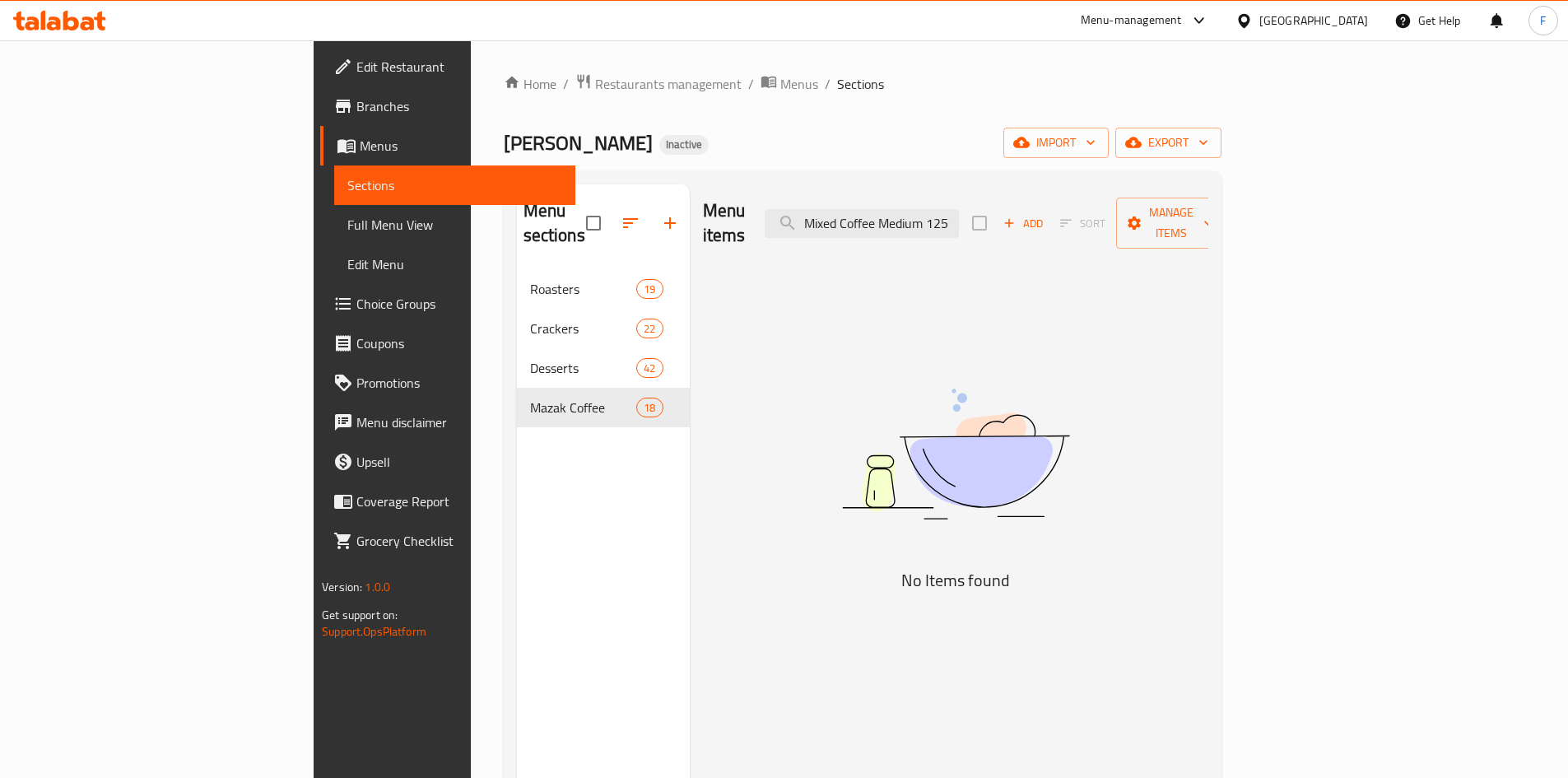
drag, startPoint x: 975, startPoint y: 210, endPoint x: 865, endPoint y: 210, distance: 110.0
click at [865, 210] on div "Menu items Mixed Coffee Medium 125 Gm Add Sort Manage items" at bounding box center [955, 224] width 506 height 79
type input "Medium 125 Gm"
click at [959, 216] on input "Medium 125 Gm" at bounding box center [861, 224] width 194 height 29
click at [959, 209] on input "Medium 125 Gm" at bounding box center [861, 224] width 194 height 29
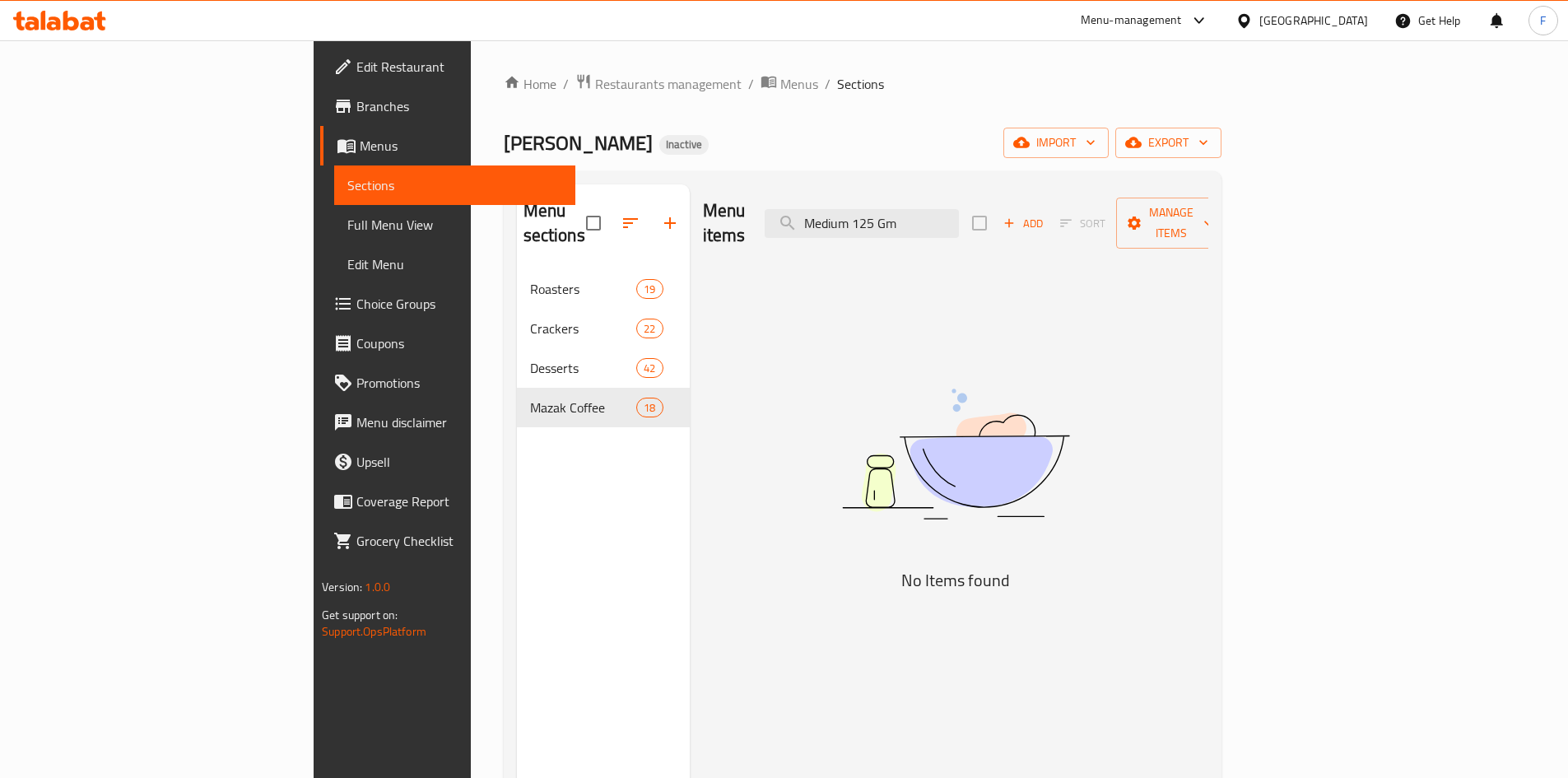
drag, startPoint x: 970, startPoint y: 214, endPoint x: 880, endPoint y: 227, distance: 90.9
click at [880, 227] on div "Menu items Medium 125 Gm Add Sort Manage items" at bounding box center [955, 224] width 506 height 79
click at [953, 209] on input "Medium 125 Gm" at bounding box center [861, 224] width 194 height 29
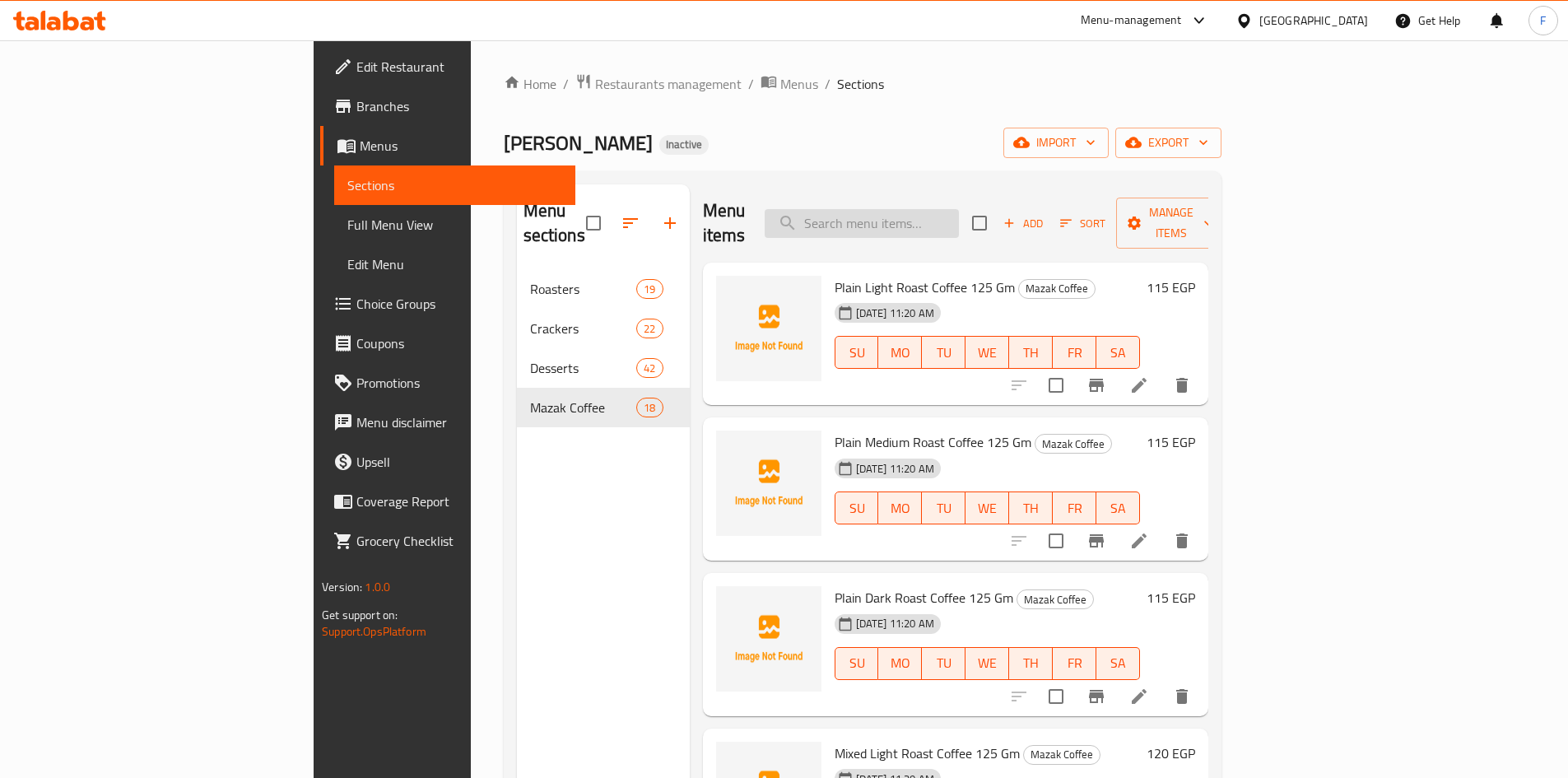
click at [953, 218] on input "search" at bounding box center [861, 224] width 194 height 29
paste input "محوج وسط 125"
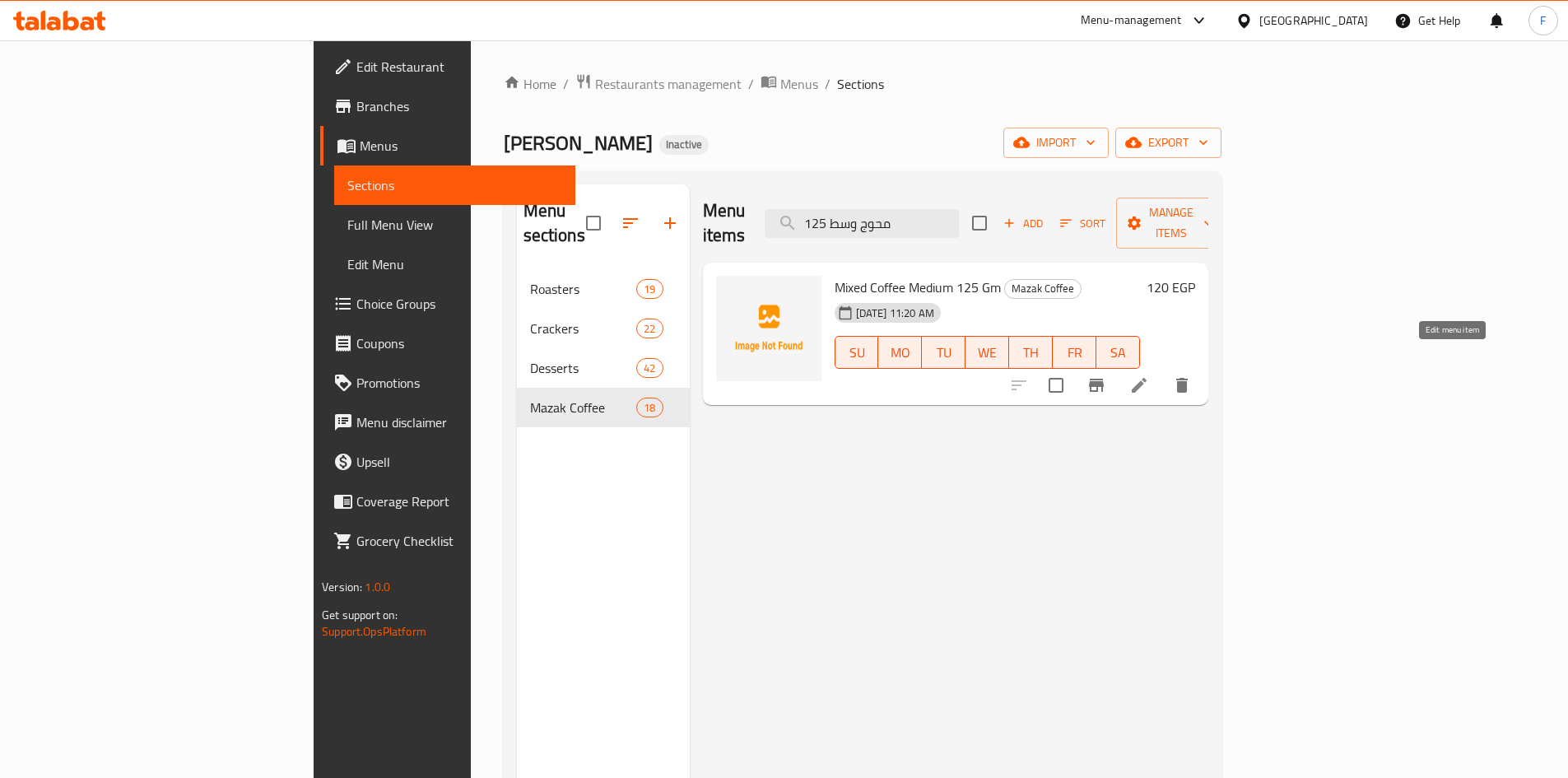
type input "محوج وسط 125"
click at [1149, 376] on icon at bounding box center [1139, 386] width 20 height 20
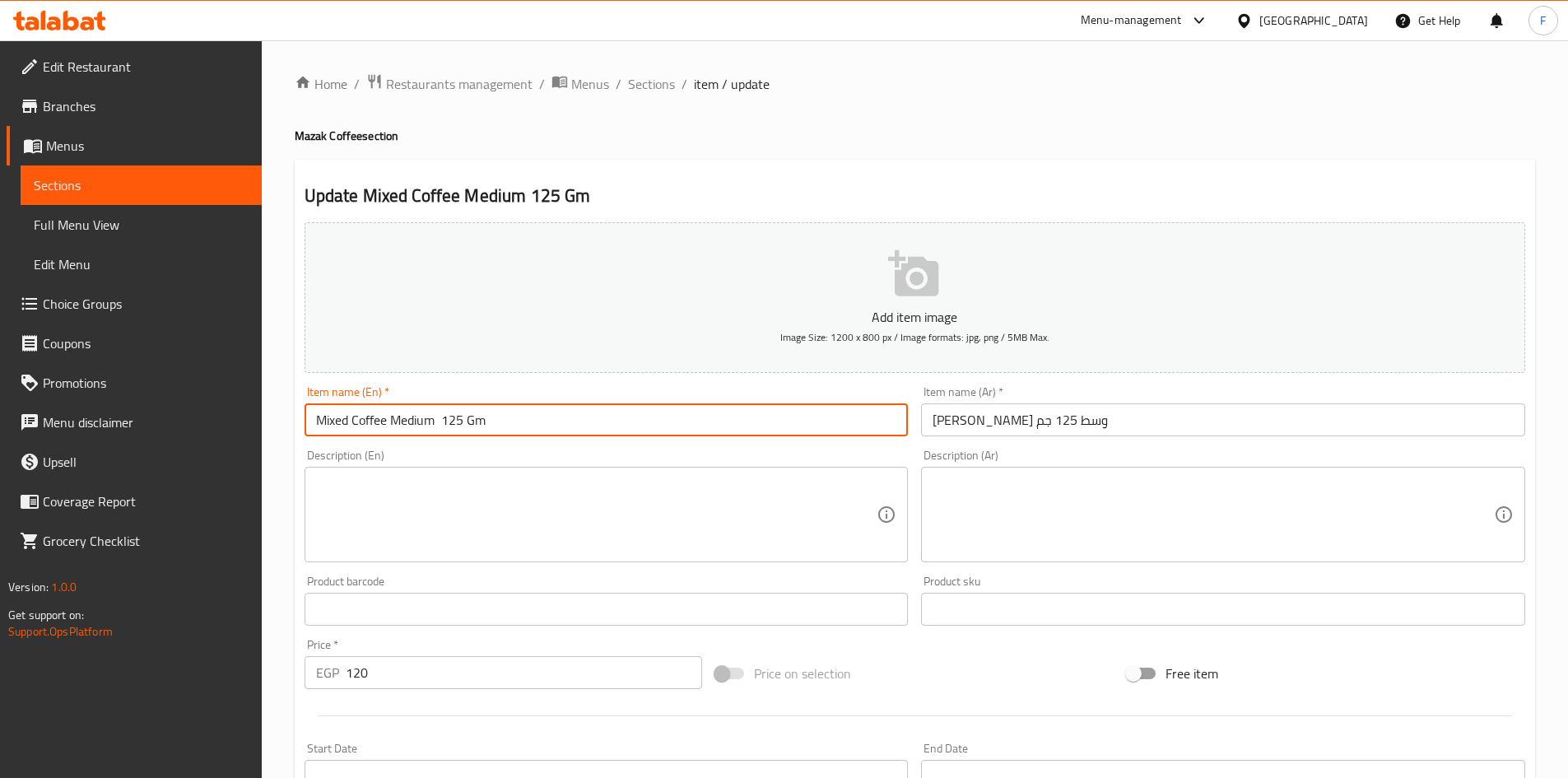
drag, startPoint x: 433, startPoint y: 421, endPoint x: 306, endPoint y: 425, distance: 127.1
click at [306, 425] on input "Mixed Coffee Medium 125 Gm" at bounding box center [606, 420] width 604 height 33
paste input "edium Roast Coffee"
type input "Medium Roast Coffee 125 Gm"
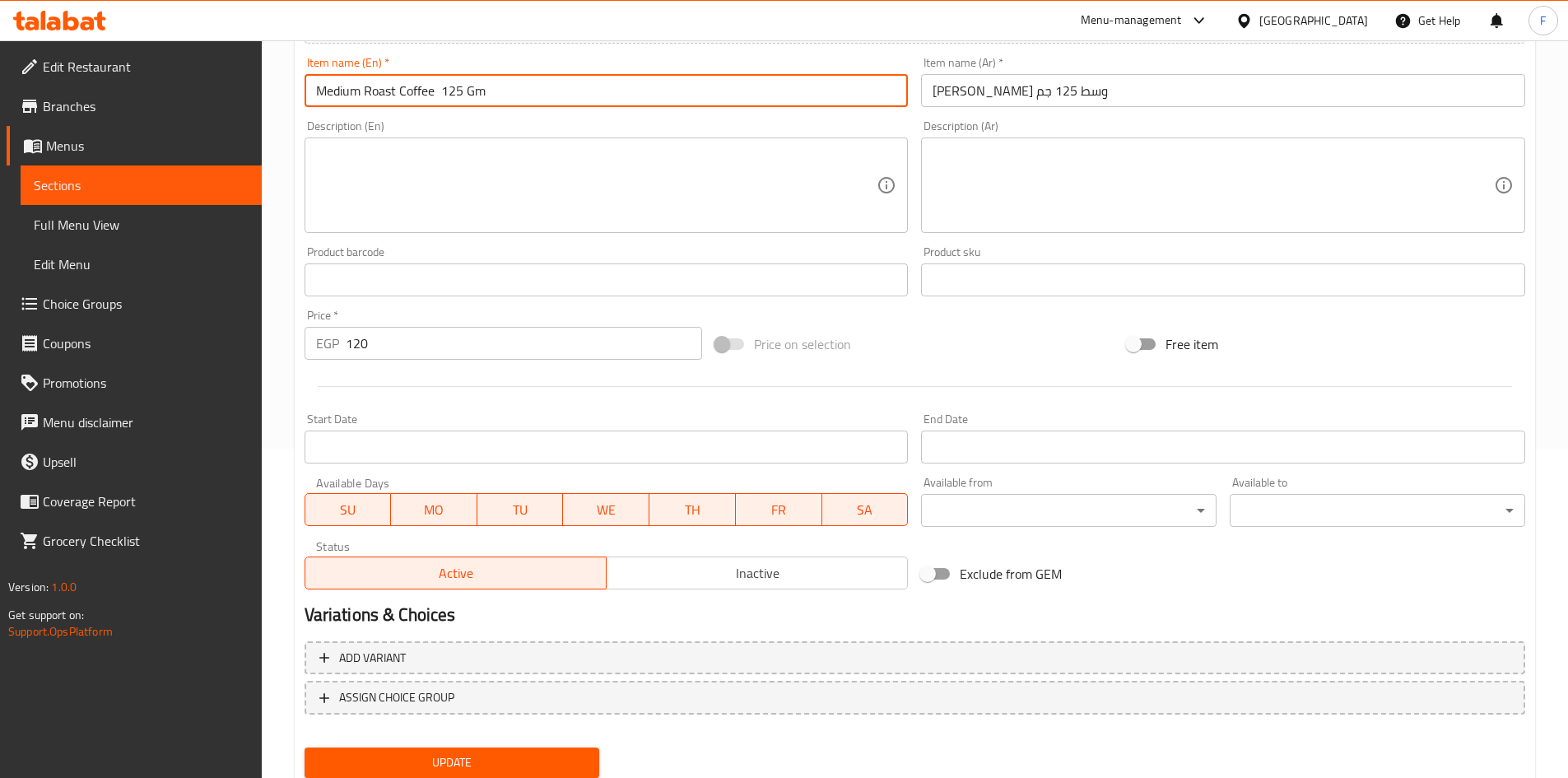
scroll to position [385, 0]
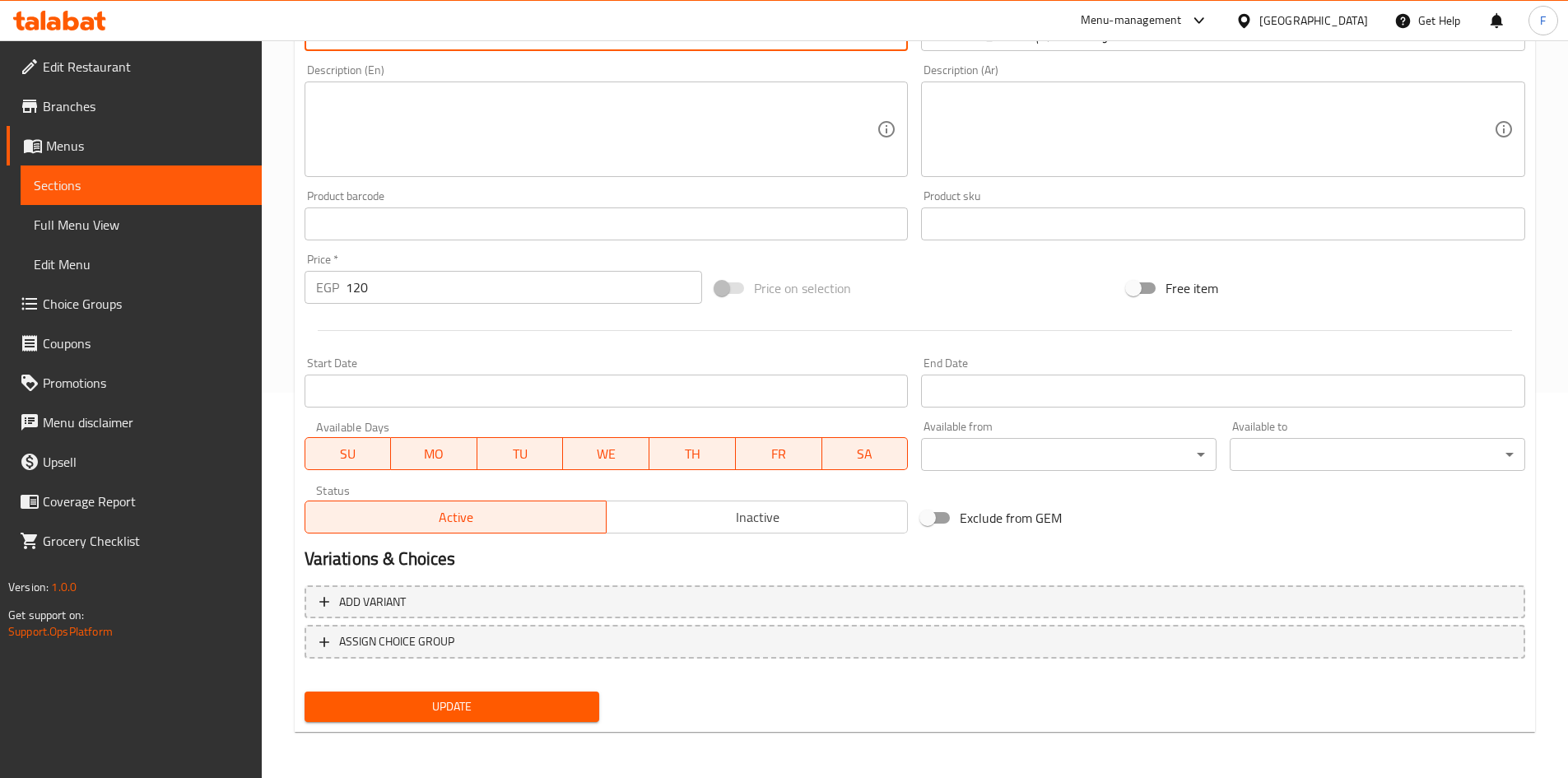
click at [518, 713] on span "Update" at bounding box center [453, 707] width 269 height 21
